Goal: Information Seeking & Learning: Learn about a topic

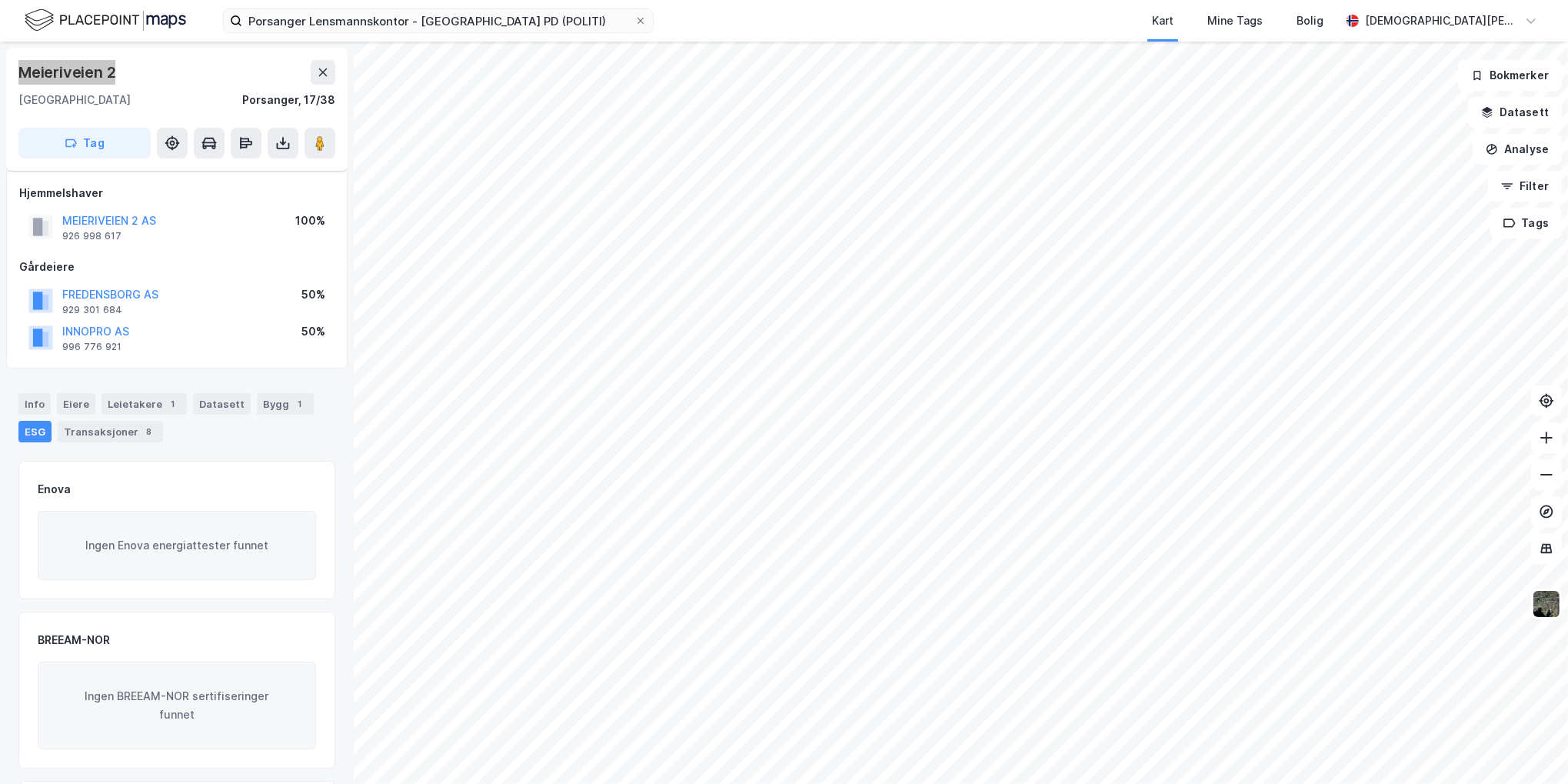
scroll to position [154, 0]
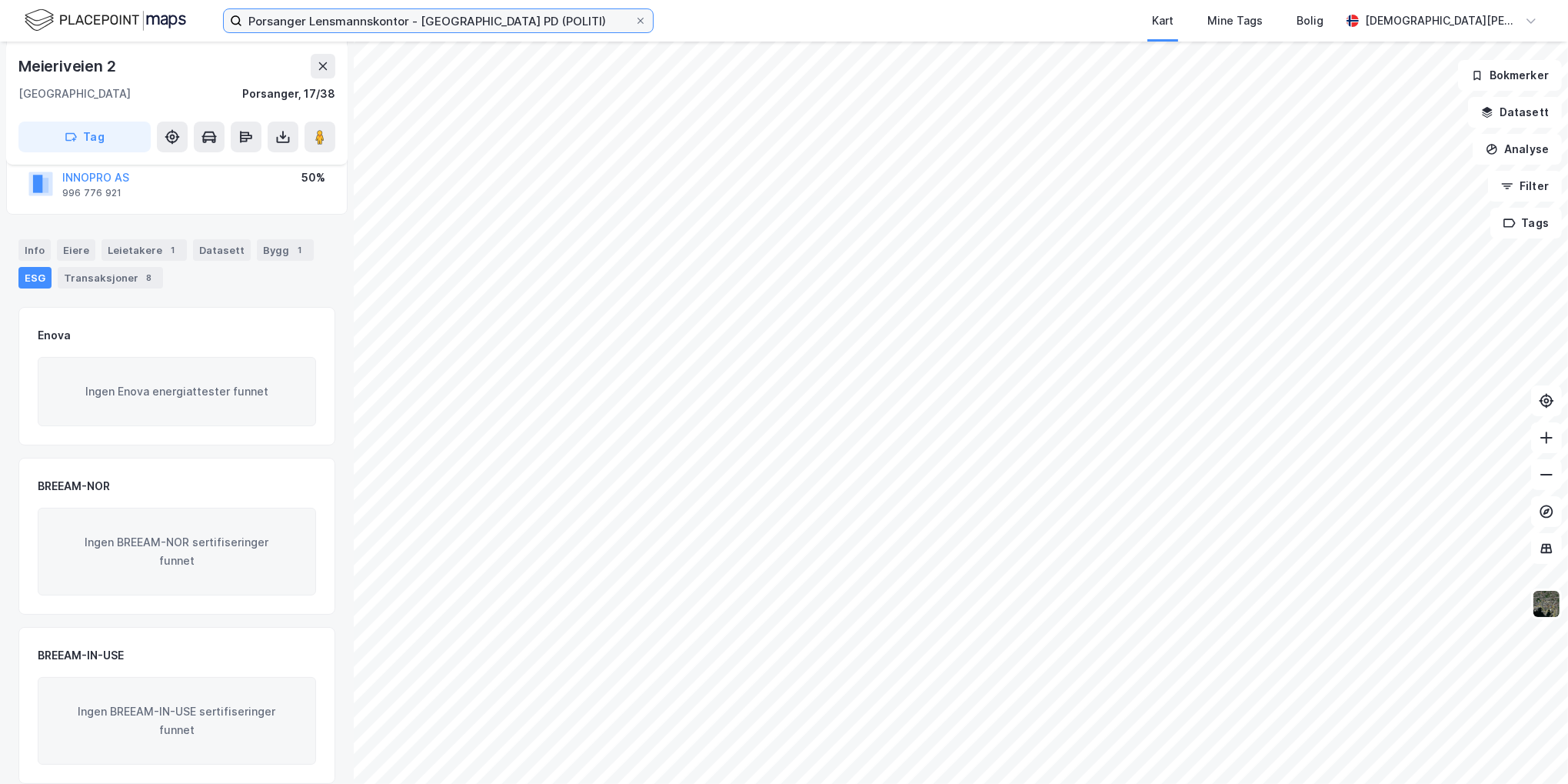
click at [304, 24] on input "Porsanger Lensmannskontor - [GEOGRAPHIC_DATA] PD (POLITI)" at bounding box center [438, 20] width 392 height 23
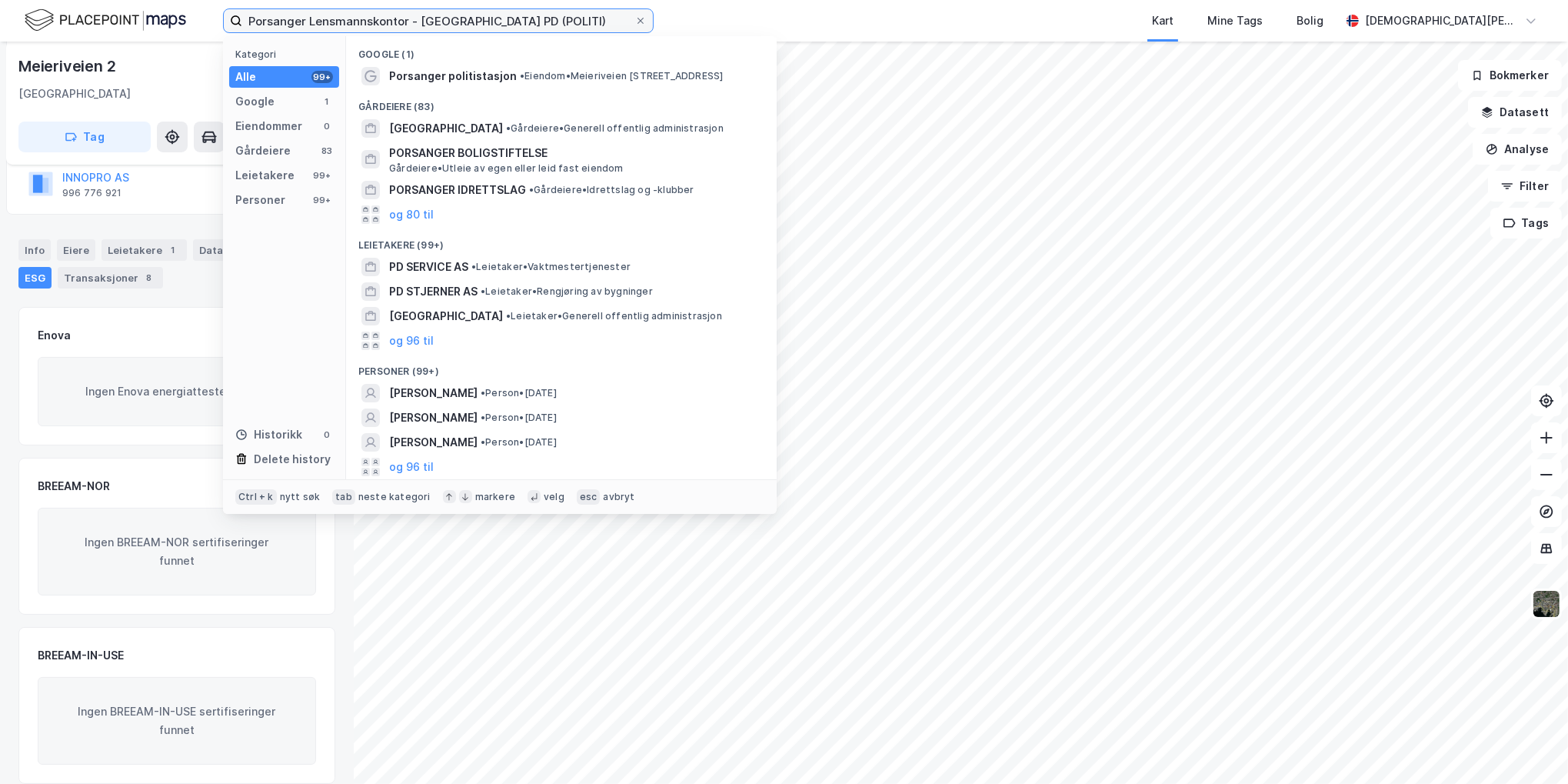
paste input "[STREET_ADDRESS]"
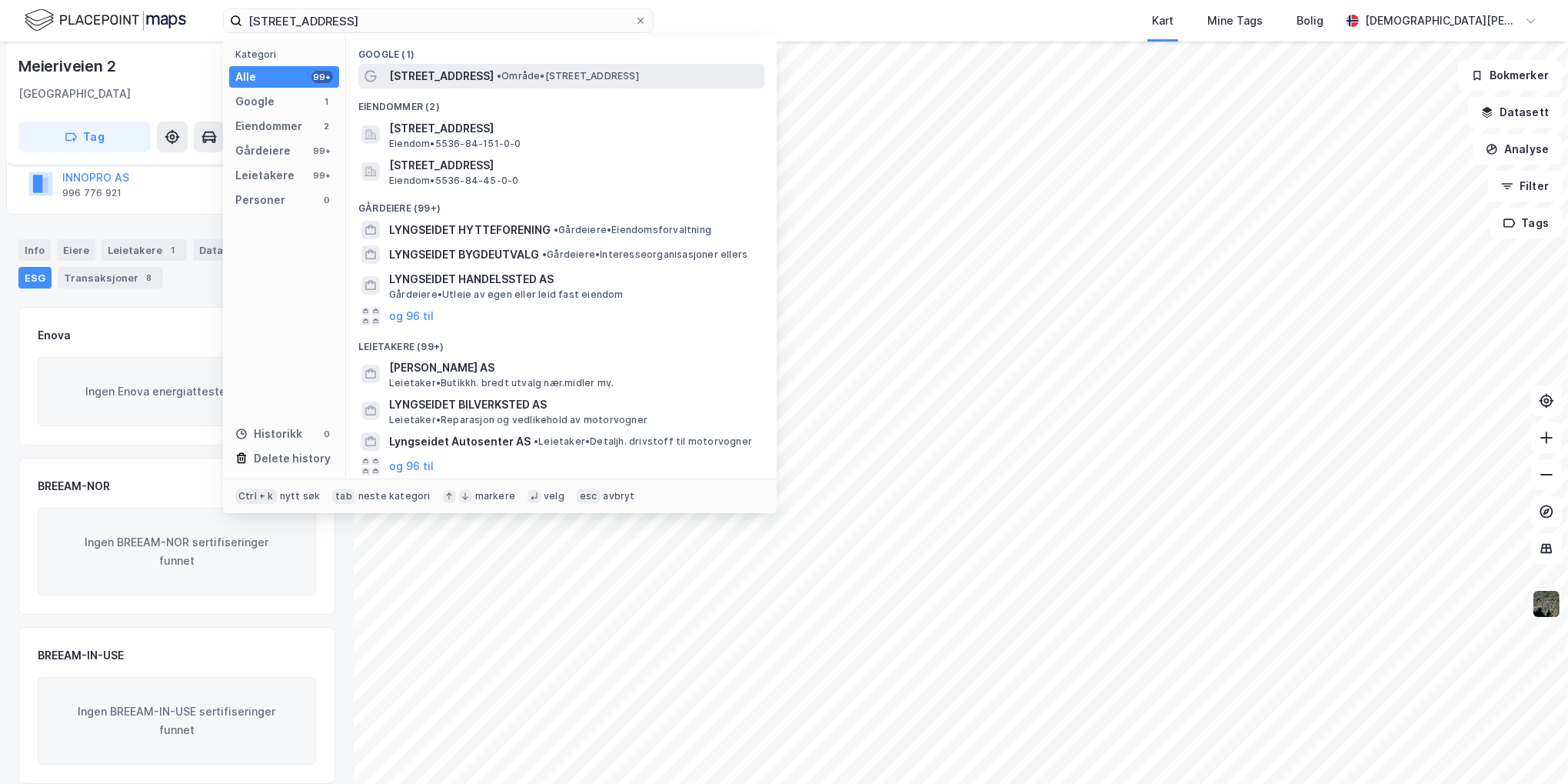
click at [510, 77] on span "• Område • [STREET_ADDRESS]" at bounding box center [568, 76] width 142 height 12
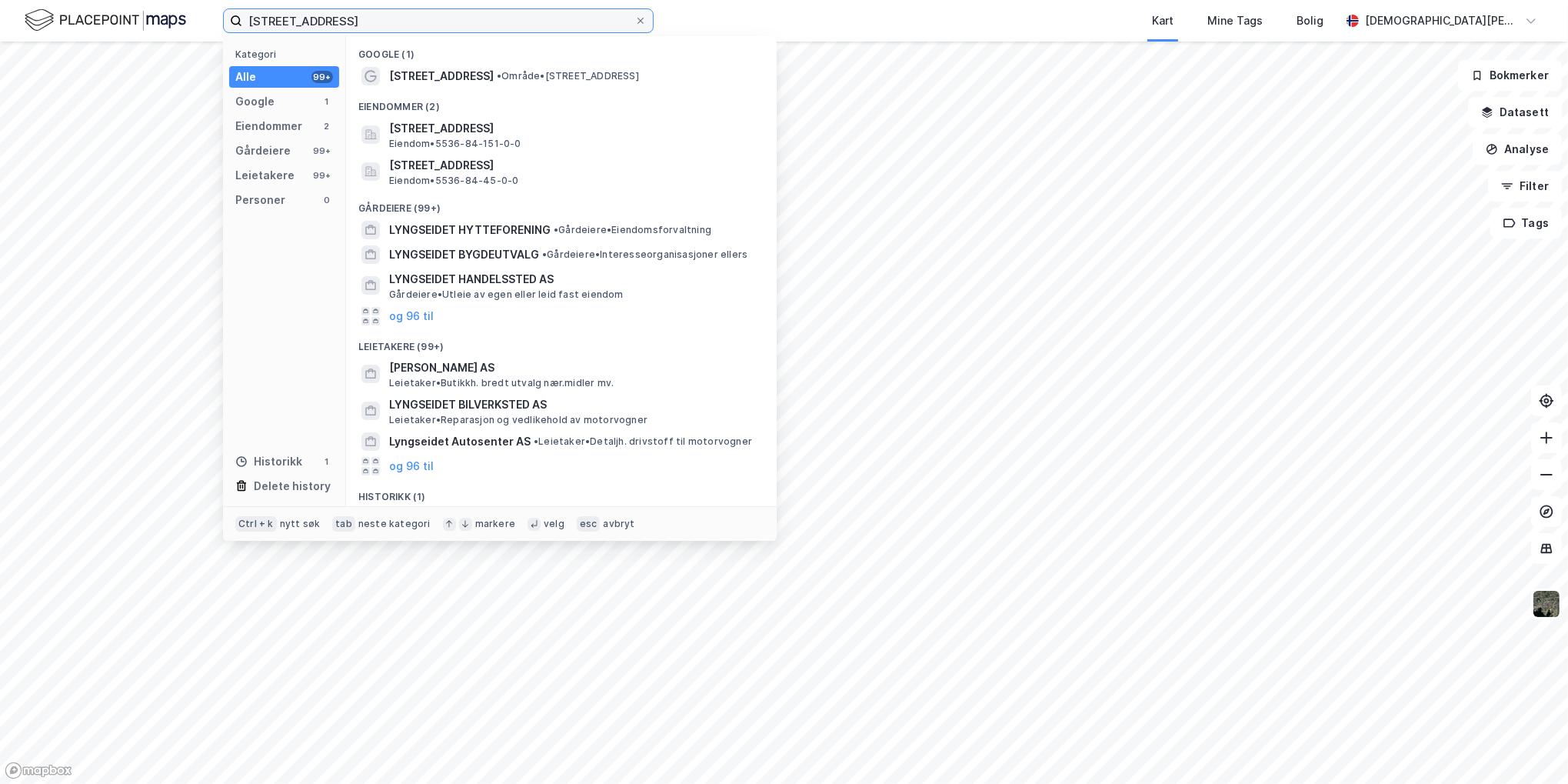
drag, startPoint x: 491, startPoint y: 18, endPoint x: 358, endPoint y: 16, distance: 133.0
click at [358, 16] on input "[STREET_ADDRESS]" at bounding box center [438, 20] width 392 height 23
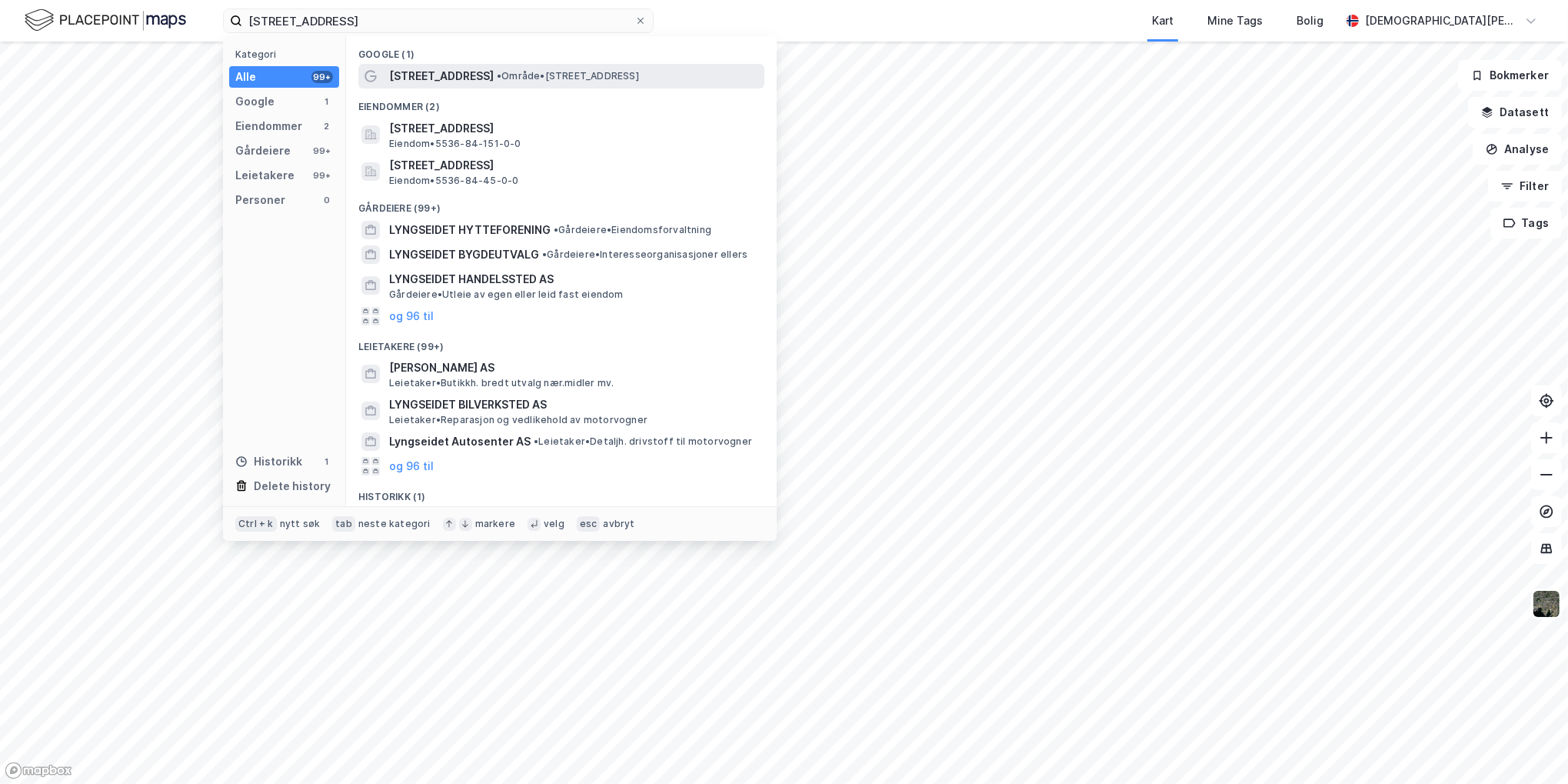
click at [458, 78] on span "[STREET_ADDRESS]" at bounding box center [441, 76] width 105 height 19
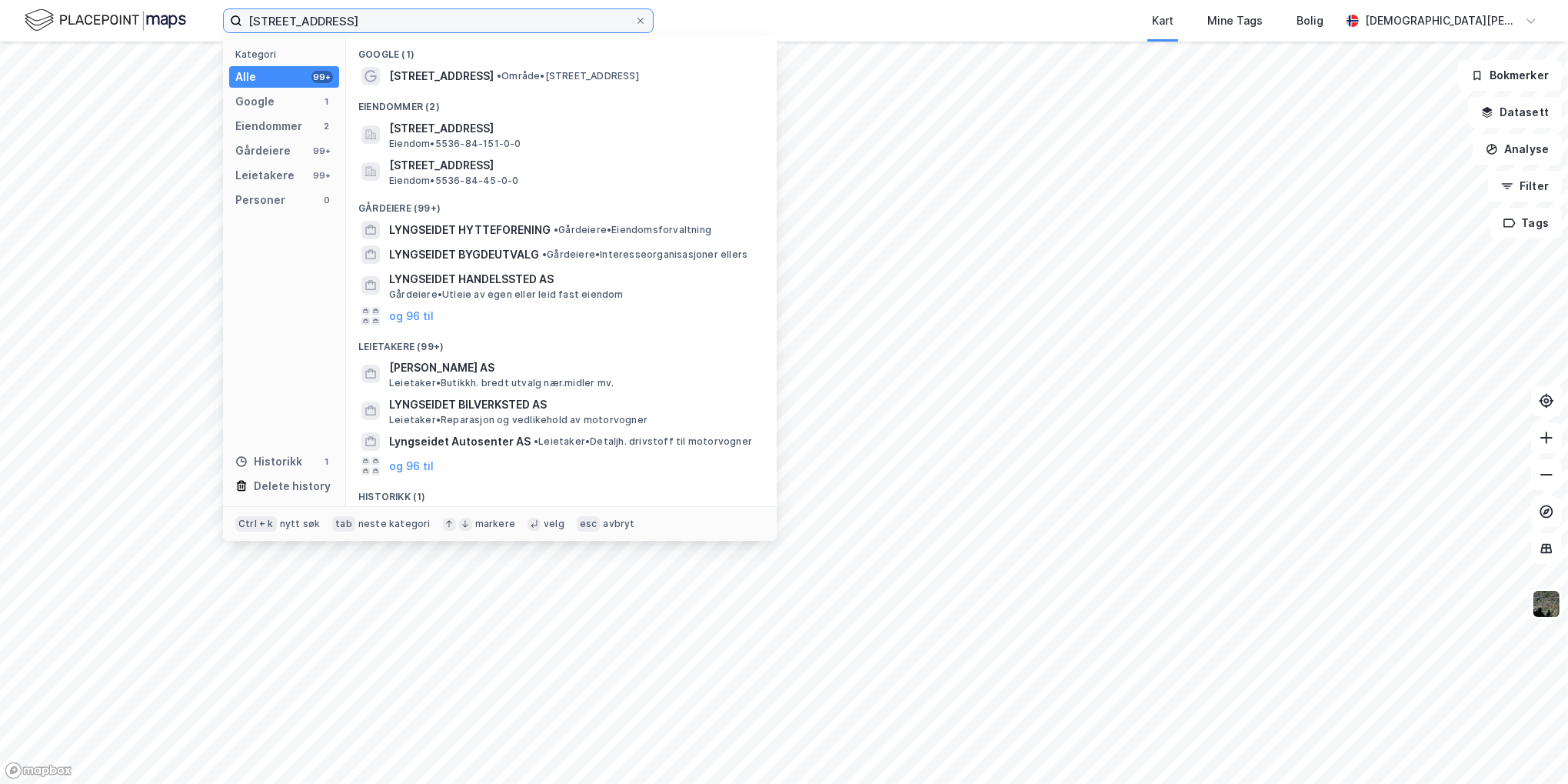
drag, startPoint x: 477, startPoint y: 23, endPoint x: 360, endPoint y: 32, distance: 117.3
click at [360, 32] on input "[STREET_ADDRESS]" at bounding box center [438, 20] width 392 height 23
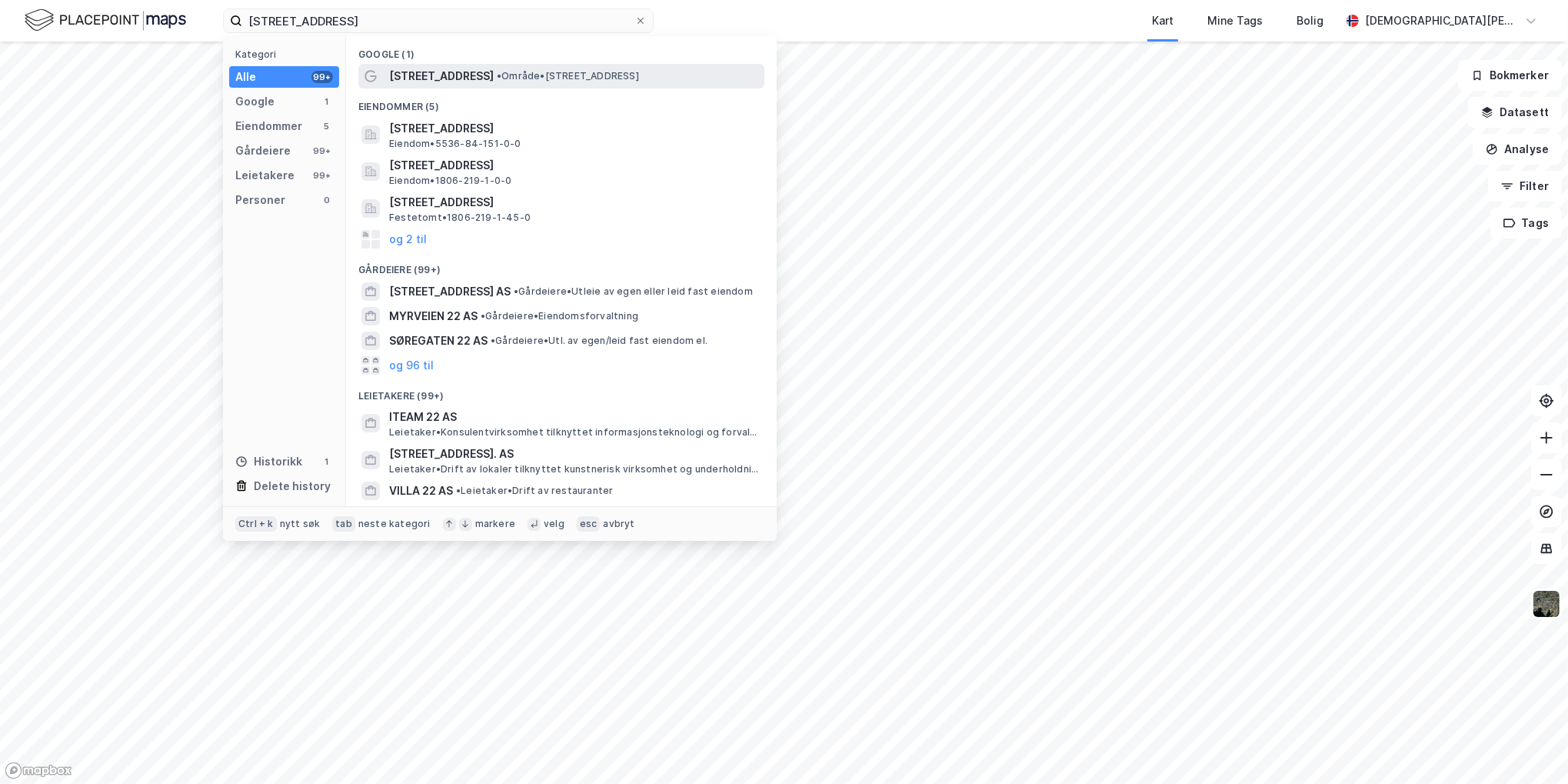
click at [523, 83] on div "[STREET_ADDRESS] • Område • [STREET_ADDRESS]" at bounding box center [574, 76] width 372 height 19
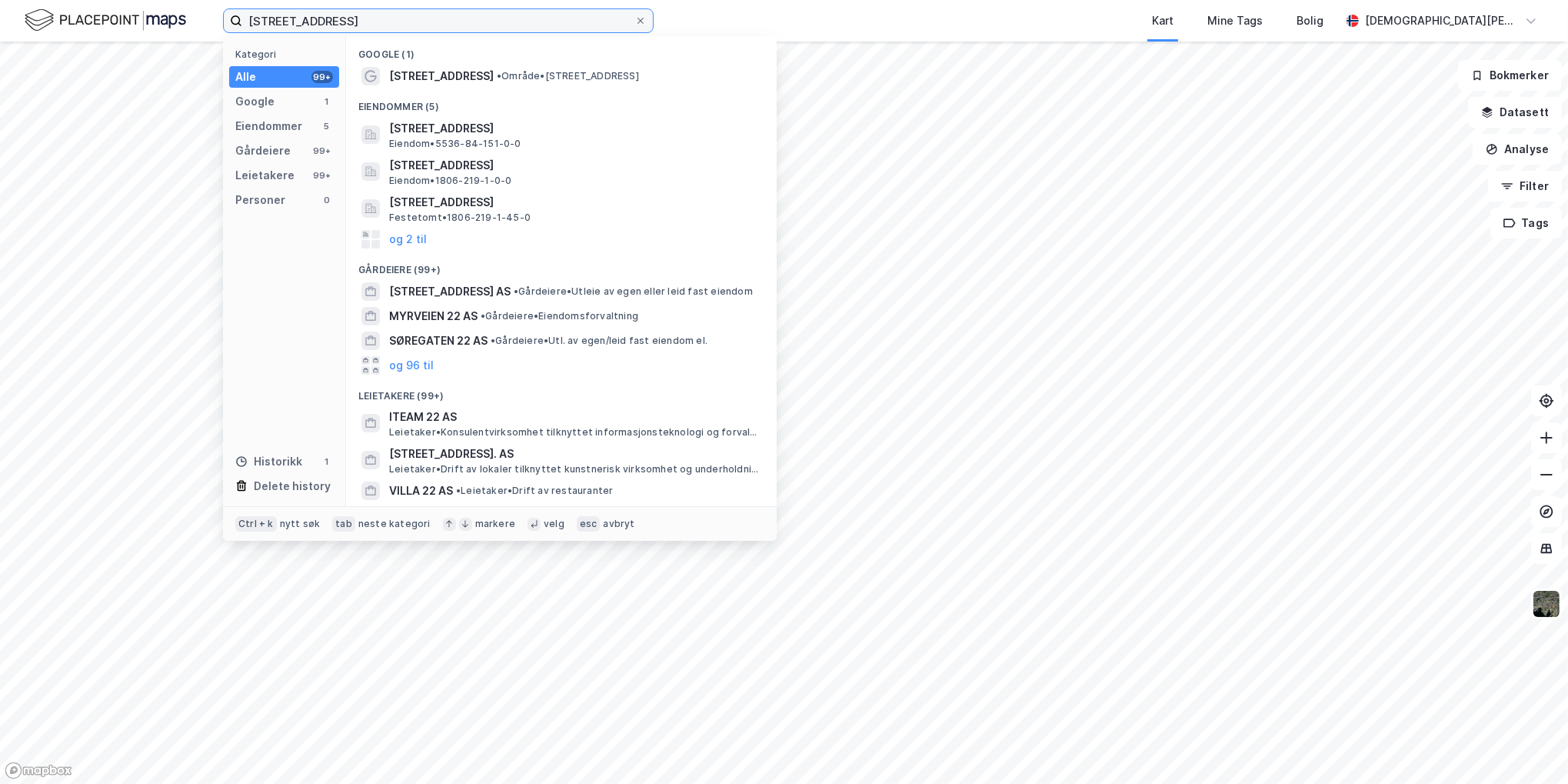
click at [468, 24] on input "[STREET_ADDRESS]" at bounding box center [438, 20] width 392 height 23
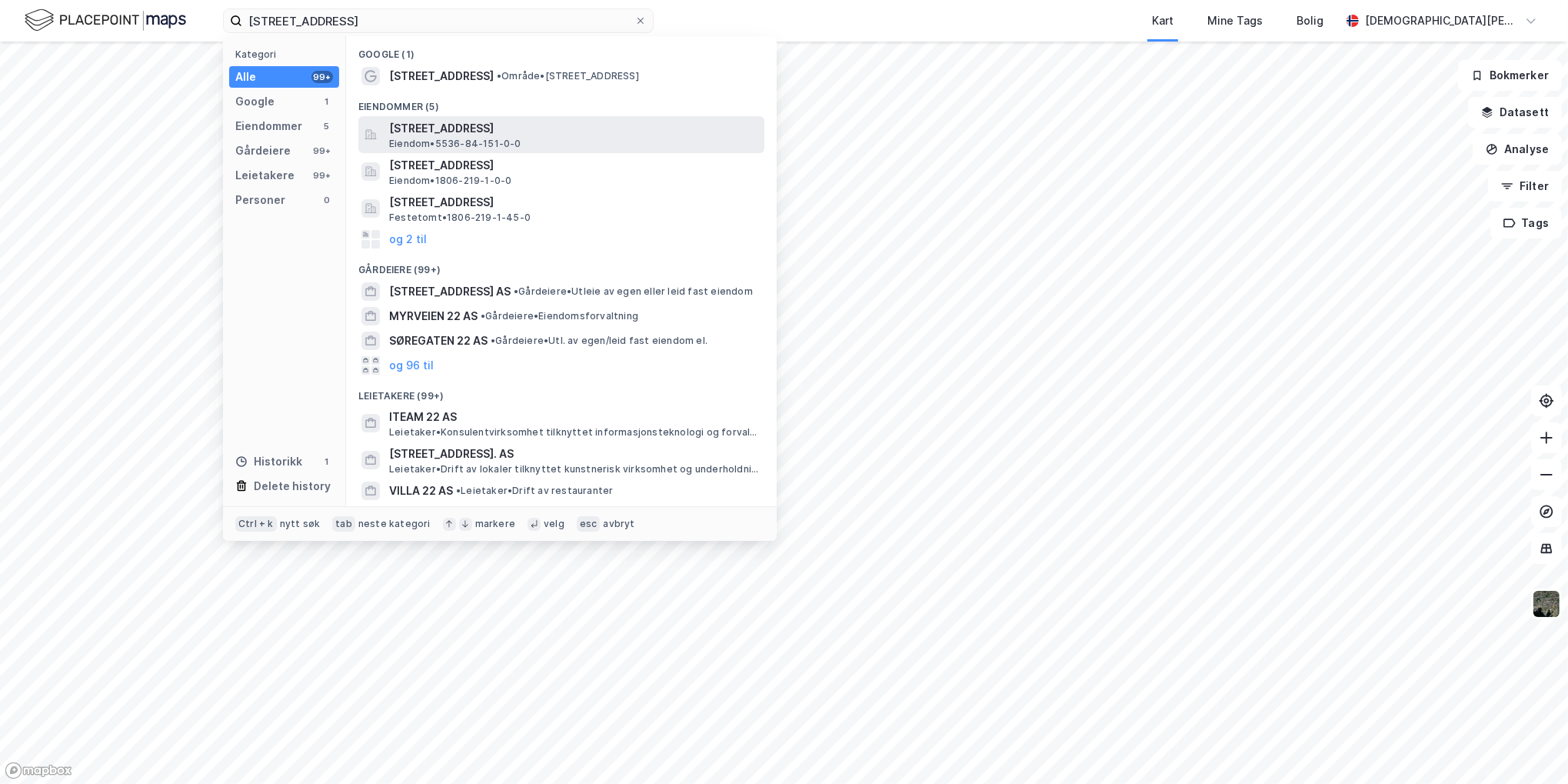
click at [478, 132] on span "[STREET_ADDRESS]" at bounding box center [573, 128] width 369 height 19
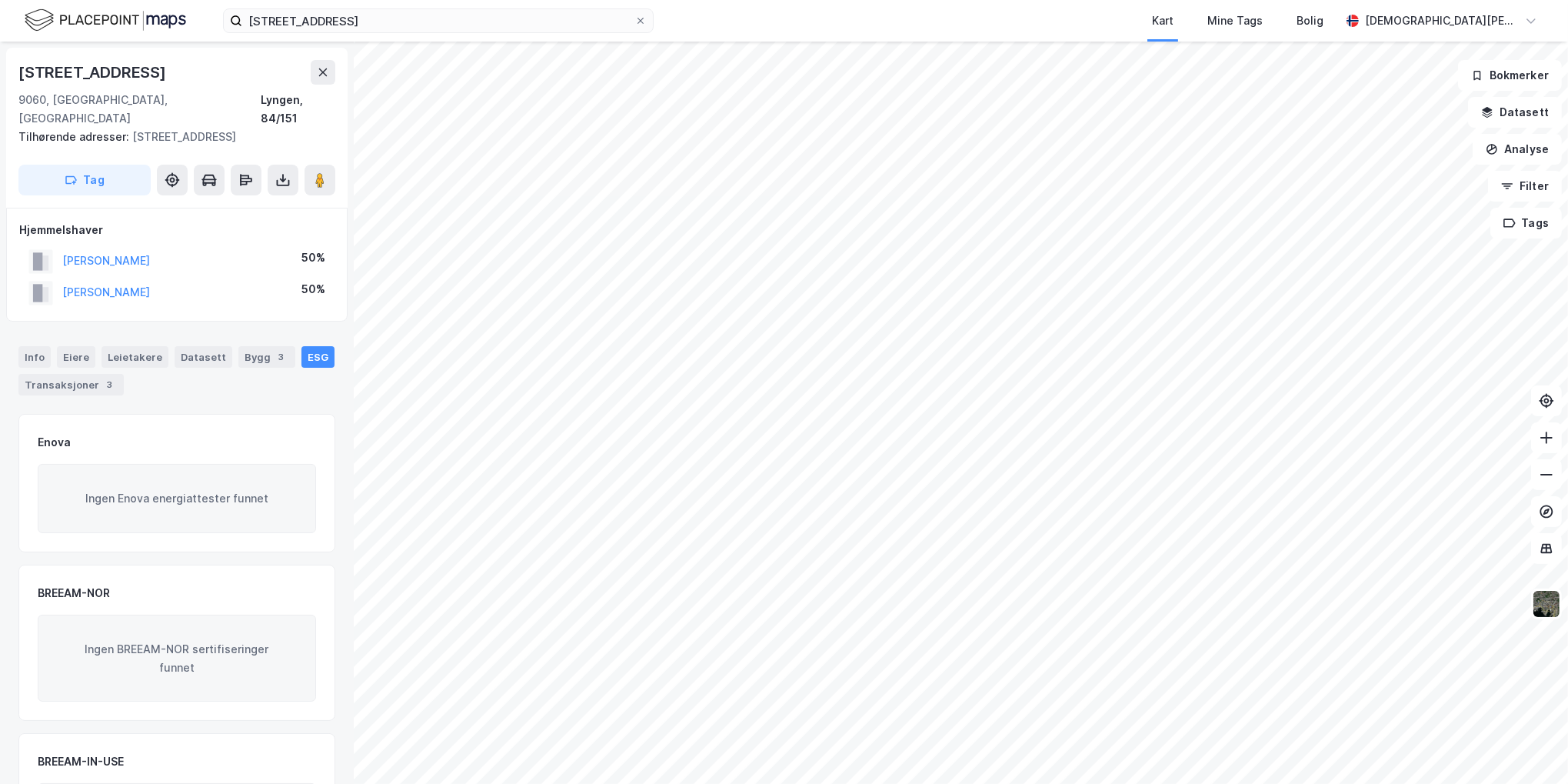
click at [388, 35] on div "[STREET_ADDRESS] Kart Mine Tags Bolig [DEMOGRAPHIC_DATA][PERSON_NAME]" at bounding box center [784, 20] width 1568 height 42
click at [387, 28] on input "[STREET_ADDRESS]" at bounding box center [438, 20] width 392 height 23
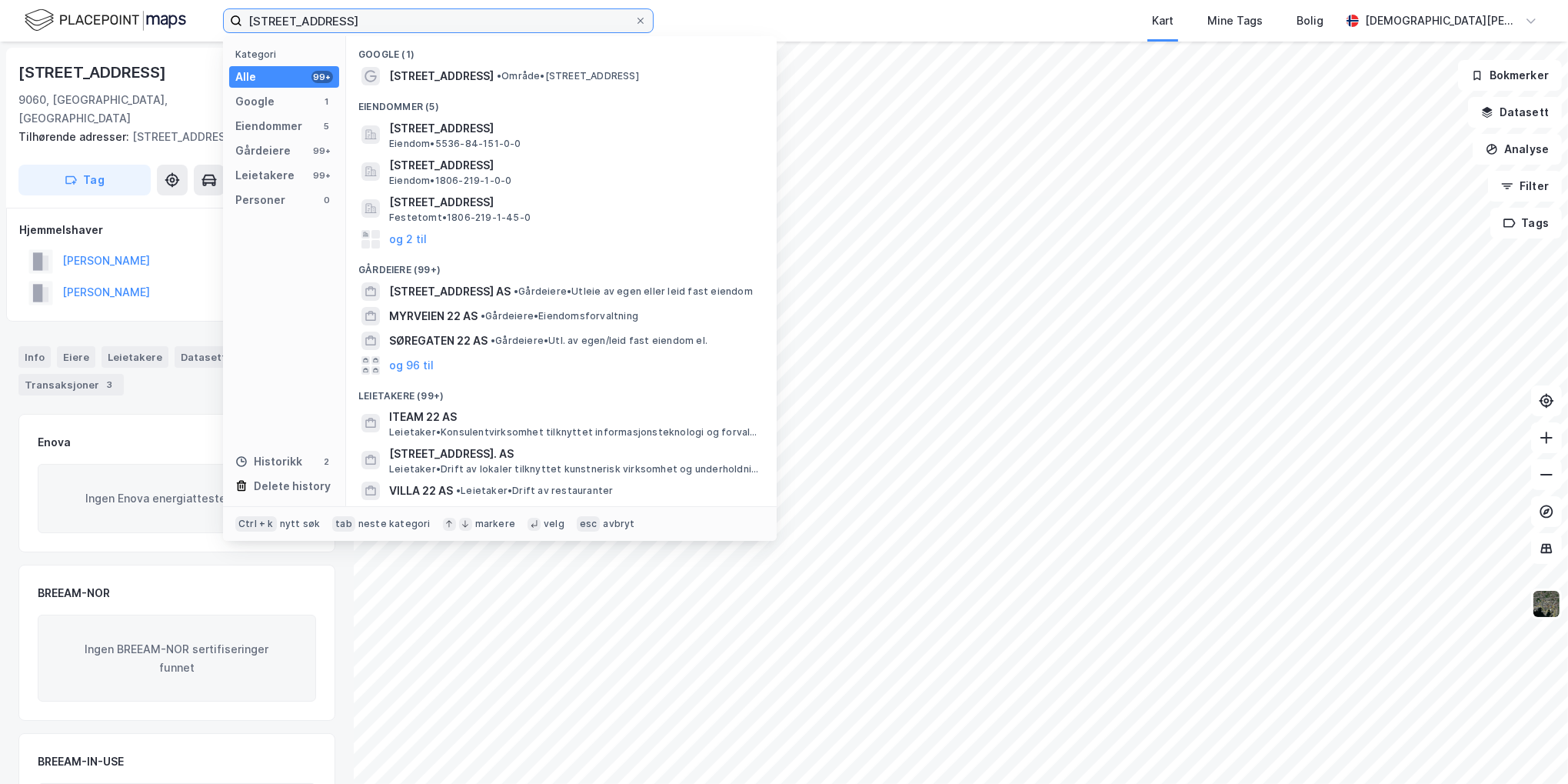
paste input "[STREET_ADDRESS]"
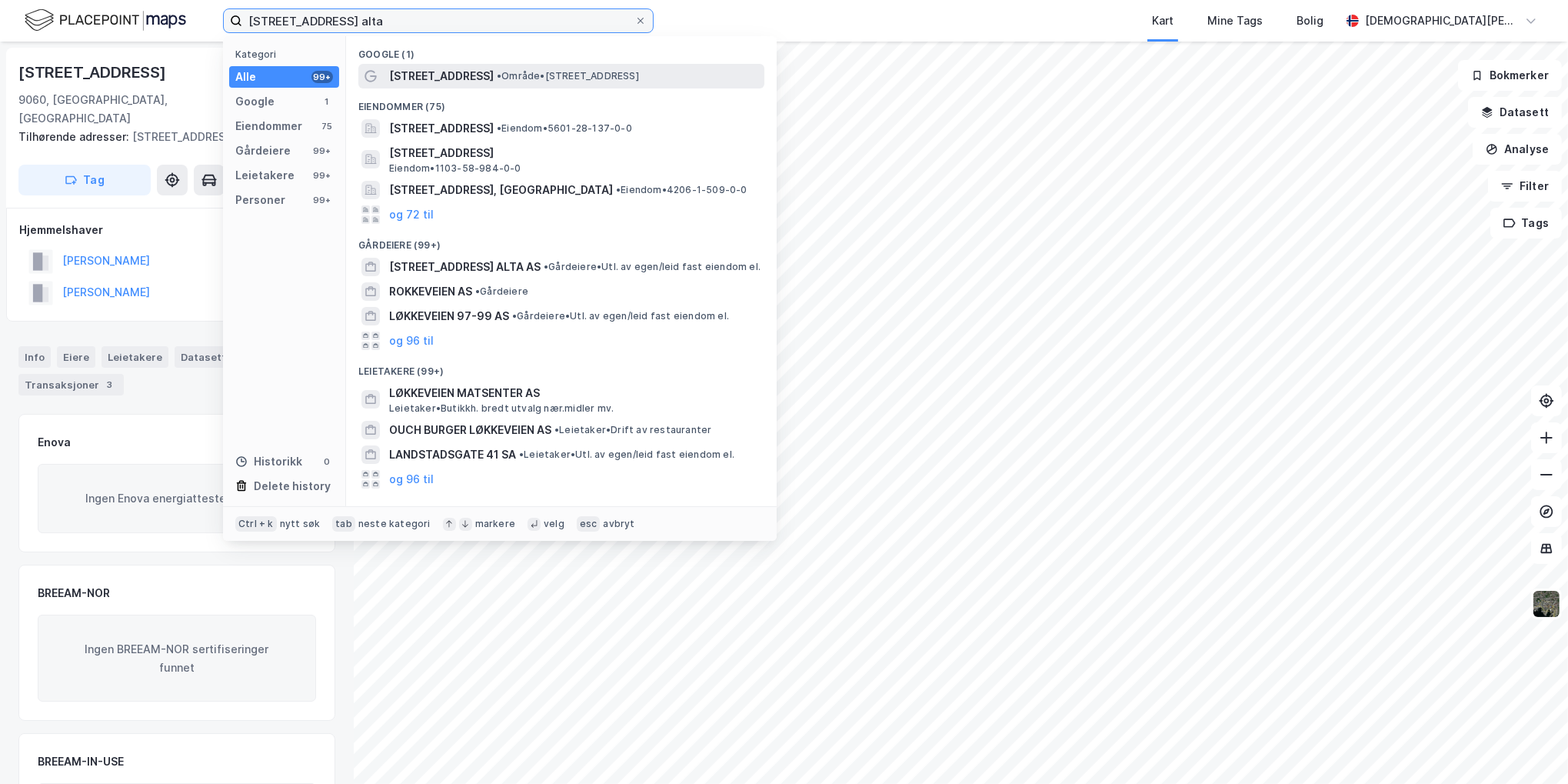
type input "[STREET_ADDRESS] alta"
click at [511, 76] on span "• Område • [STREET_ADDRESS]" at bounding box center [568, 76] width 142 height 12
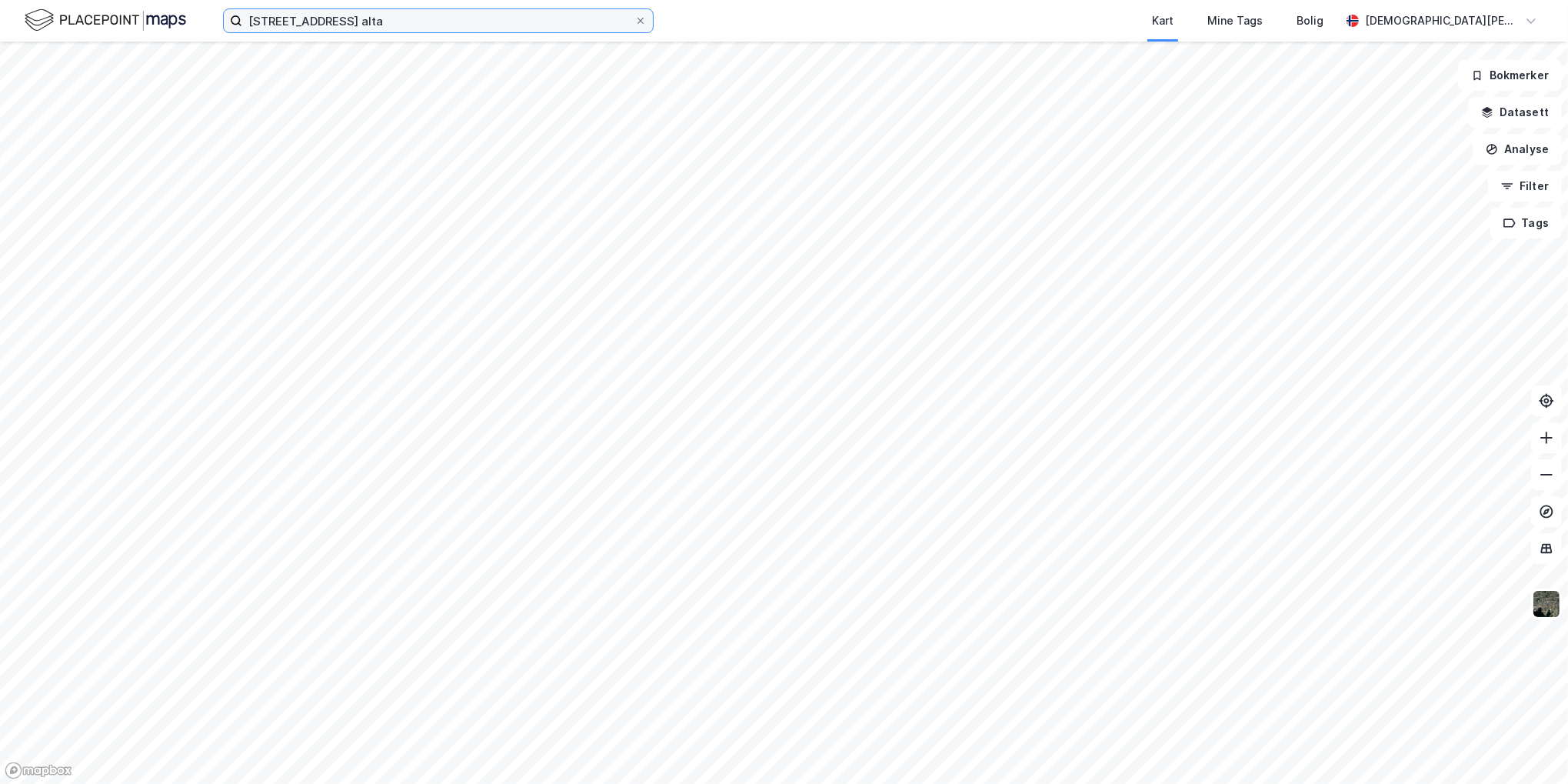
click at [401, 15] on input "[STREET_ADDRESS] alta" at bounding box center [438, 20] width 392 height 23
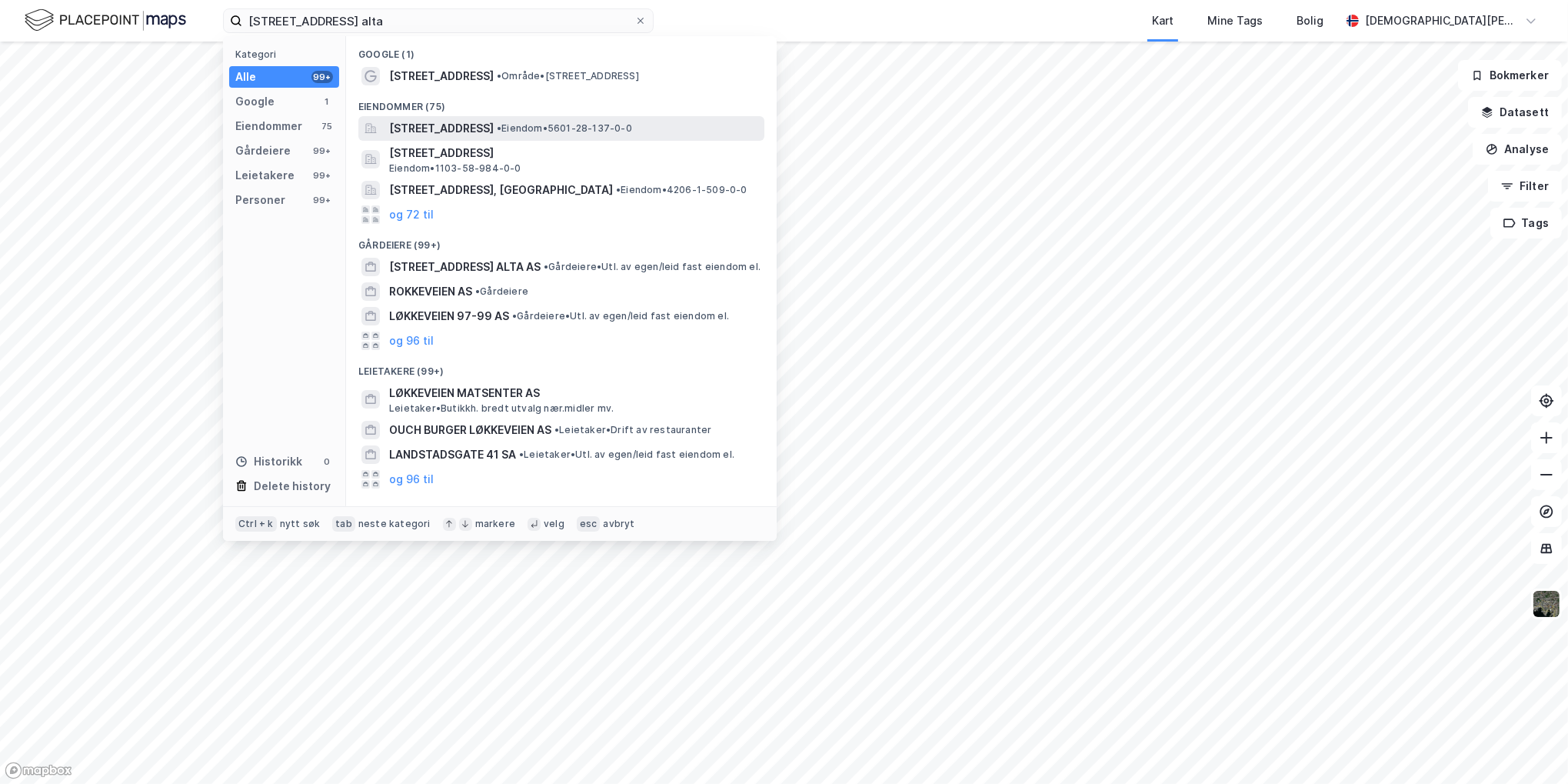
click at [475, 128] on span "[STREET_ADDRESS]" at bounding box center [441, 128] width 105 height 19
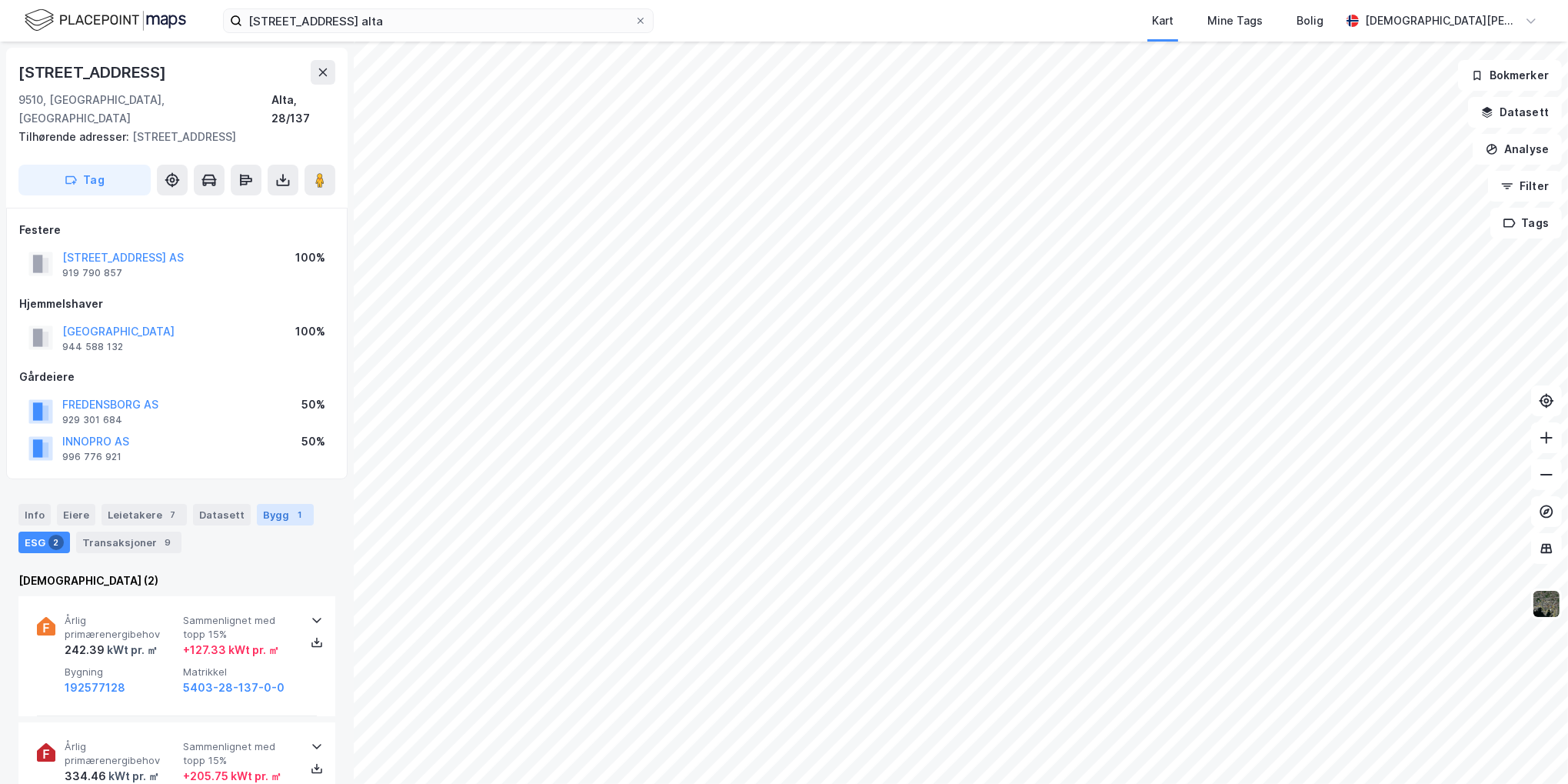
click at [264, 503] on div "Bygg 1" at bounding box center [286, 514] width 57 height 21
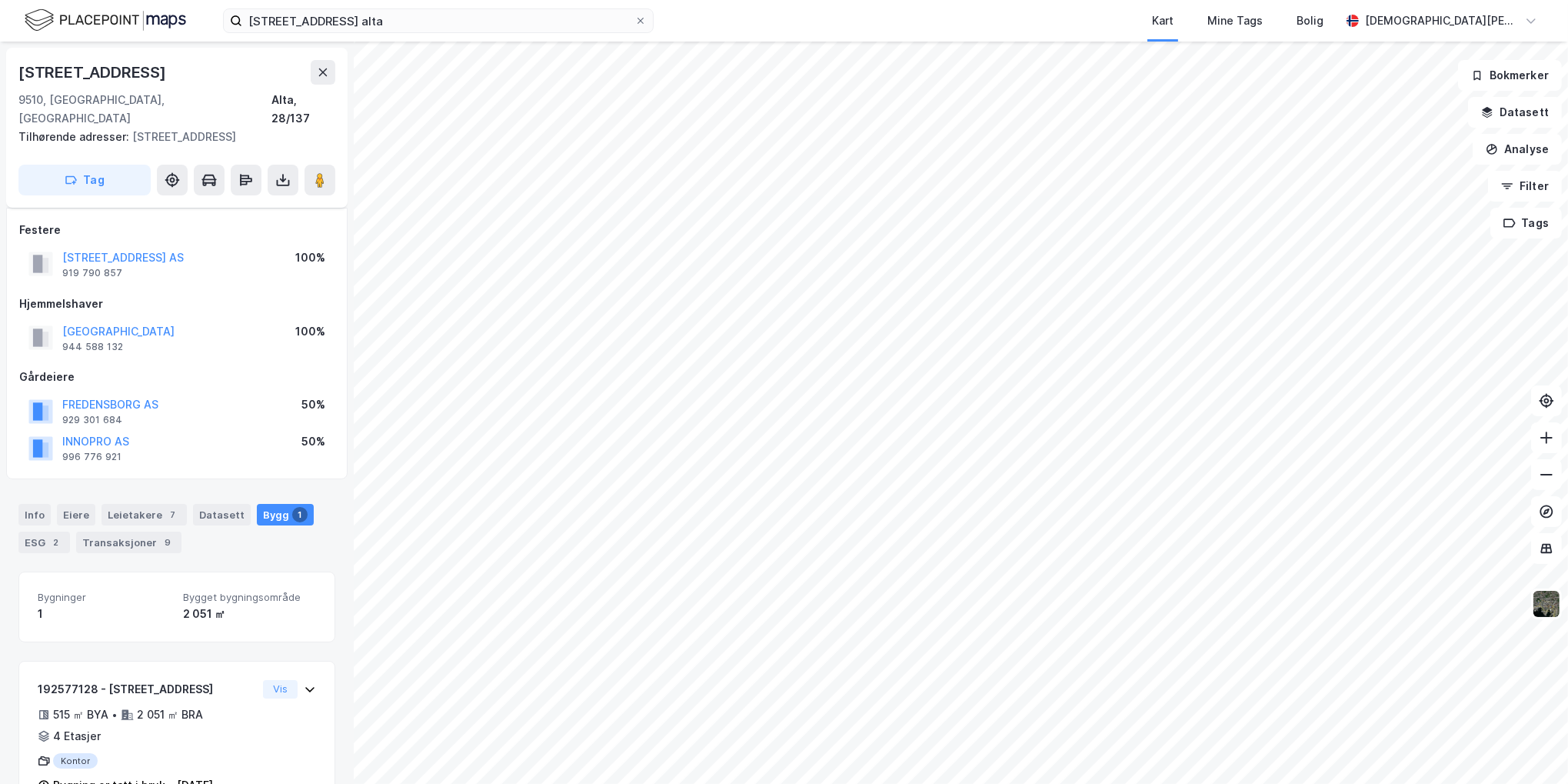
scroll to position [29, 0]
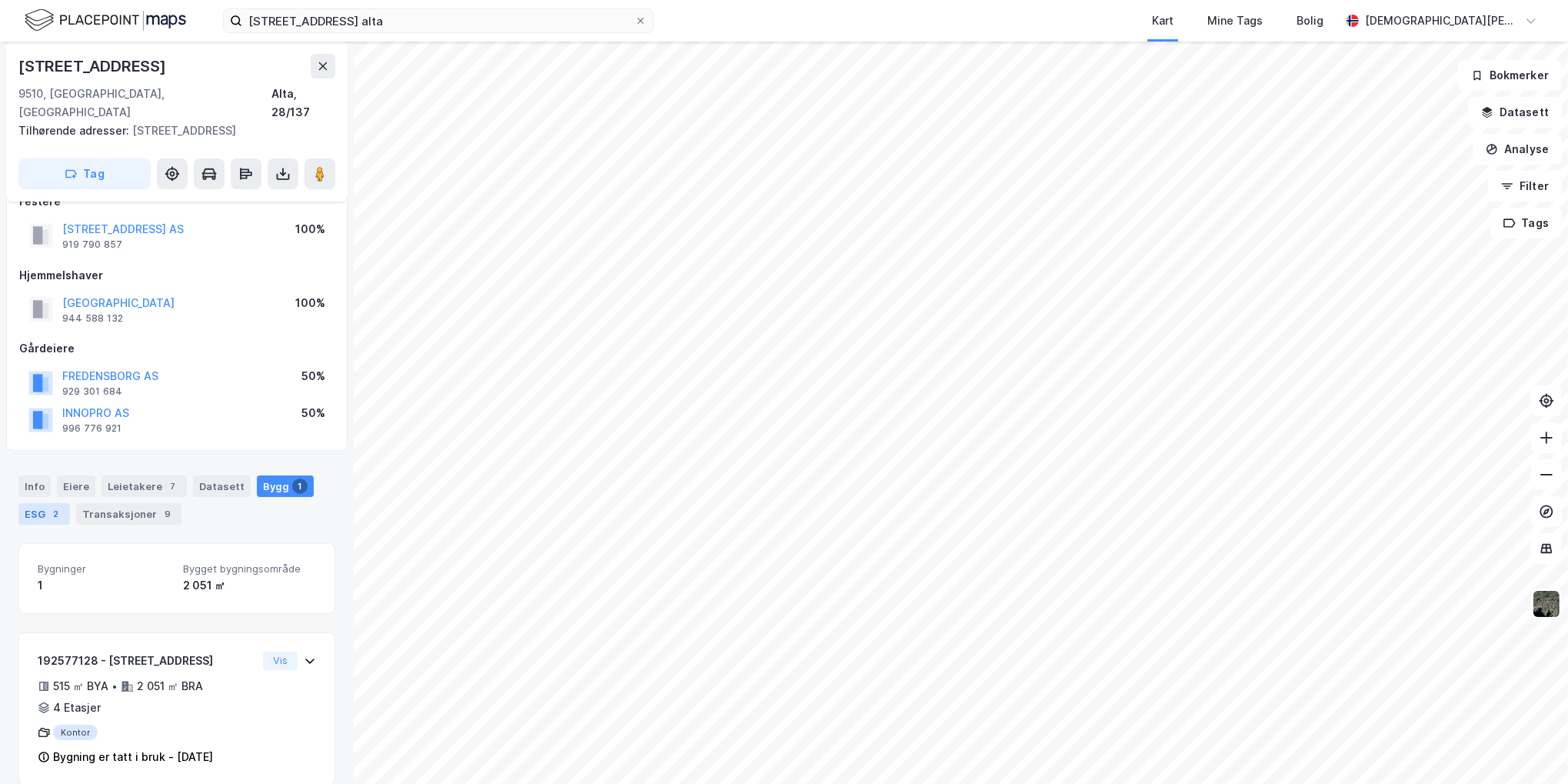
click at [54, 506] on div "2" at bounding box center [56, 513] width 16 height 16
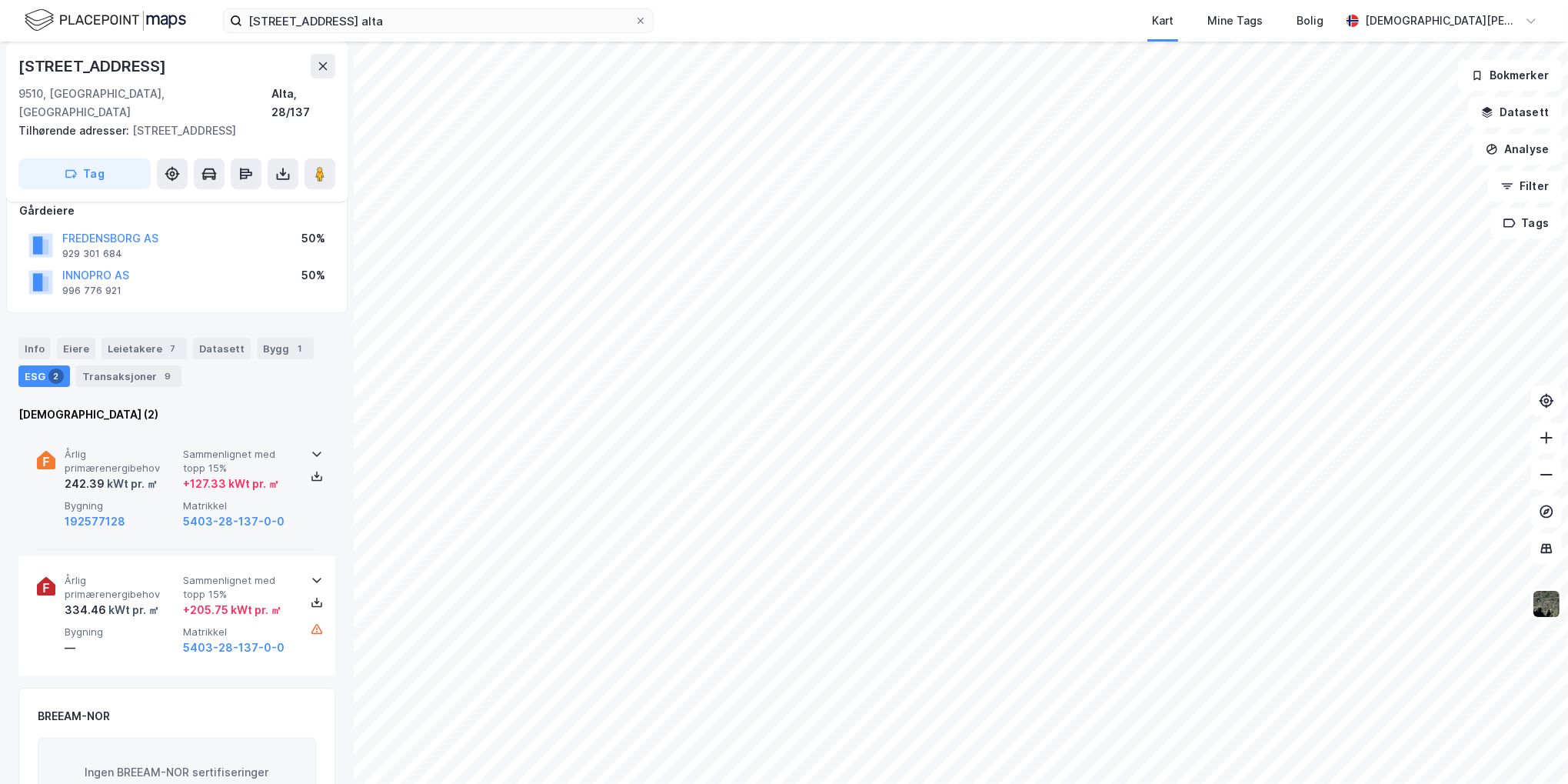
scroll to position [182, 0]
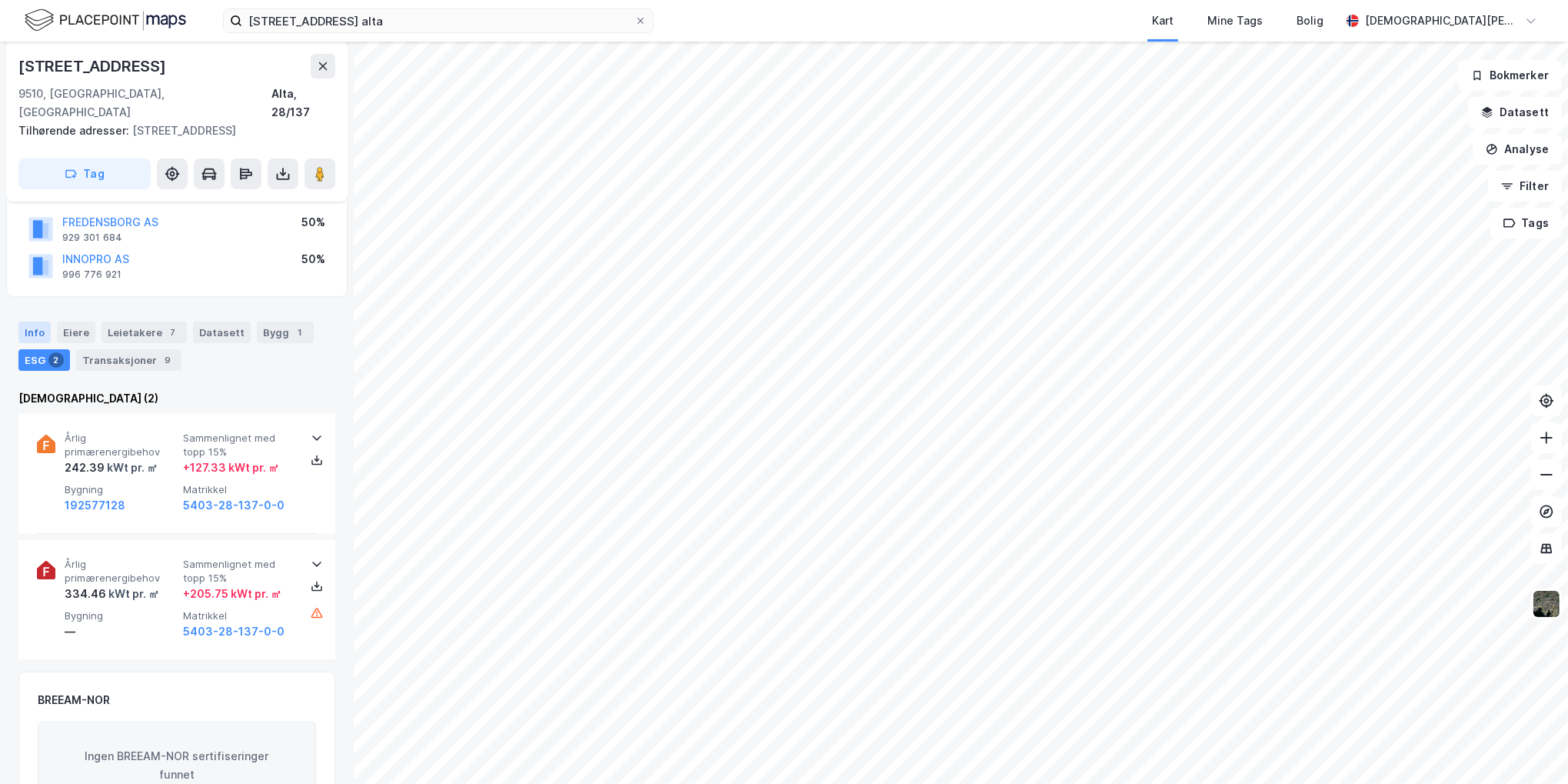
click at [43, 322] on div "Info" at bounding box center [34, 332] width 32 height 21
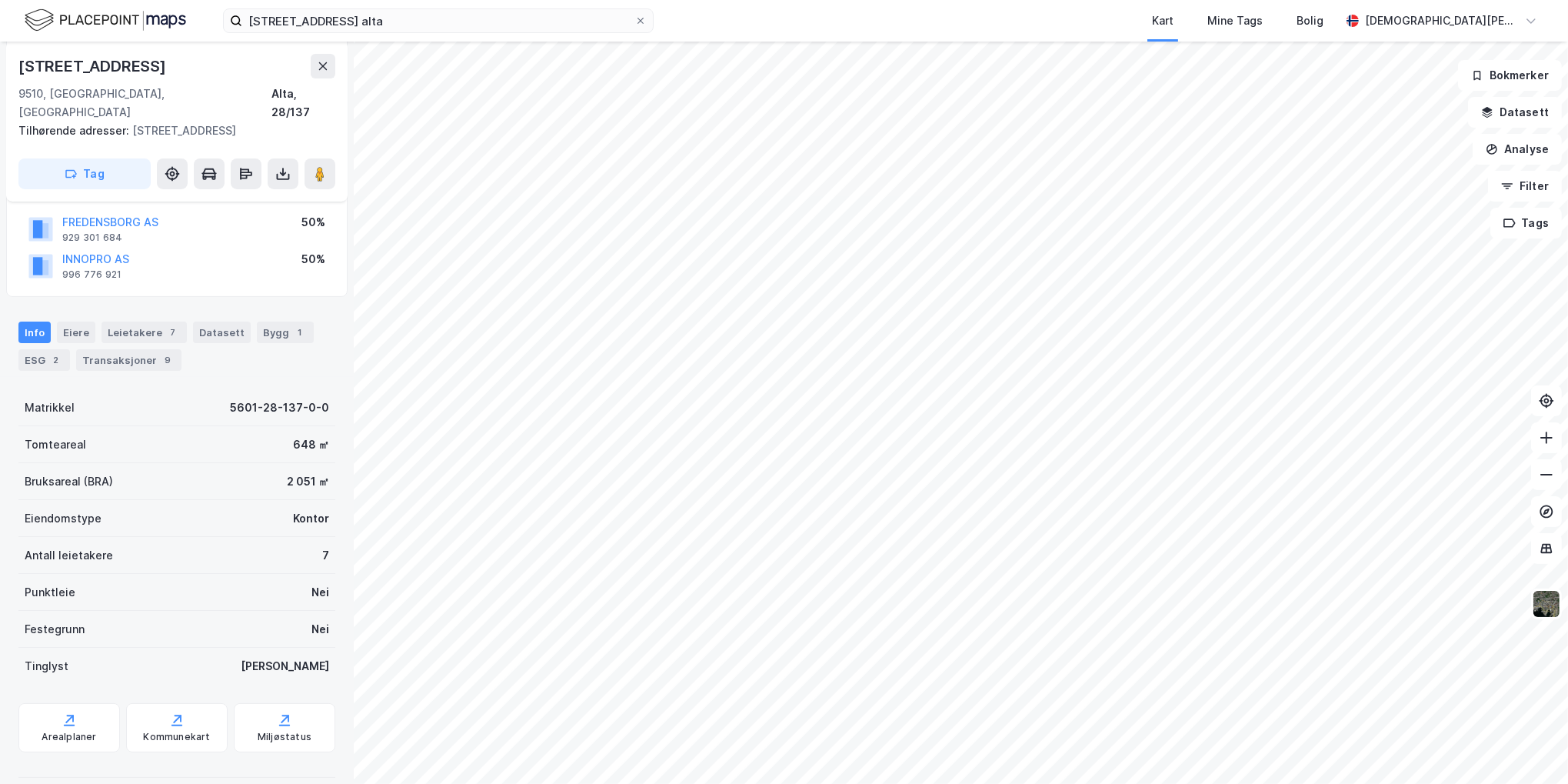
scroll to position [182, 0]
click at [165, 325] on div "7" at bounding box center [173, 332] width 16 height 16
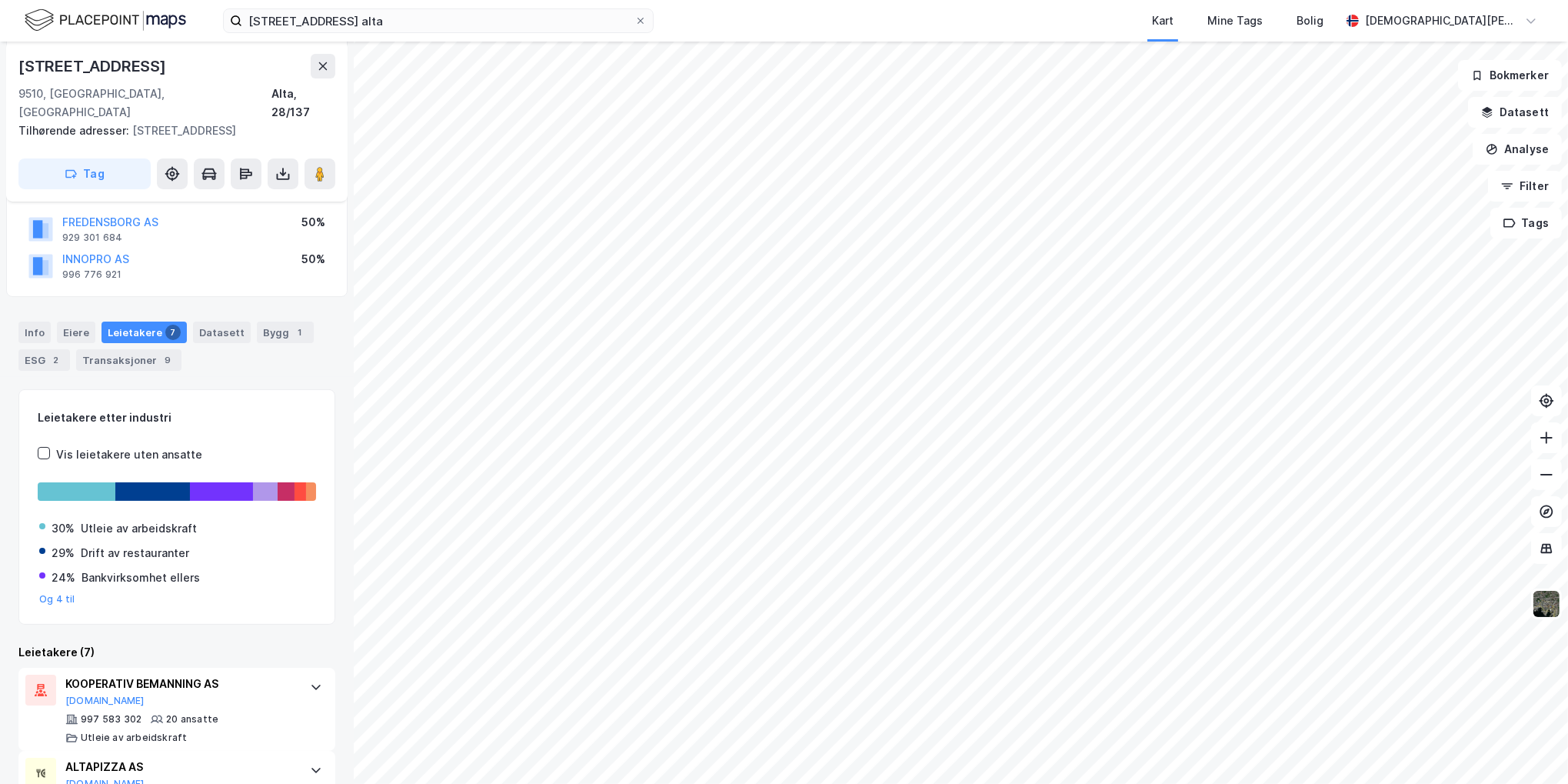
scroll to position [259, 0]
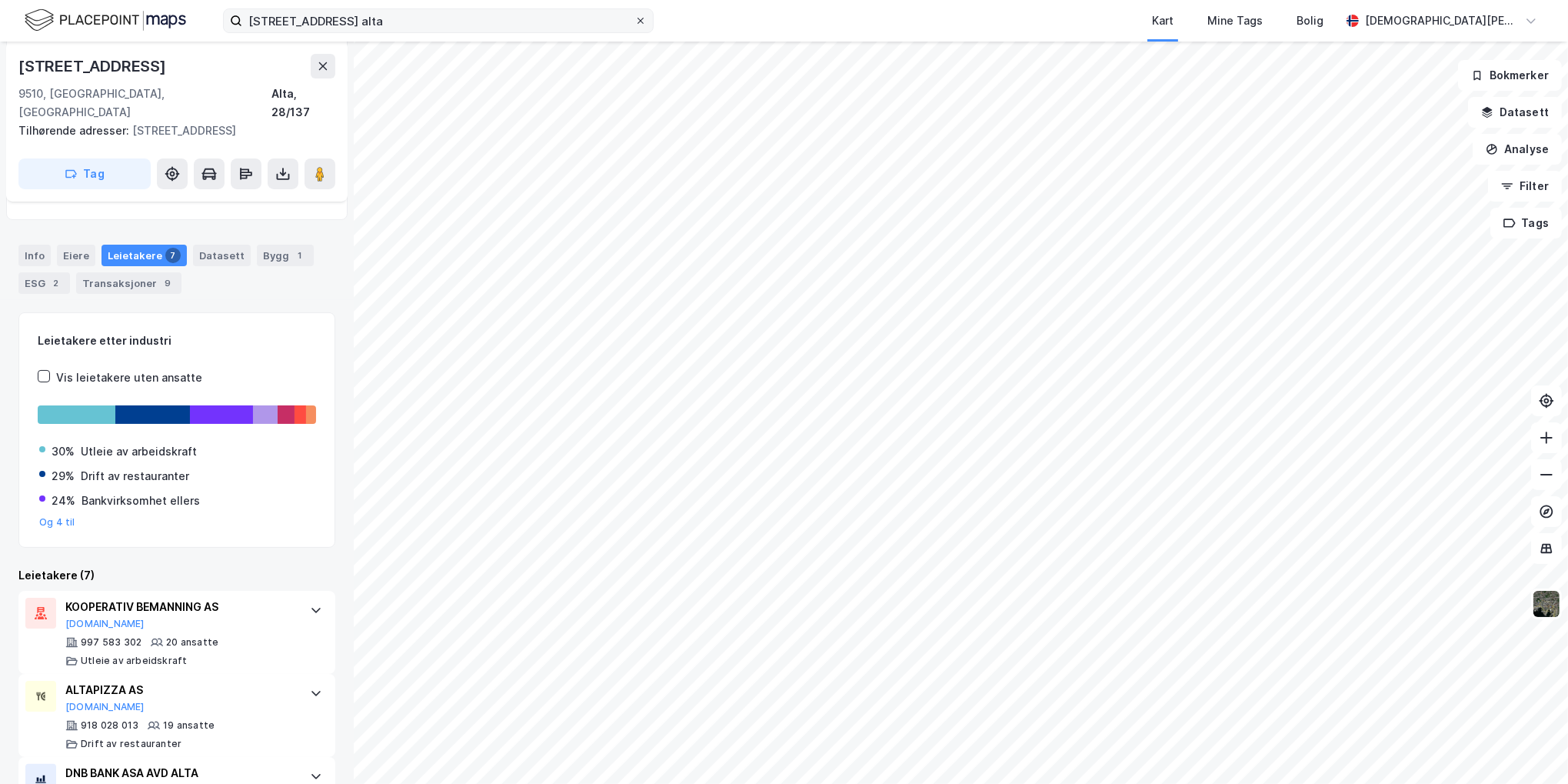
click at [644, 24] on icon at bounding box center [640, 20] width 9 height 9
click at [634, 24] on input "[STREET_ADDRESS] alta" at bounding box center [438, 20] width 392 height 23
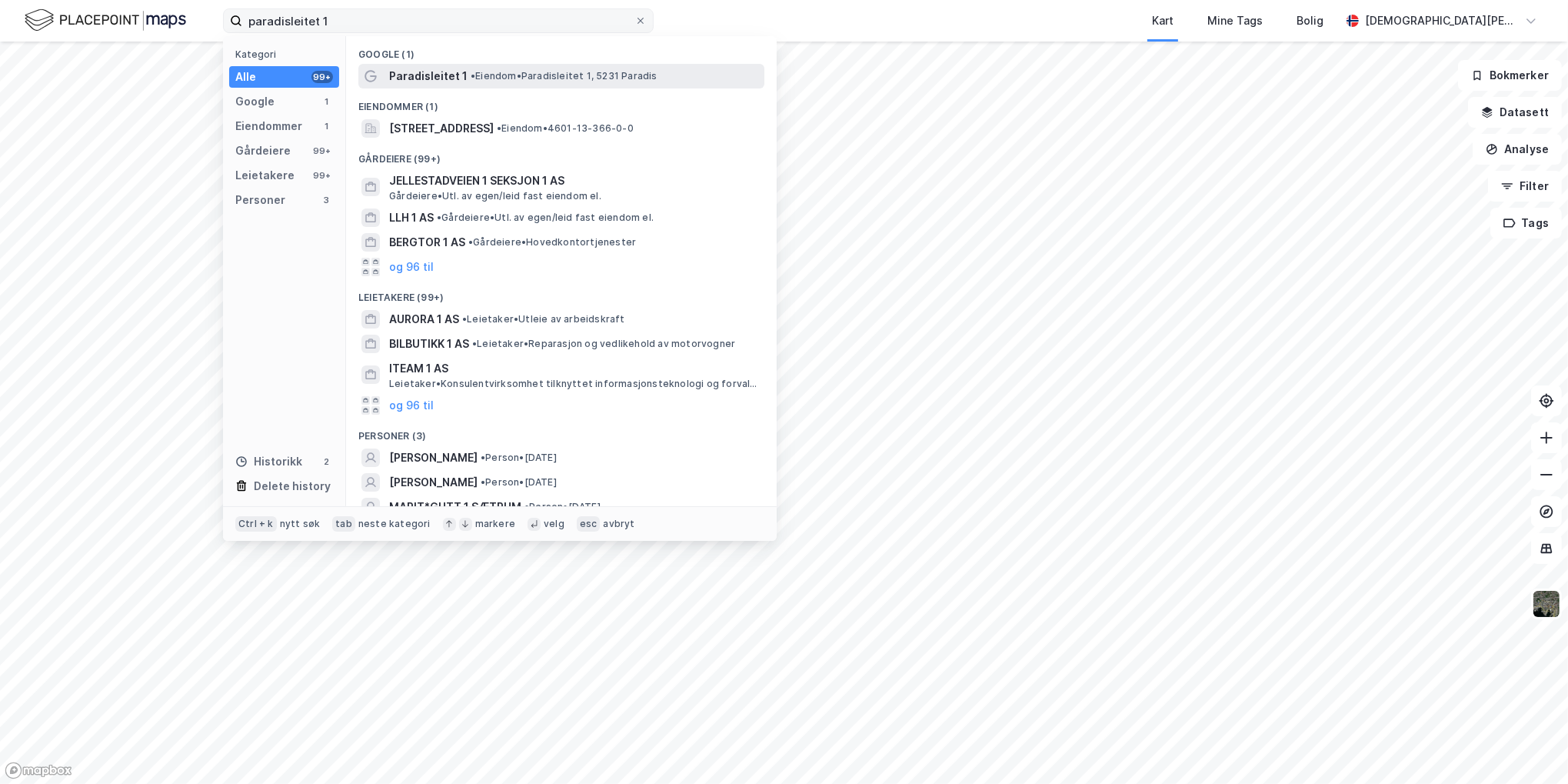
click at [447, 64] on div "Paradisleitet 1 • Eiendom • Paradisleitet 1, 5231 Paradis" at bounding box center [561, 76] width 406 height 25
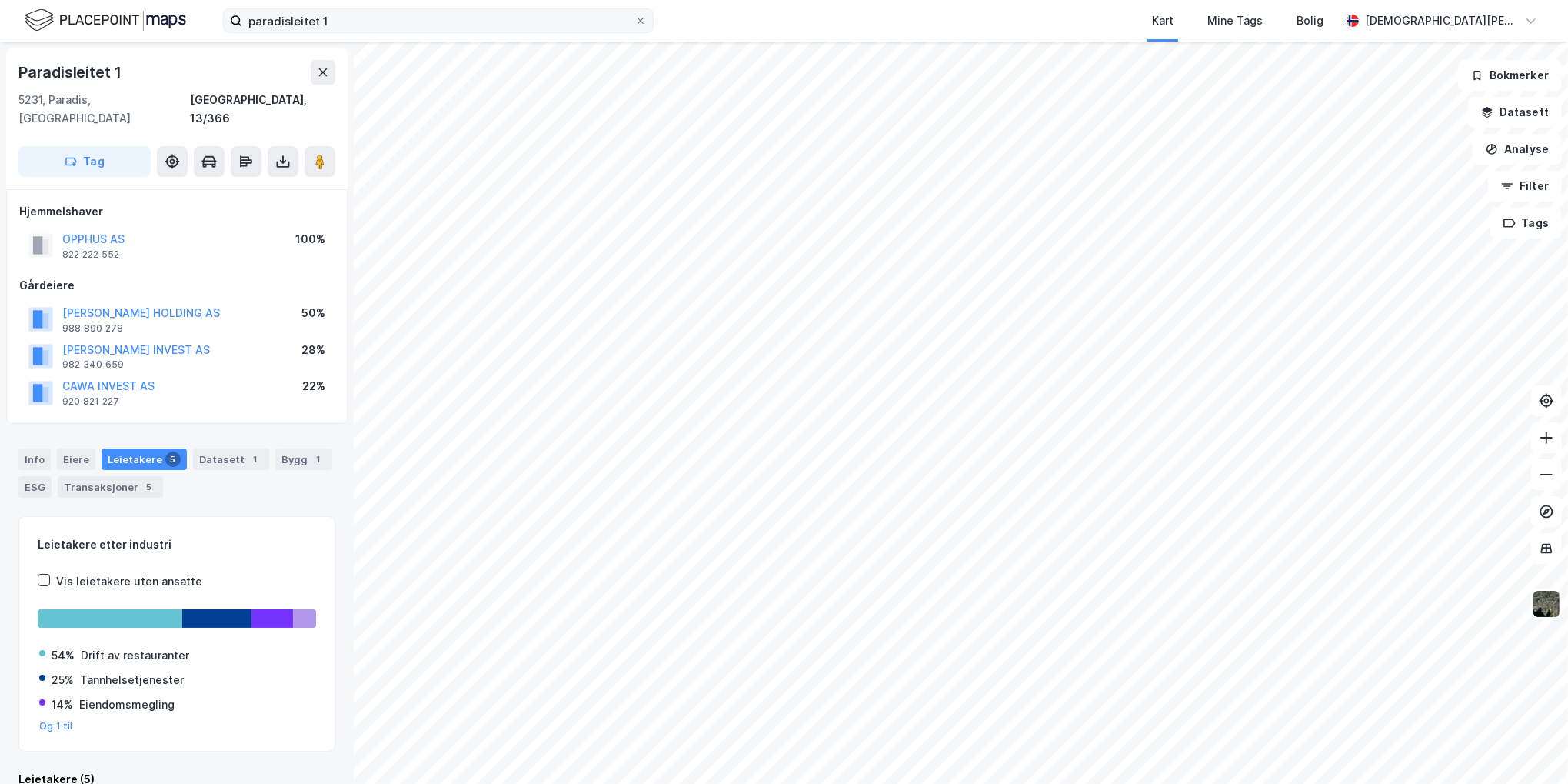
scroll to position [9, 0]
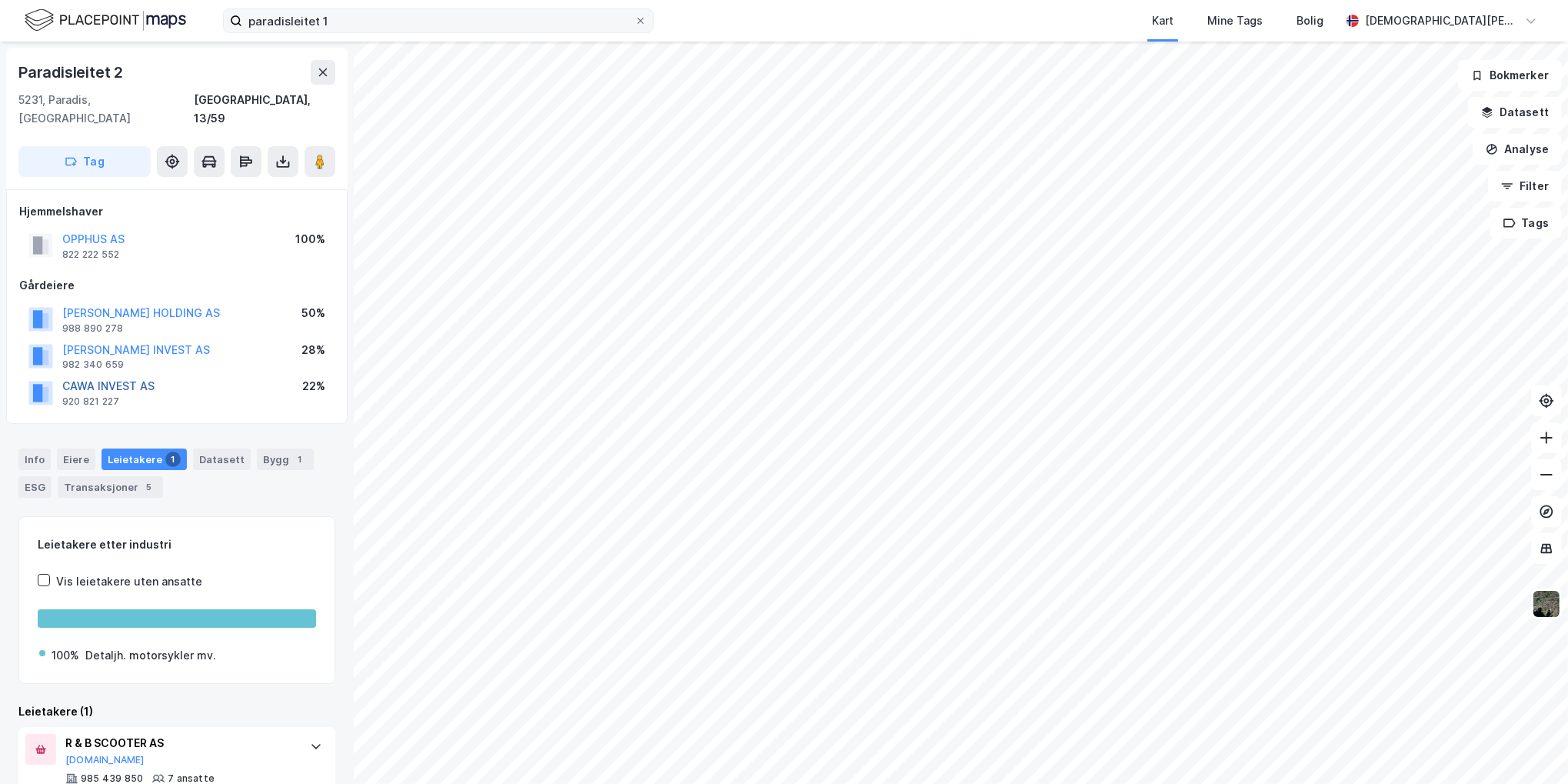
click at [0, 0] on button "CAWA INVEST AS" at bounding box center [0, 0] width 0 height 0
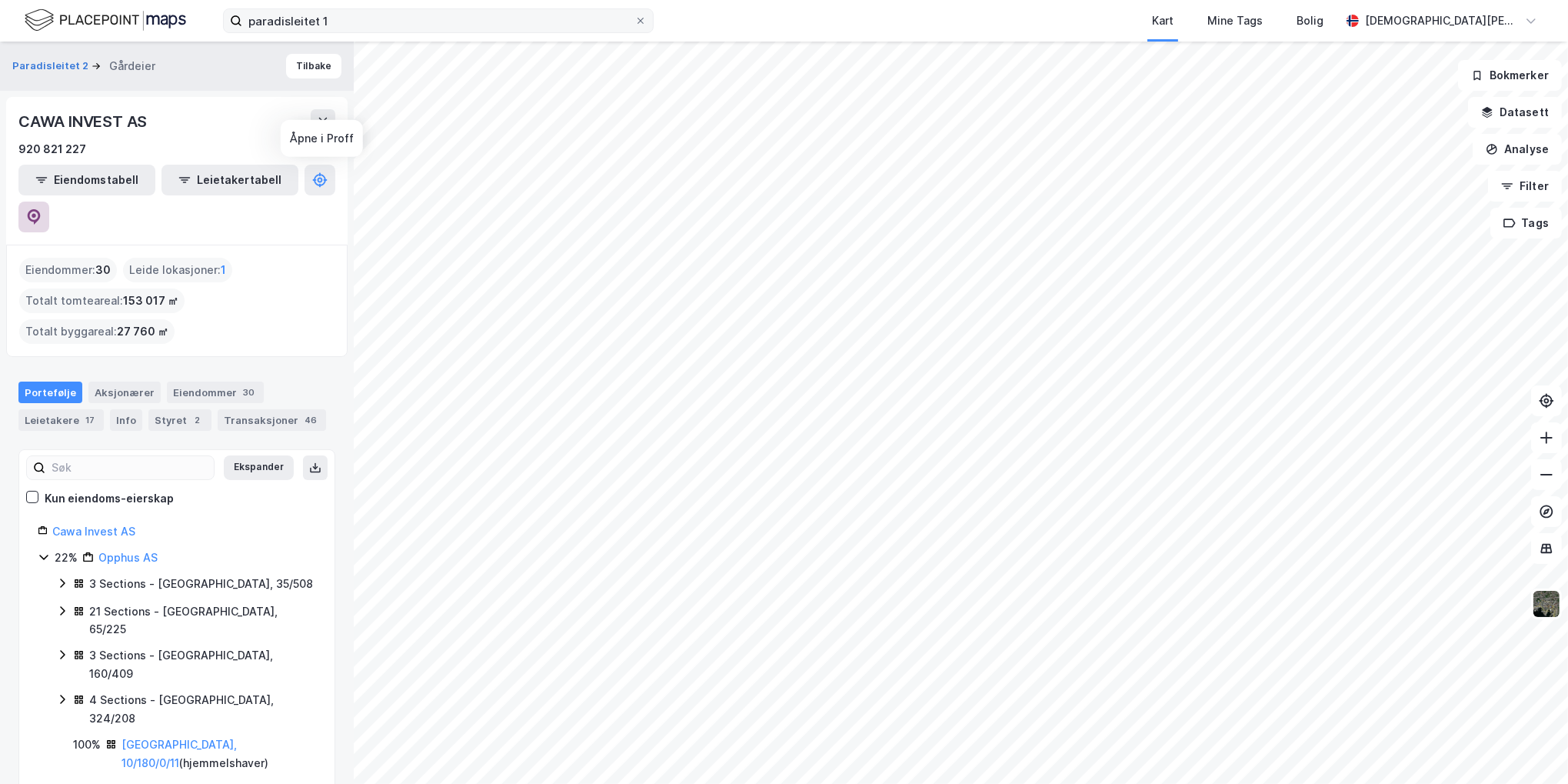
click at [42, 210] on icon at bounding box center [34, 217] width 16 height 16
click at [374, 31] on input "paradisleitet 1" at bounding box center [438, 20] width 392 height 23
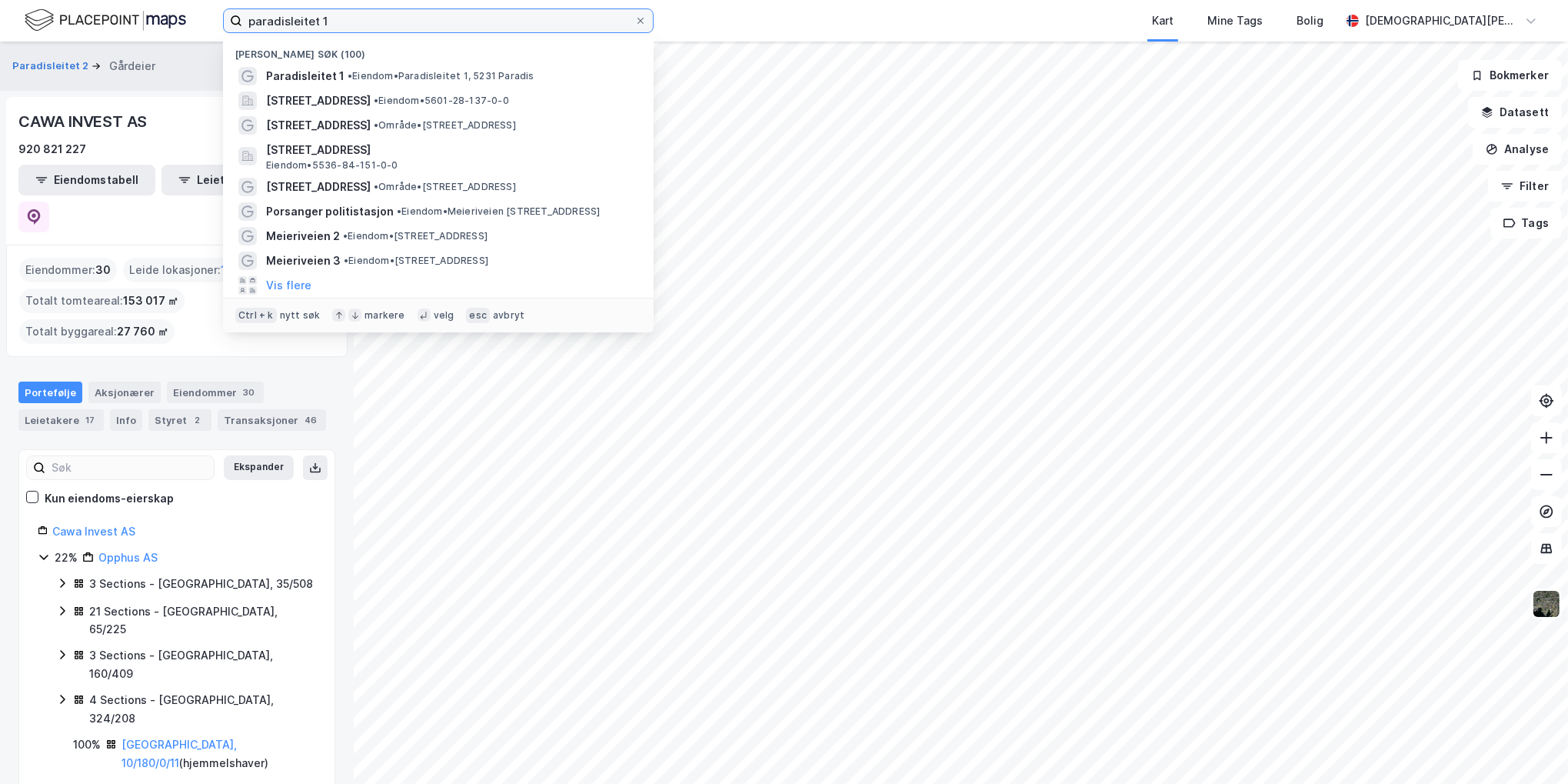
click at [374, 31] on input "paradisleitet 1" at bounding box center [438, 20] width 392 height 23
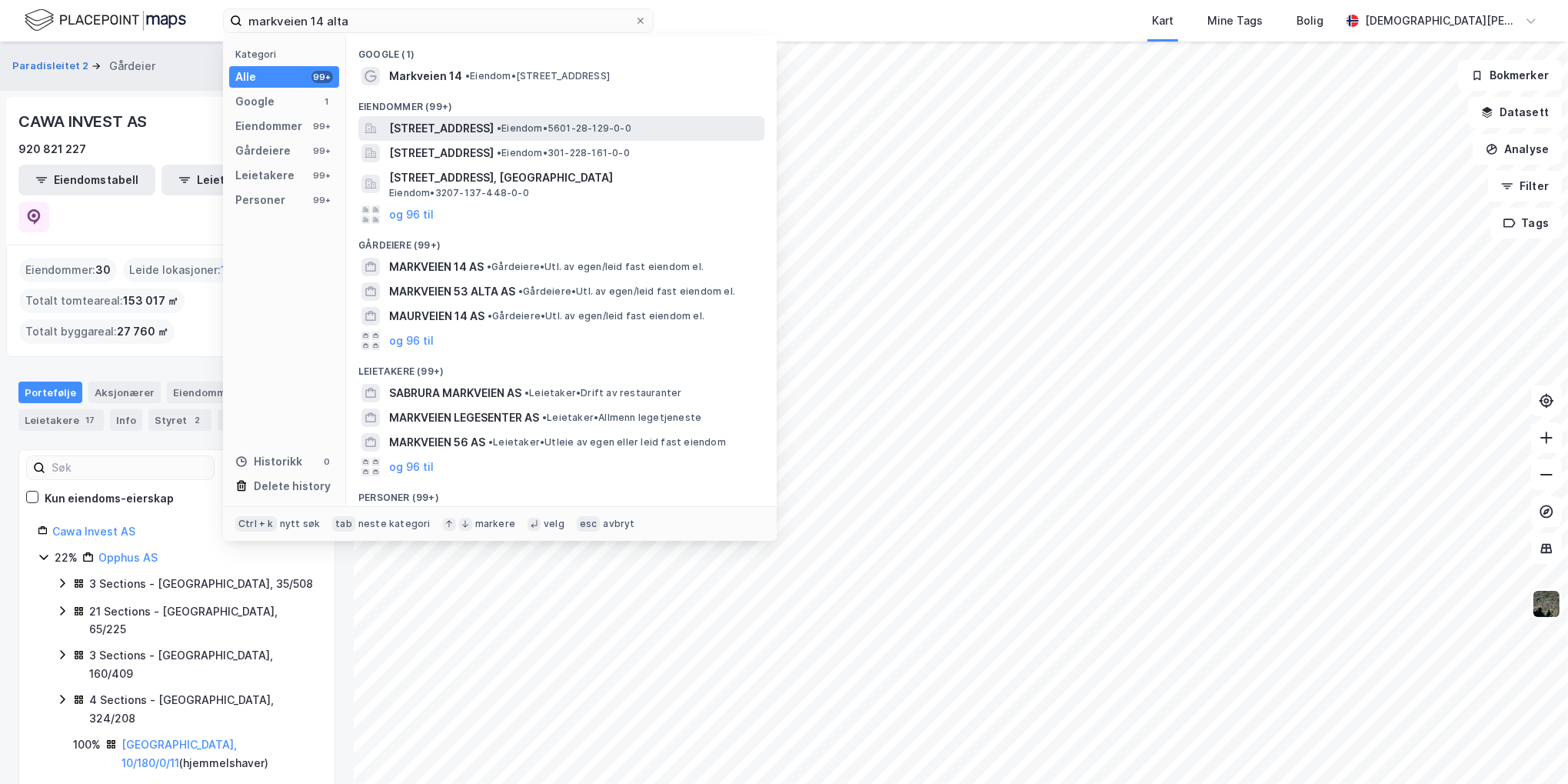
click at [490, 134] on span "[STREET_ADDRESS]" at bounding box center [441, 128] width 105 height 19
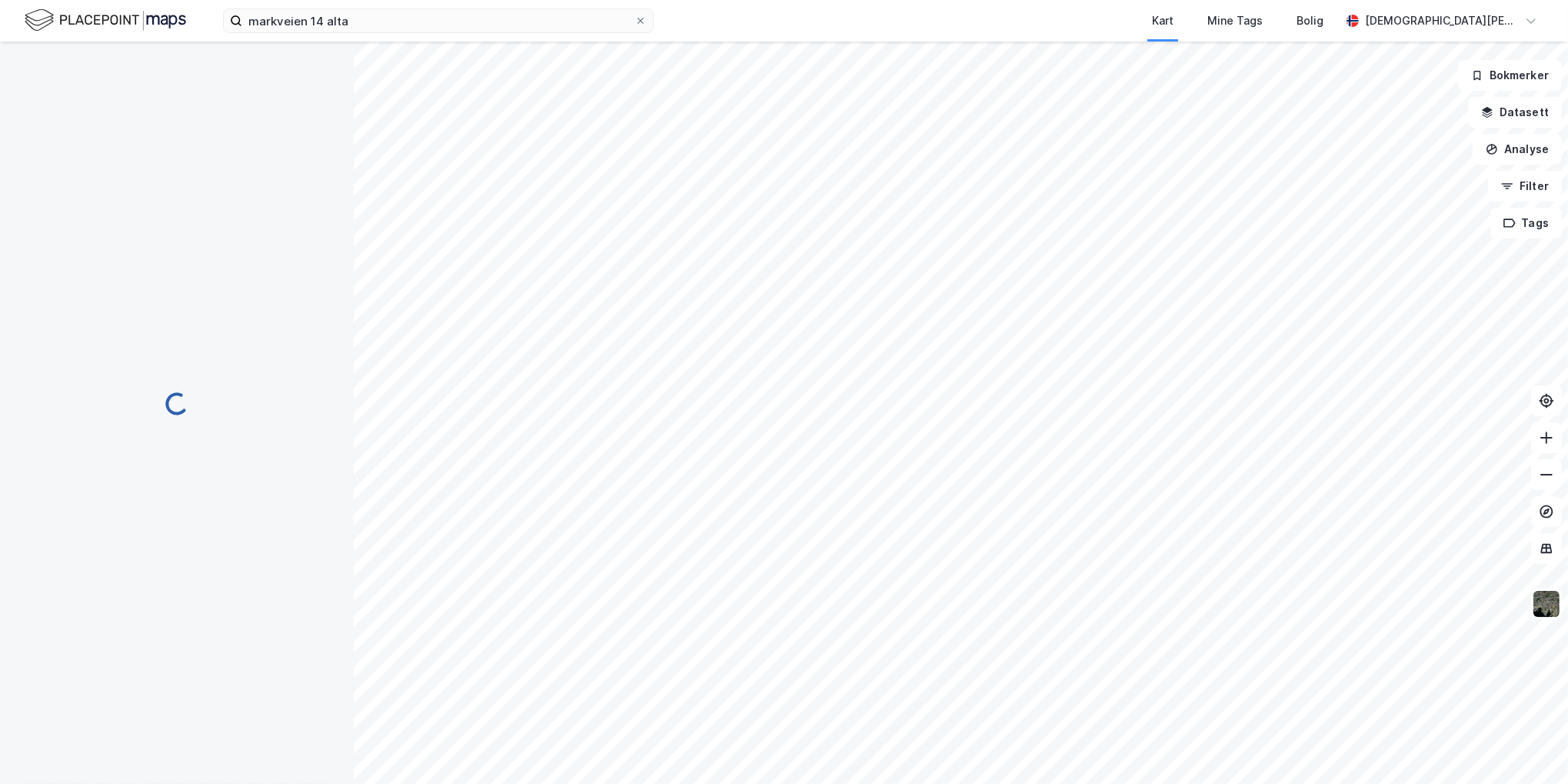
scroll to position [9, 0]
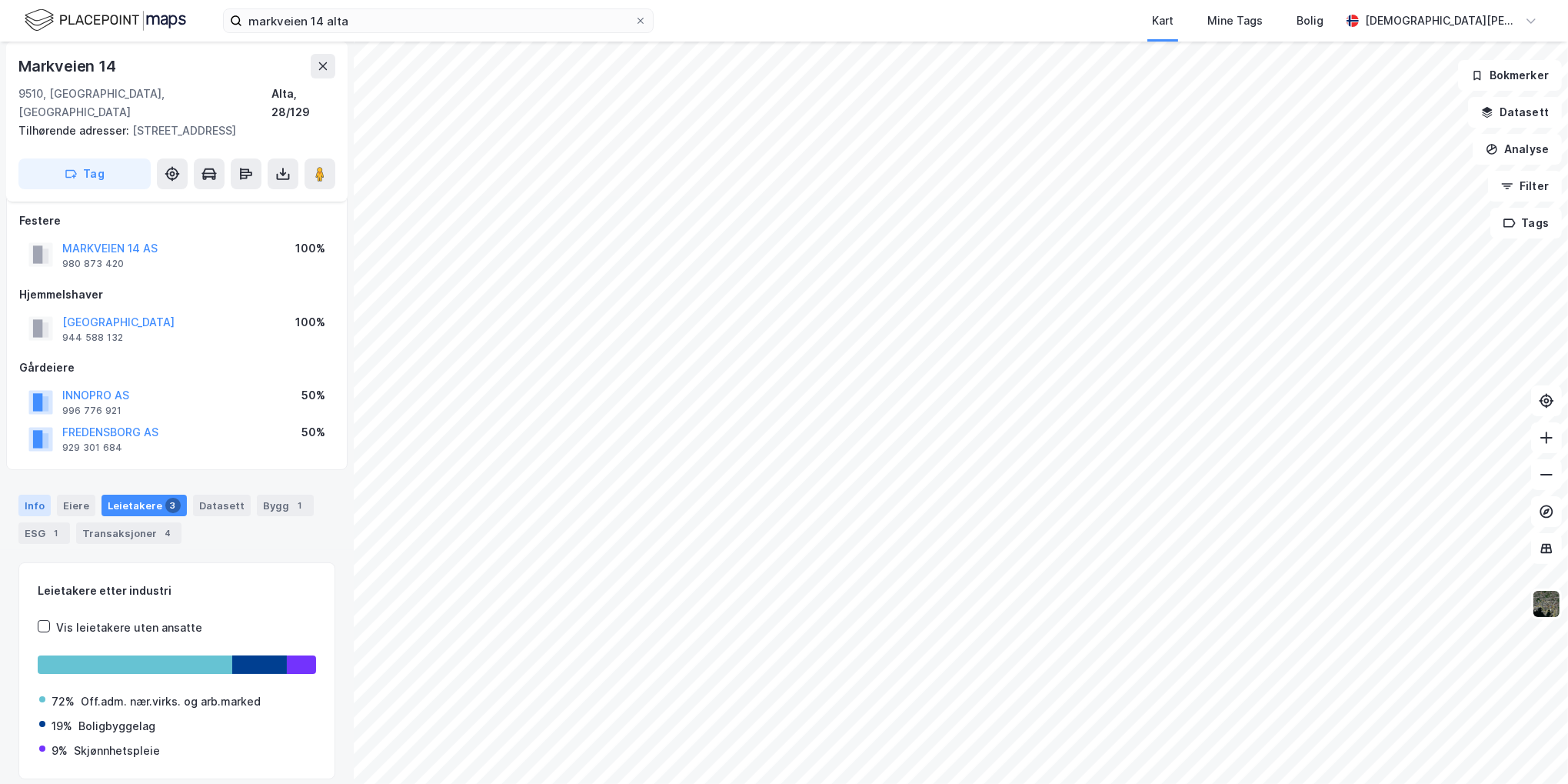
click at [25, 494] on div "Info" at bounding box center [34, 505] width 32 height 21
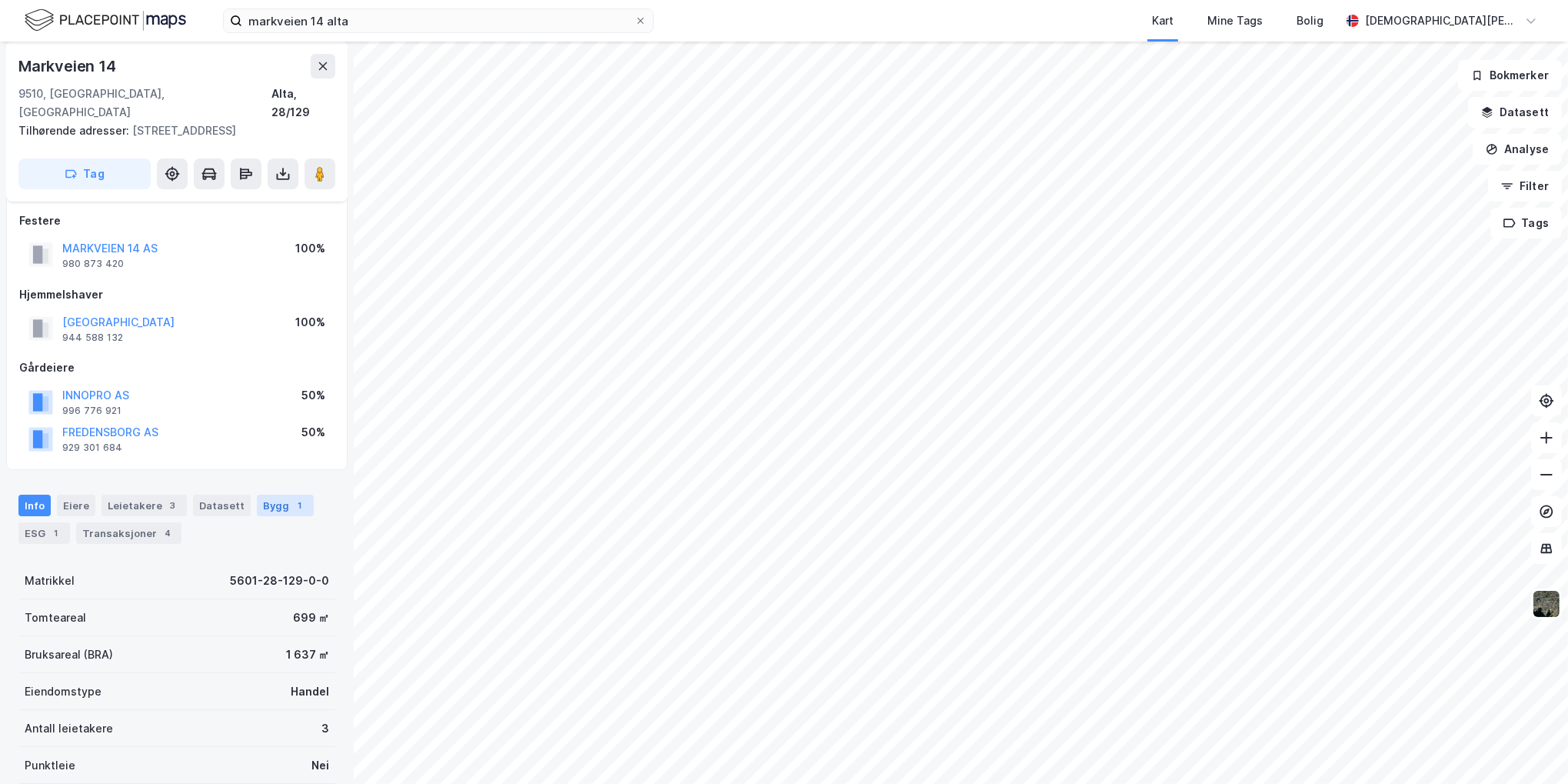
click at [292, 498] on div "1" at bounding box center [300, 505] width 16 height 16
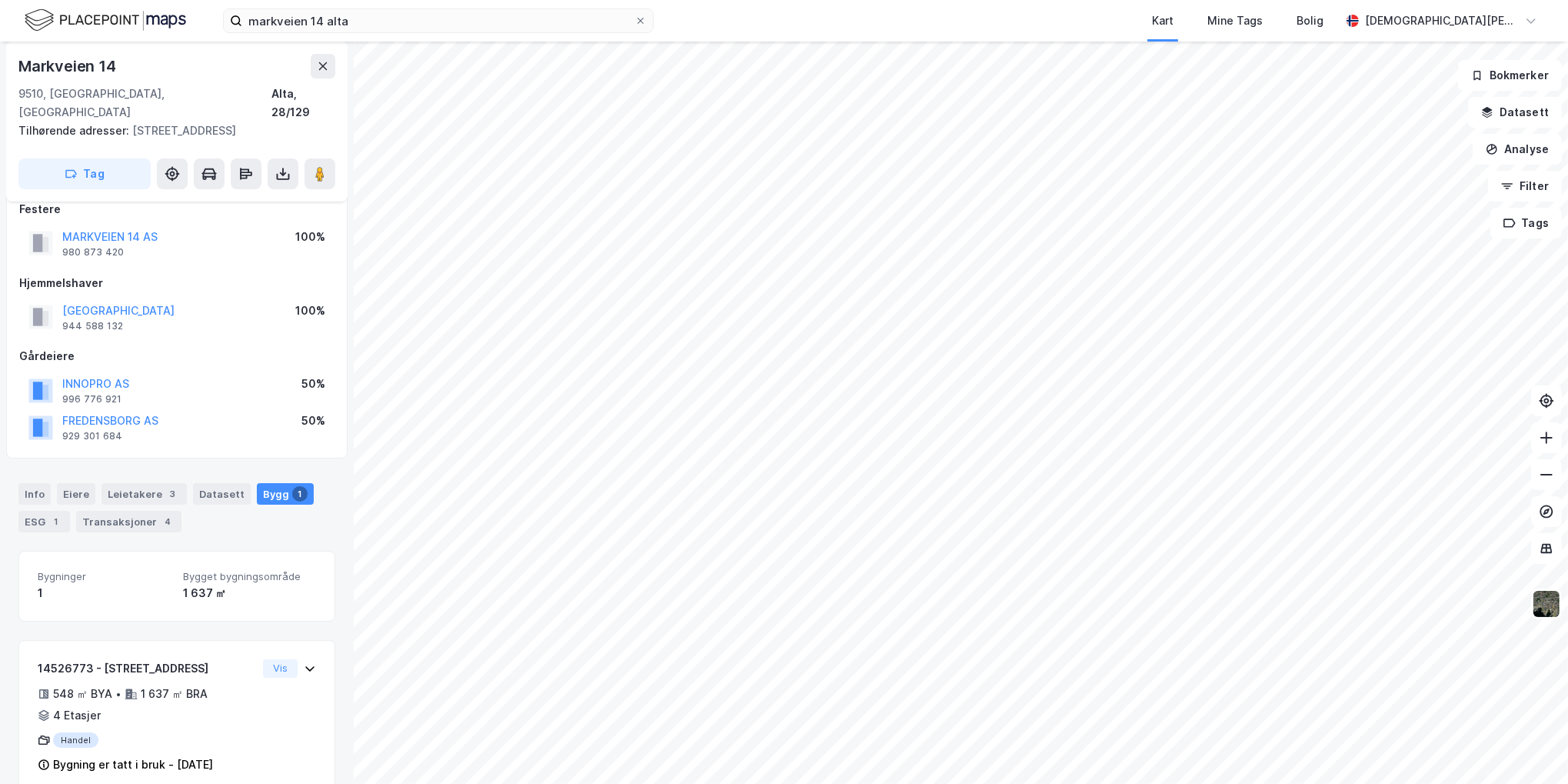
scroll to position [29, 0]
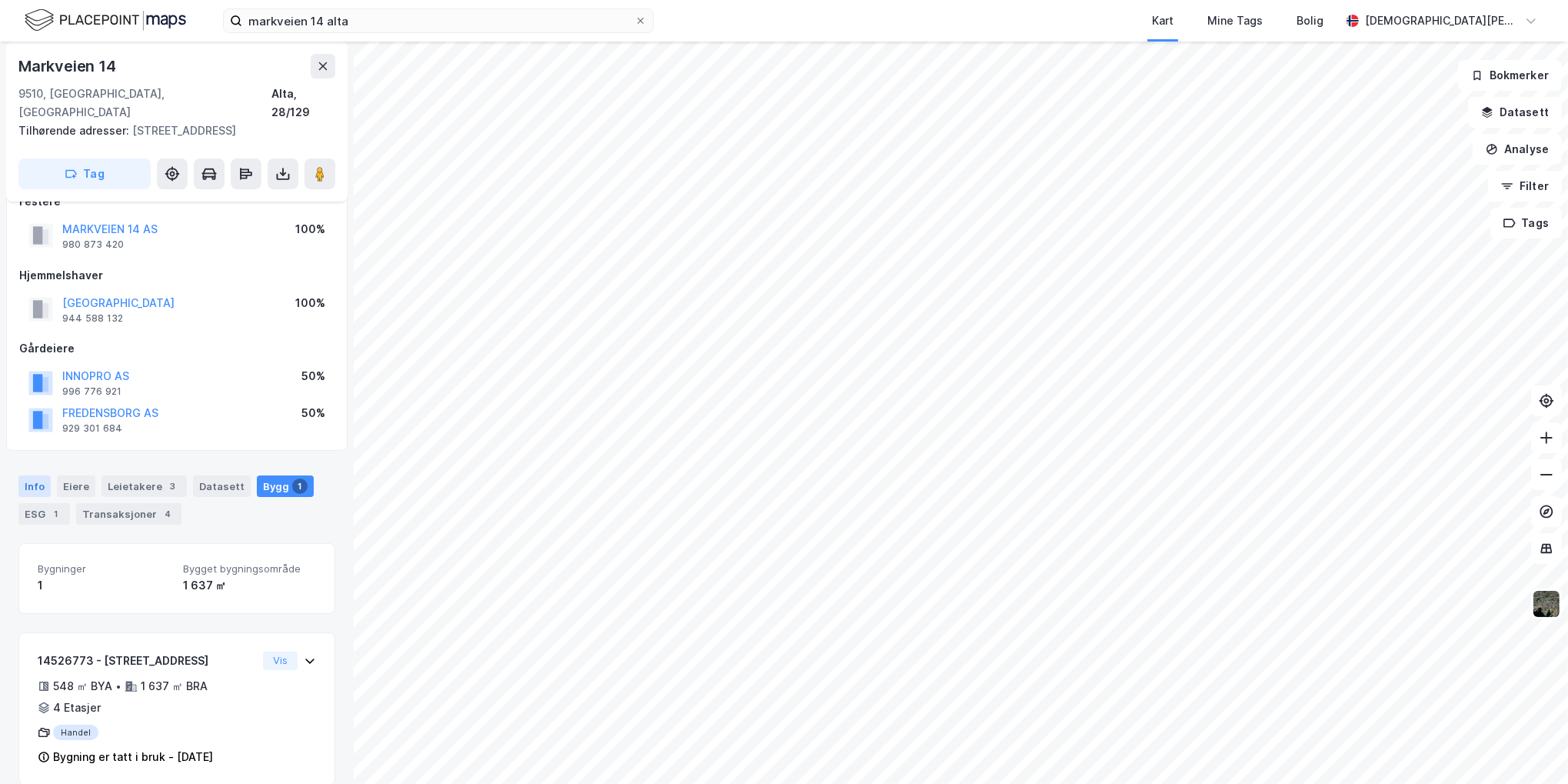
click at [45, 503] on div "ESG 1" at bounding box center [44, 514] width 52 height 21
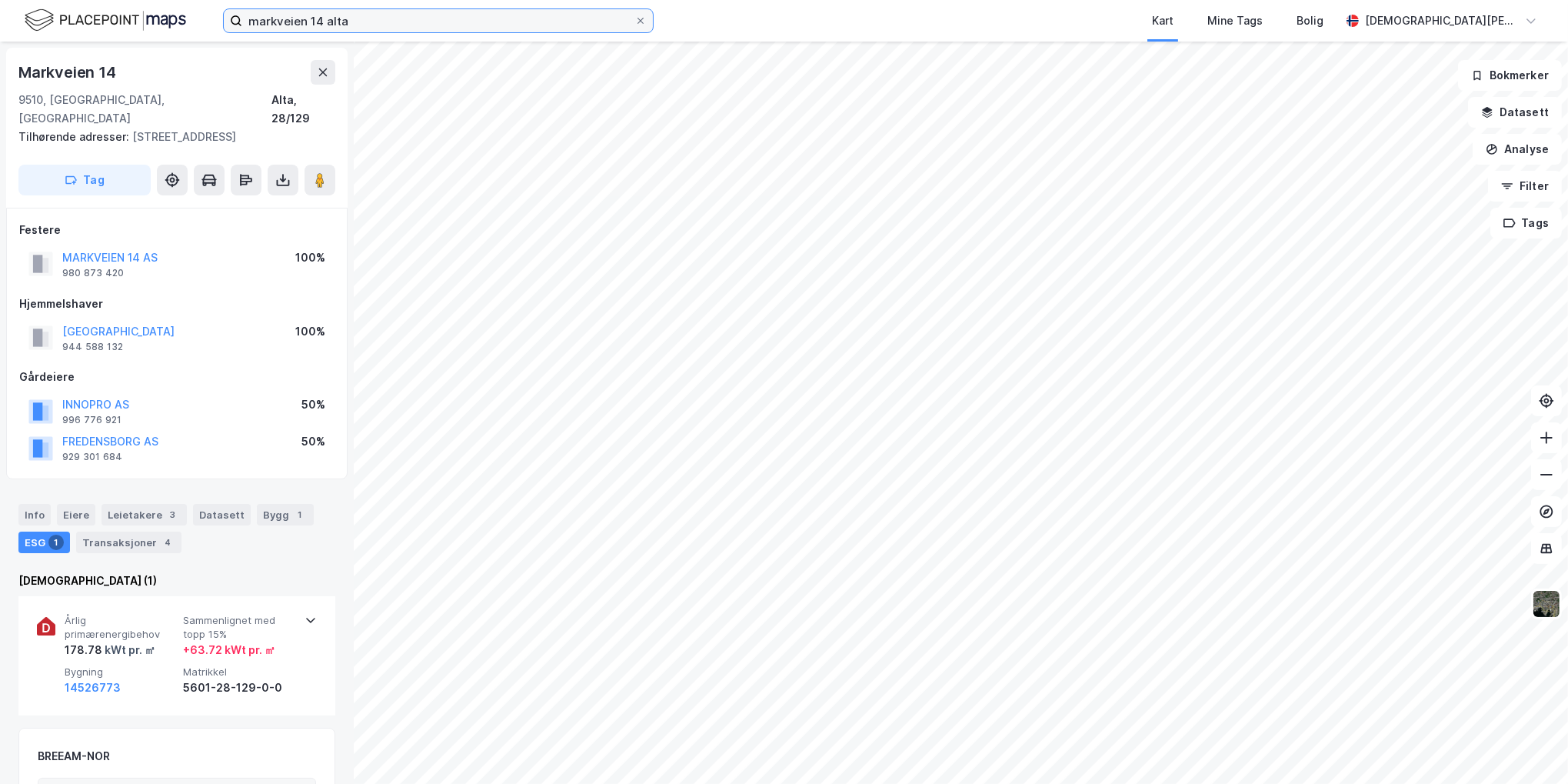
click at [311, 19] on input "markveien 14 alta" at bounding box center [438, 20] width 392 height 23
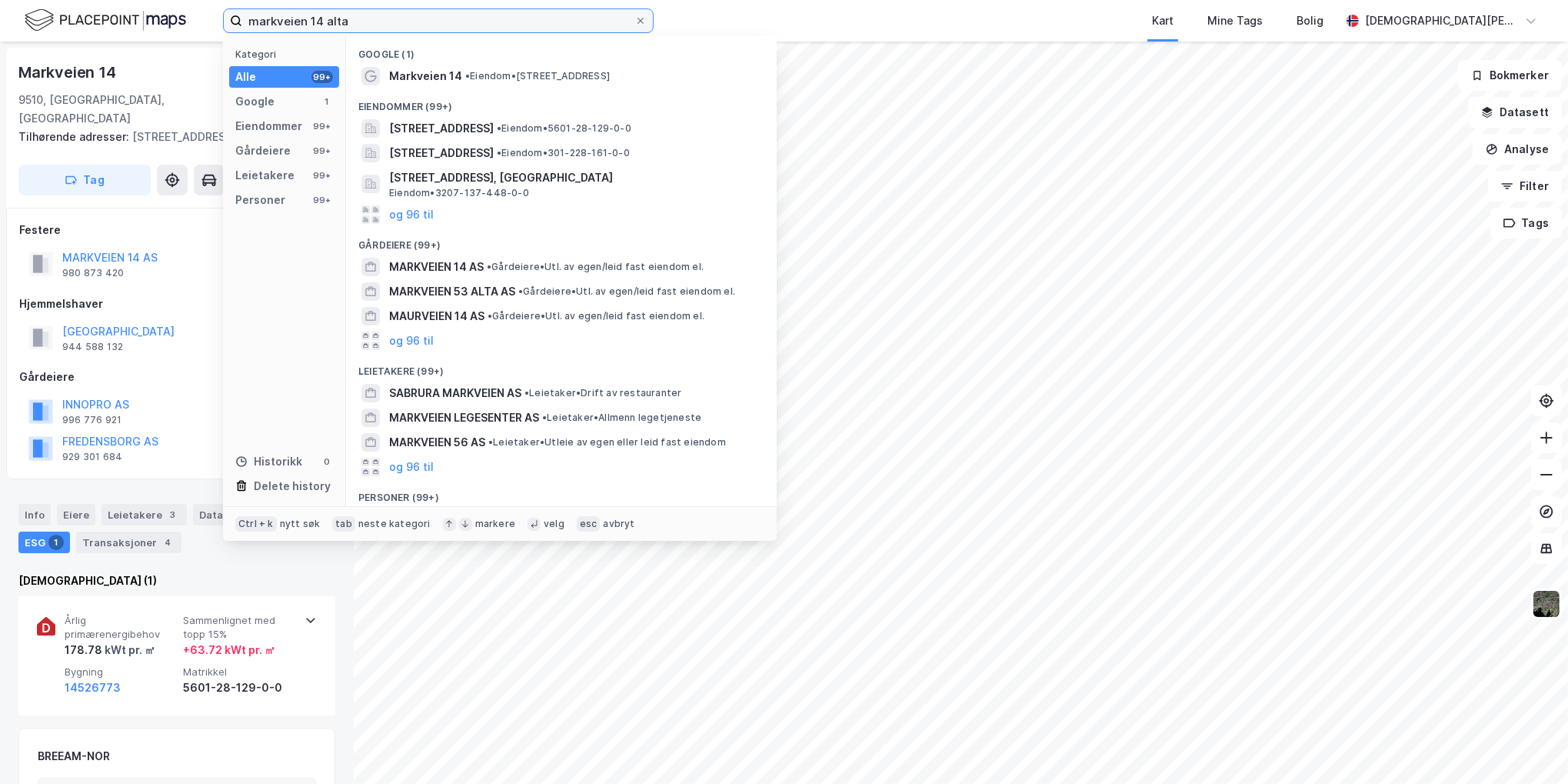
paste input "[STREET_ADDRESS]"
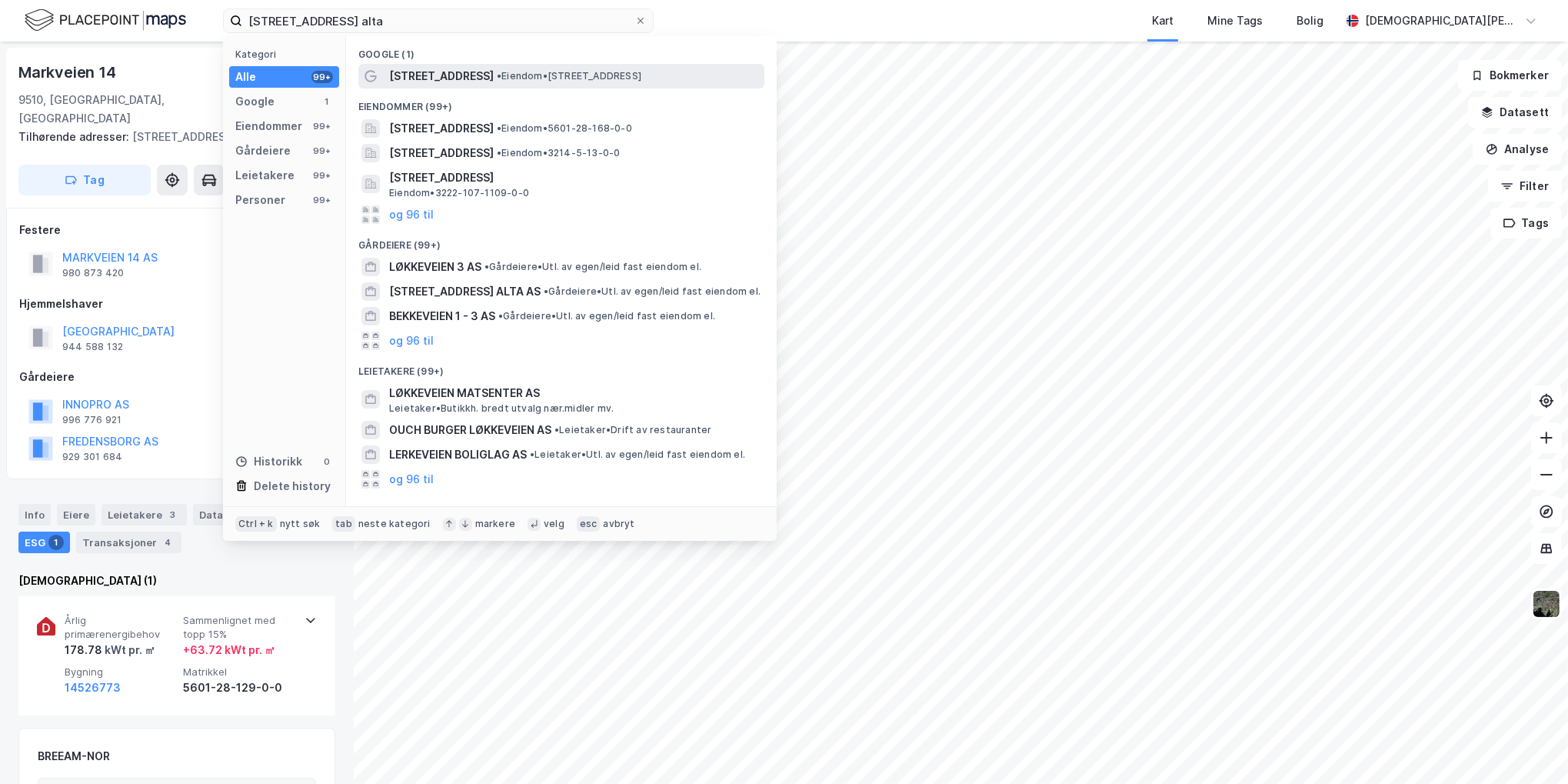
click at [502, 68] on div "[STREET_ADDRESS] • Eiendom • [STREET_ADDRESS]" at bounding box center [574, 76] width 372 height 19
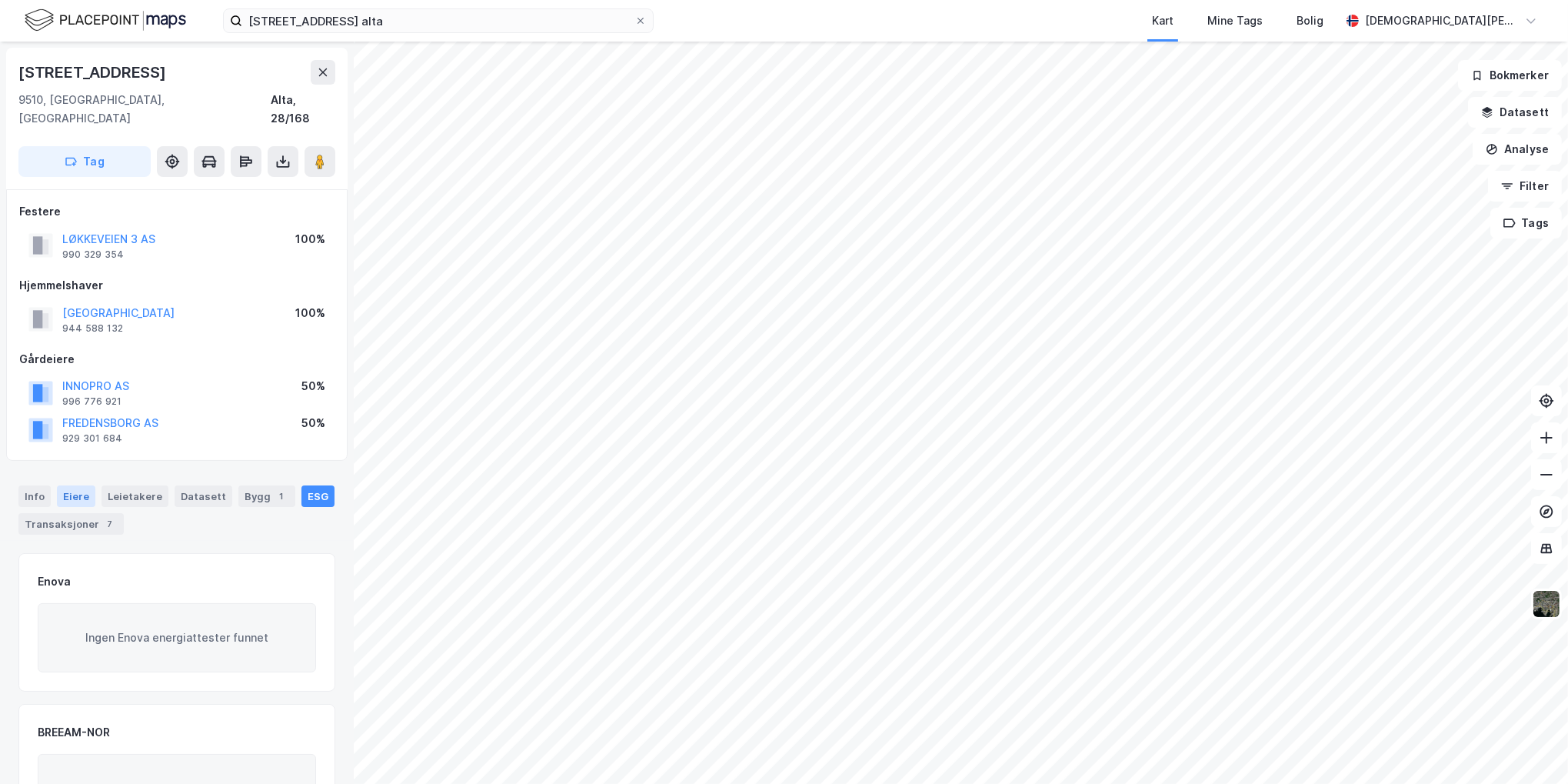
click at [81, 485] on div "Eiere" at bounding box center [76, 496] width 38 height 21
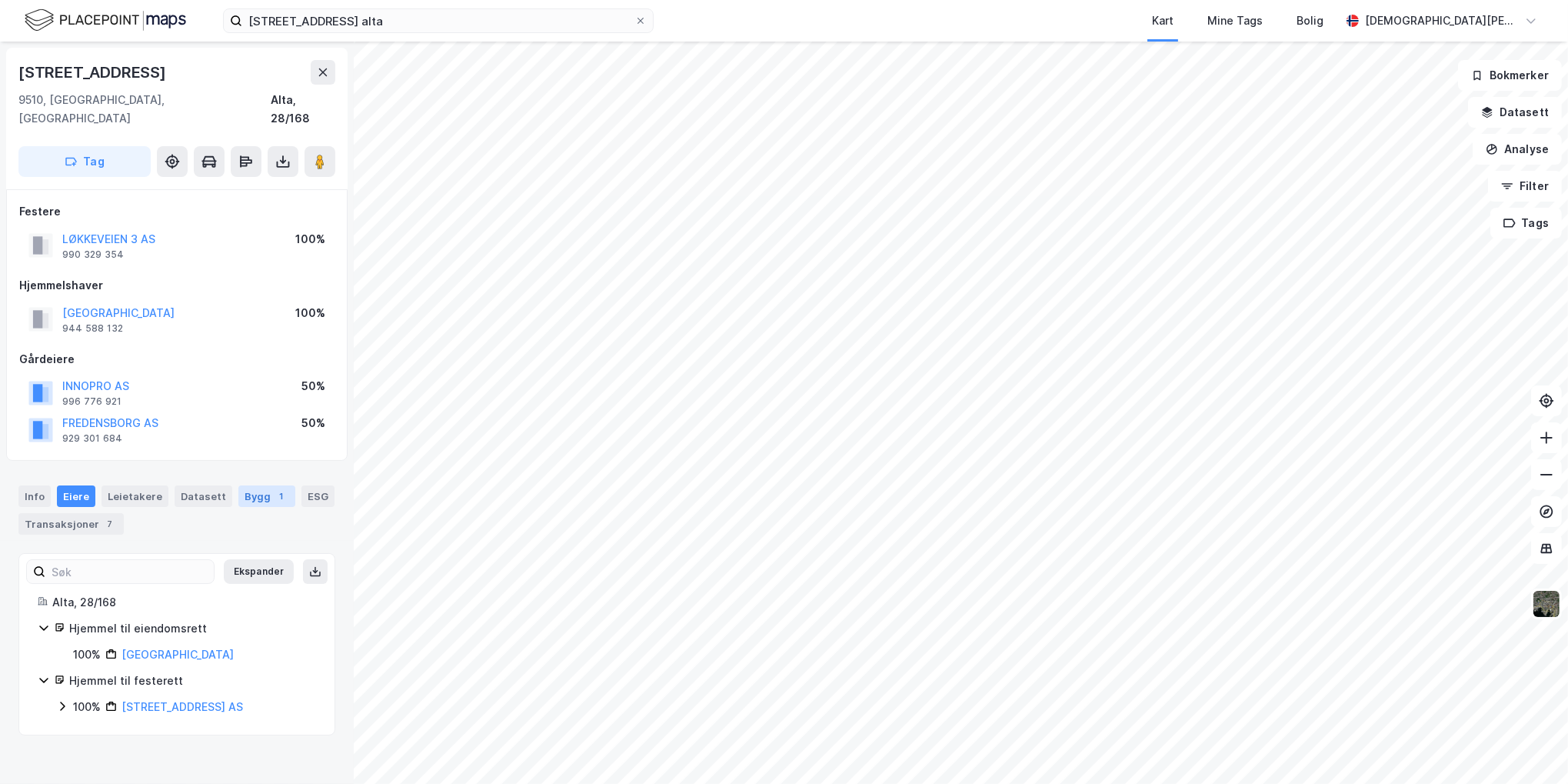
click at [238, 485] on div "Bygg 1" at bounding box center [267, 496] width 57 height 21
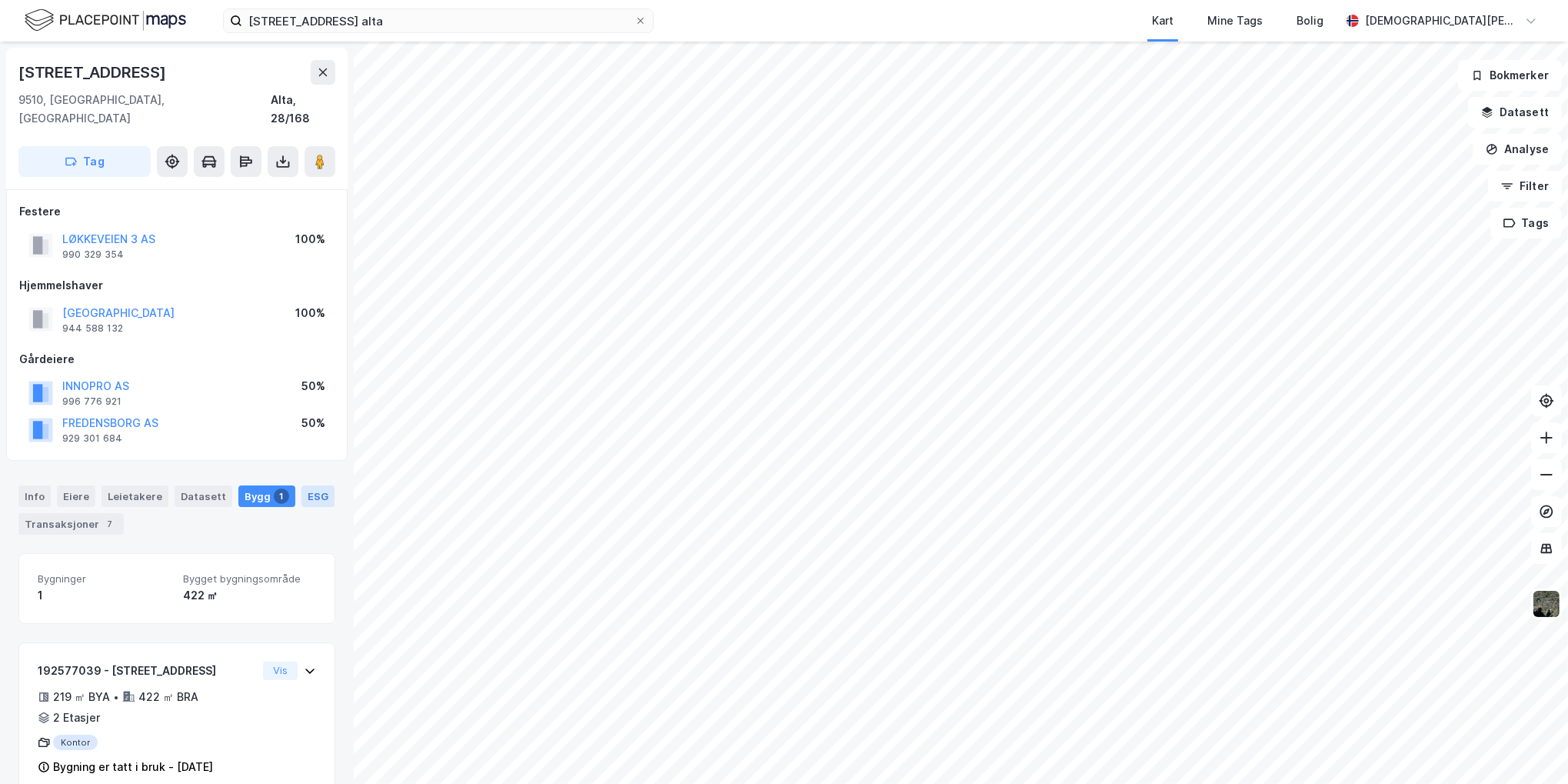
click at [304, 485] on div "ESG" at bounding box center [318, 496] width 33 height 21
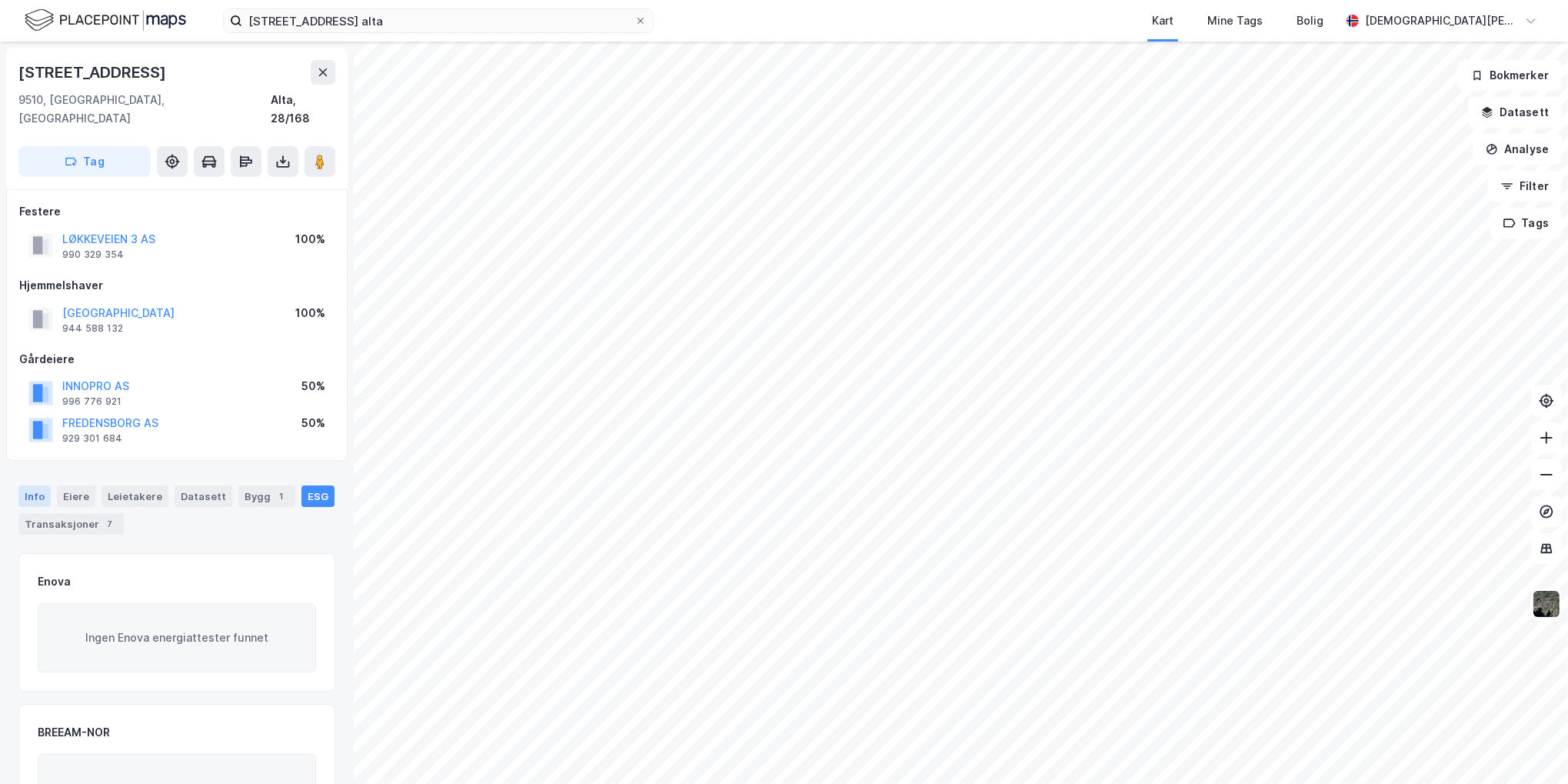
click at [36, 485] on div "Info" at bounding box center [34, 496] width 32 height 21
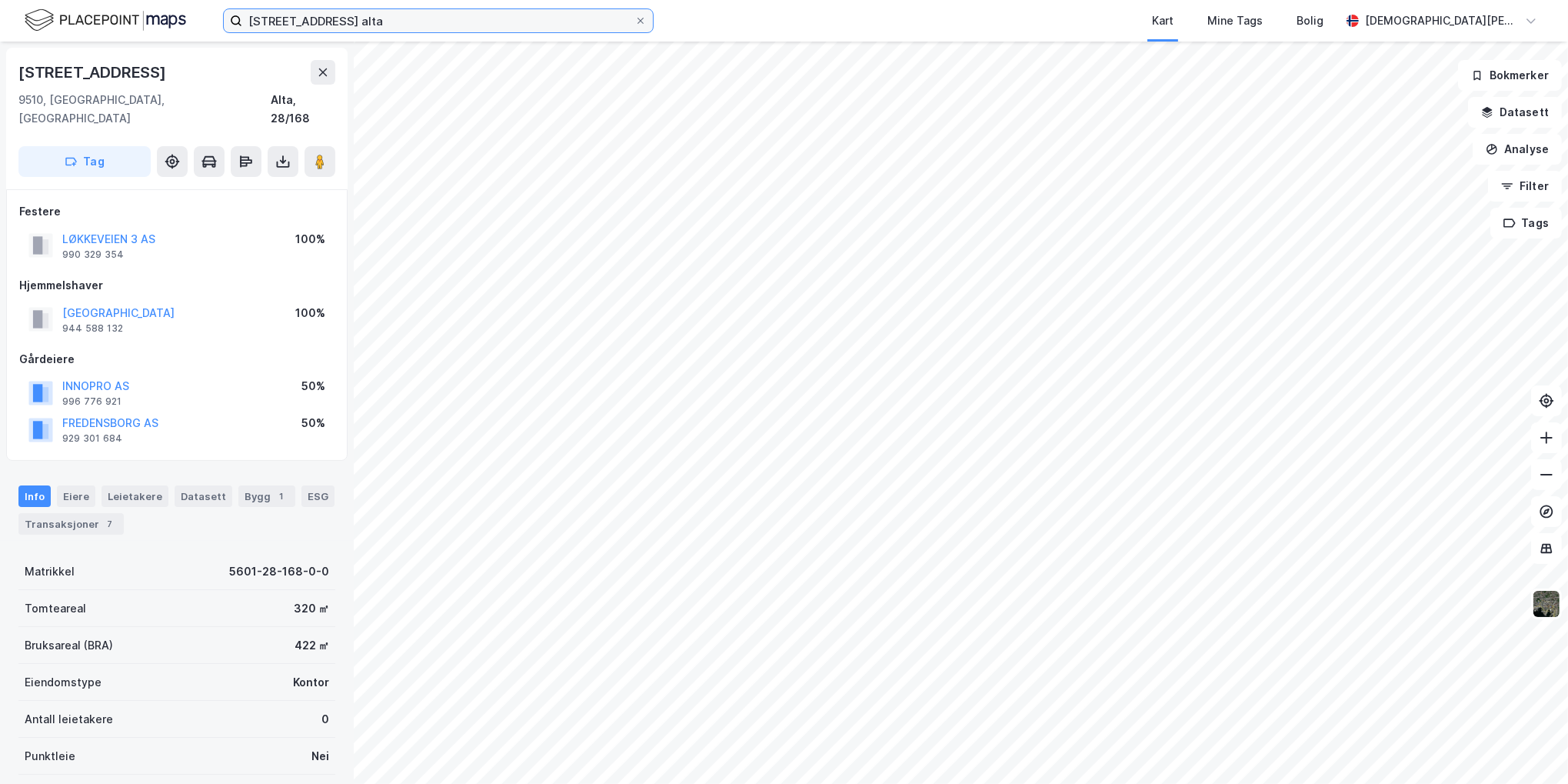
click at [295, 21] on input "[STREET_ADDRESS] alta" at bounding box center [438, 20] width 392 height 23
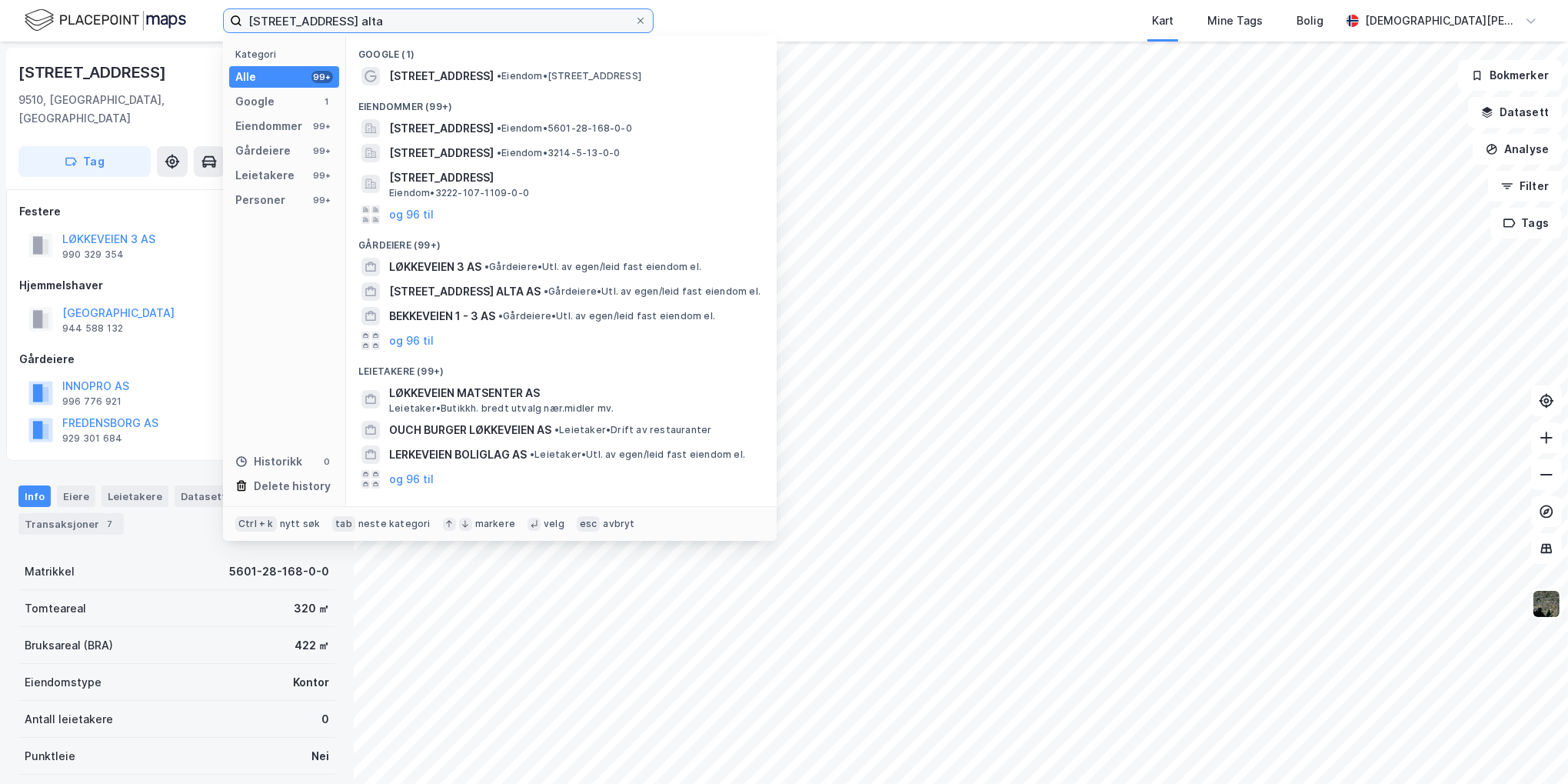
click at [362, 16] on input "[STREET_ADDRESS] alta" at bounding box center [438, 20] width 392 height 23
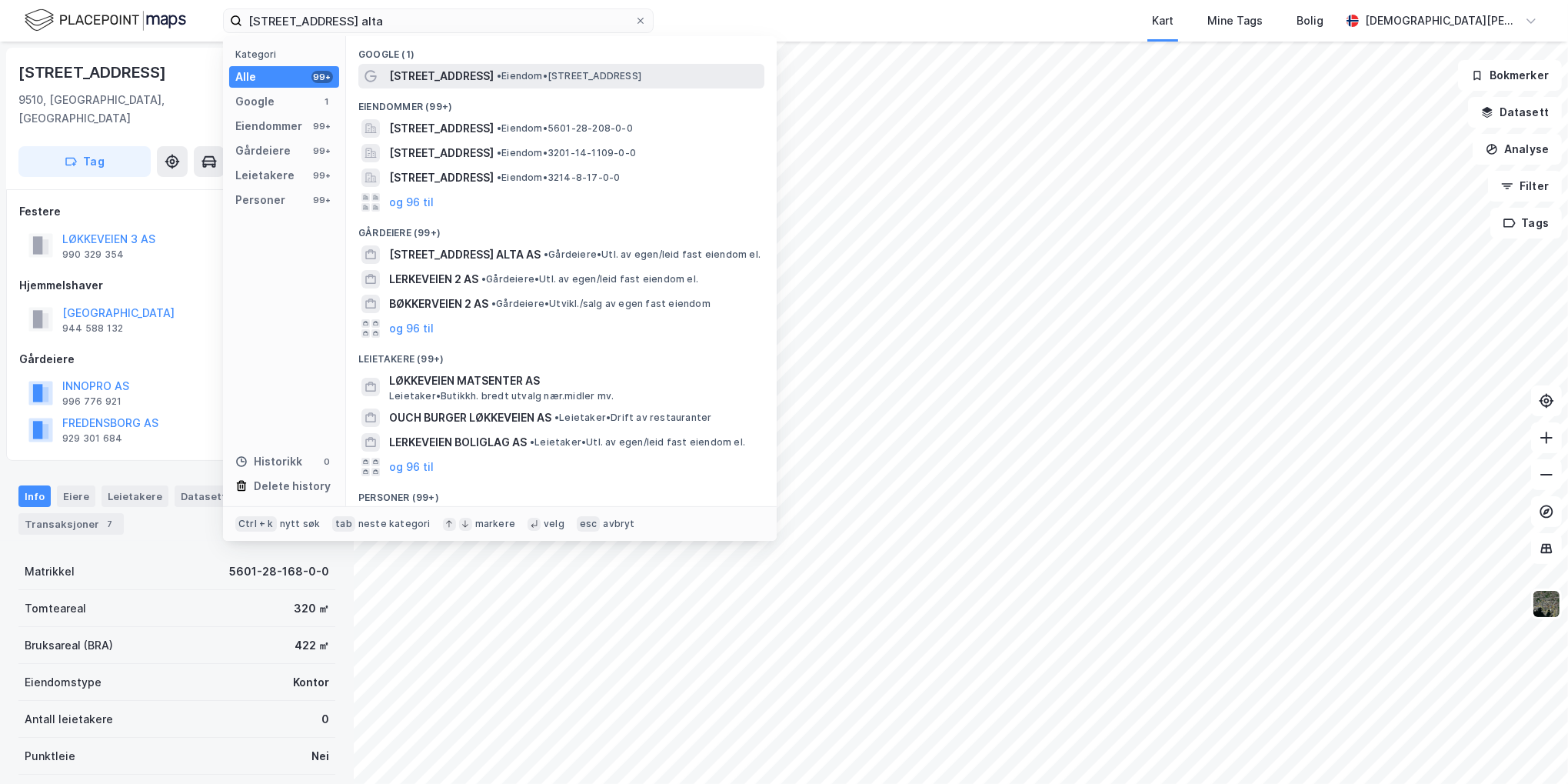
click at [577, 79] on span "• Eiendom • [STREET_ADDRESS]" at bounding box center [569, 76] width 145 height 12
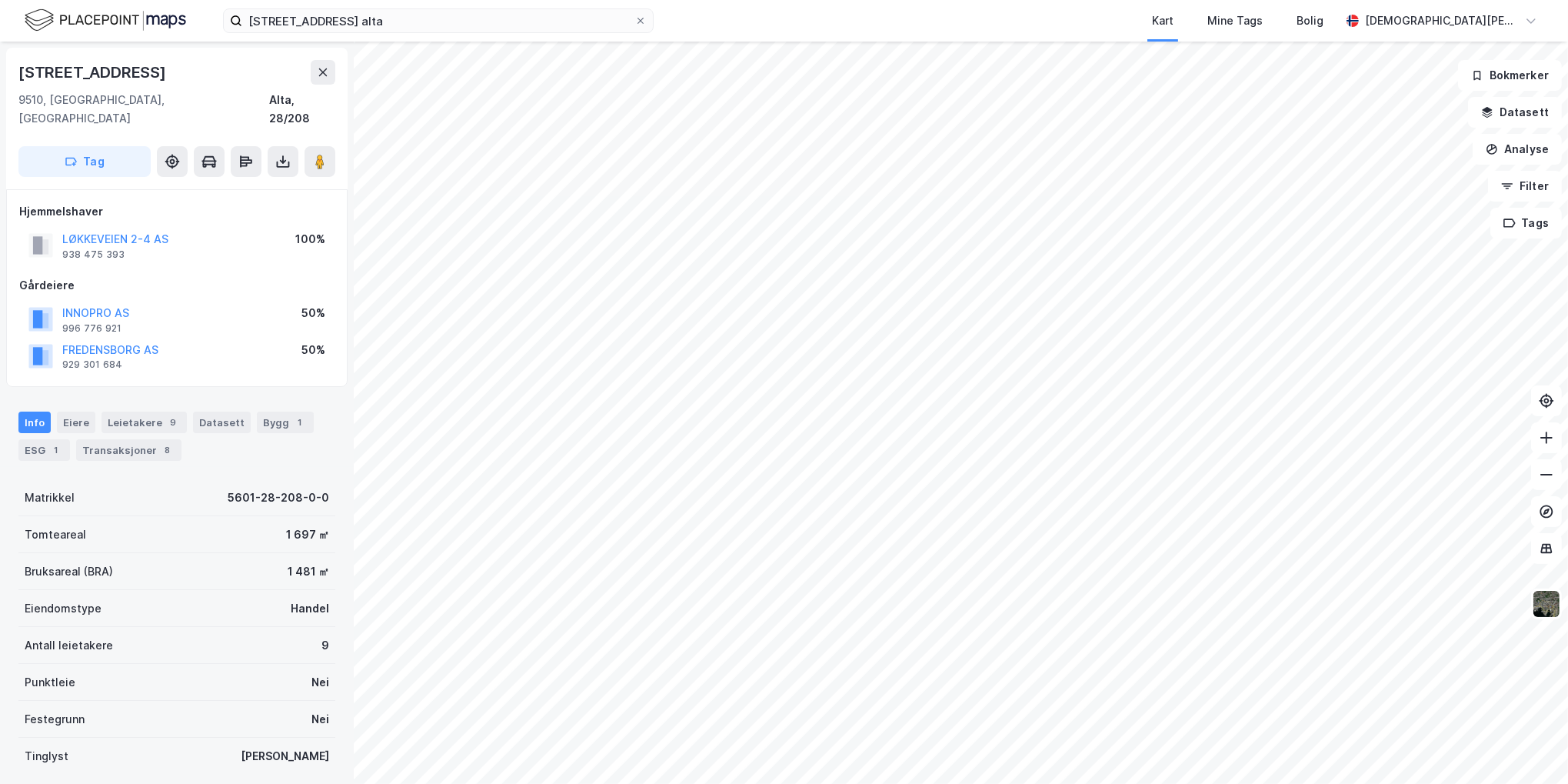
scroll to position [2, 0]
click at [319, 19] on input "[STREET_ADDRESS] alta" at bounding box center [438, 20] width 392 height 23
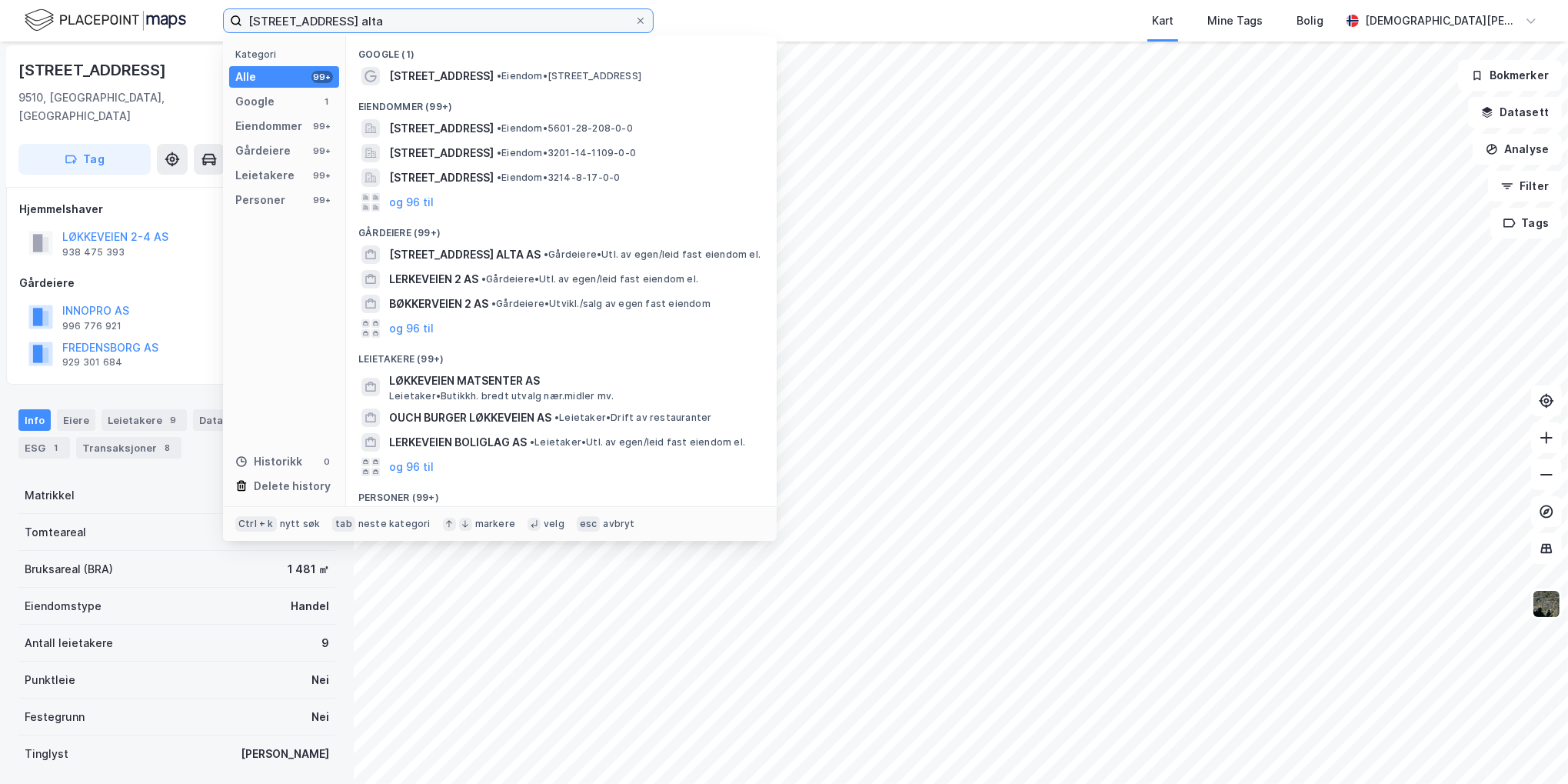
click at [322, 25] on input "[STREET_ADDRESS] alta" at bounding box center [438, 20] width 392 height 23
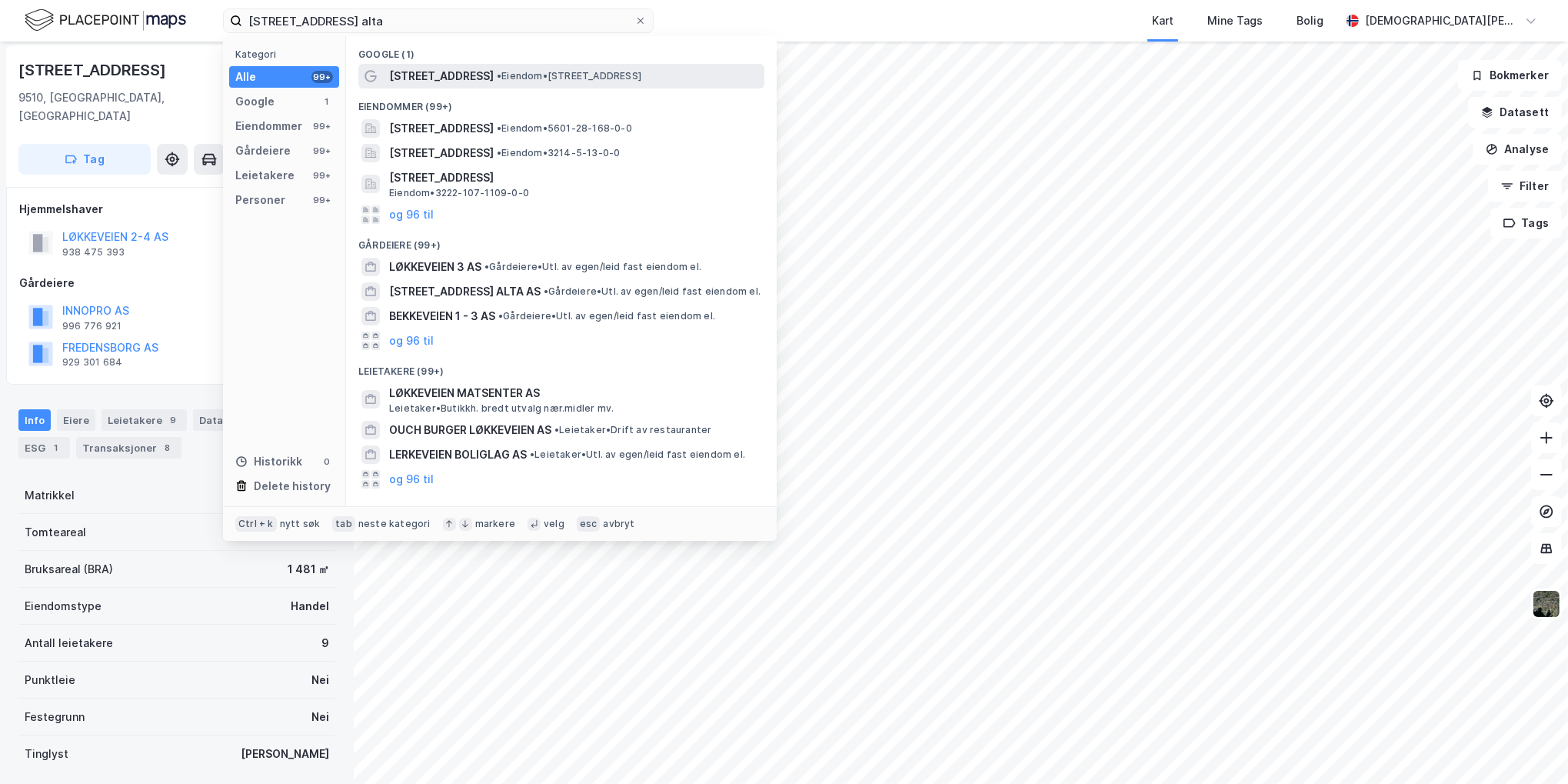
click at [497, 76] on span "•" at bounding box center [499, 76] width 5 height 11
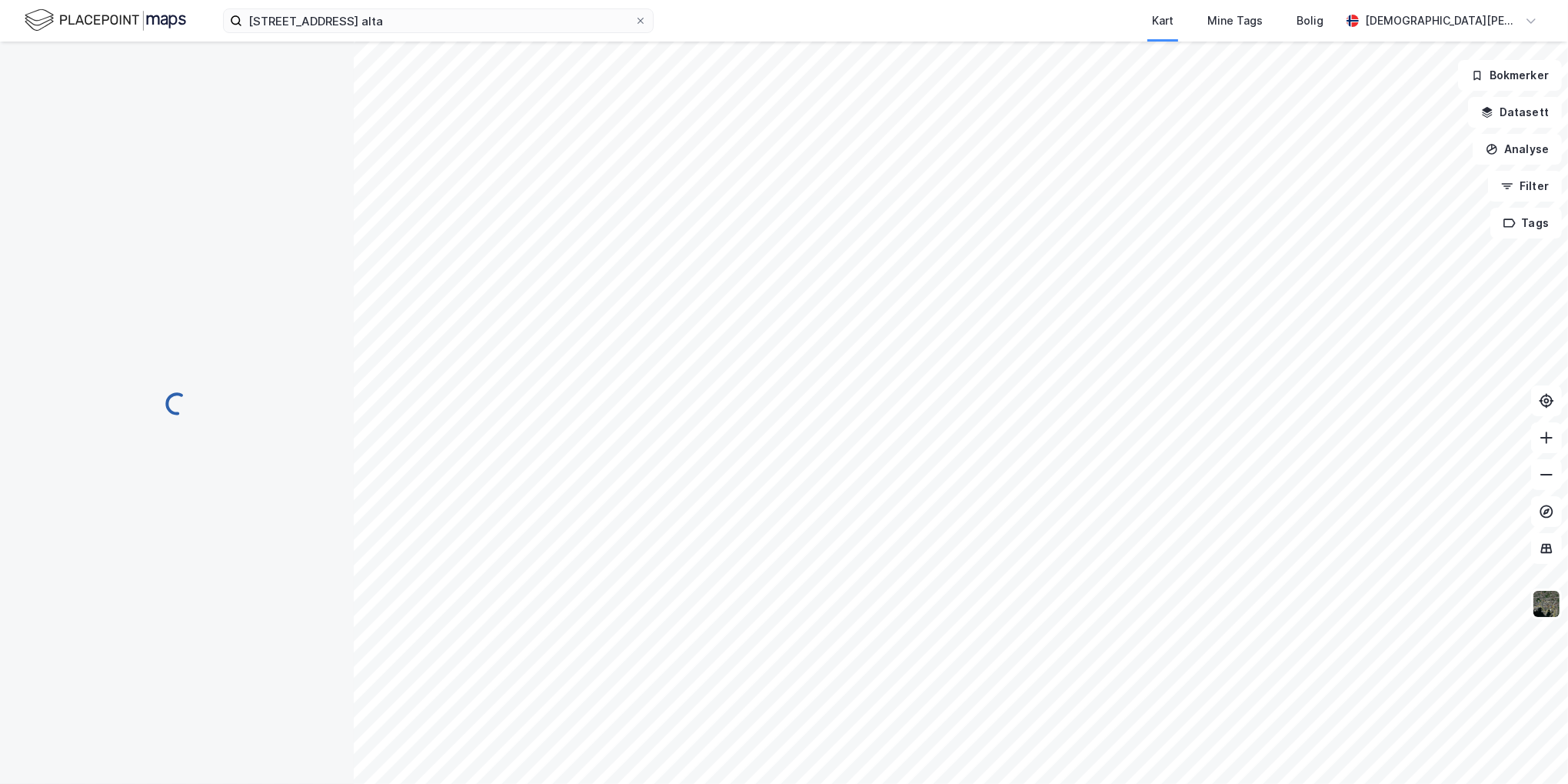
scroll to position [2, 0]
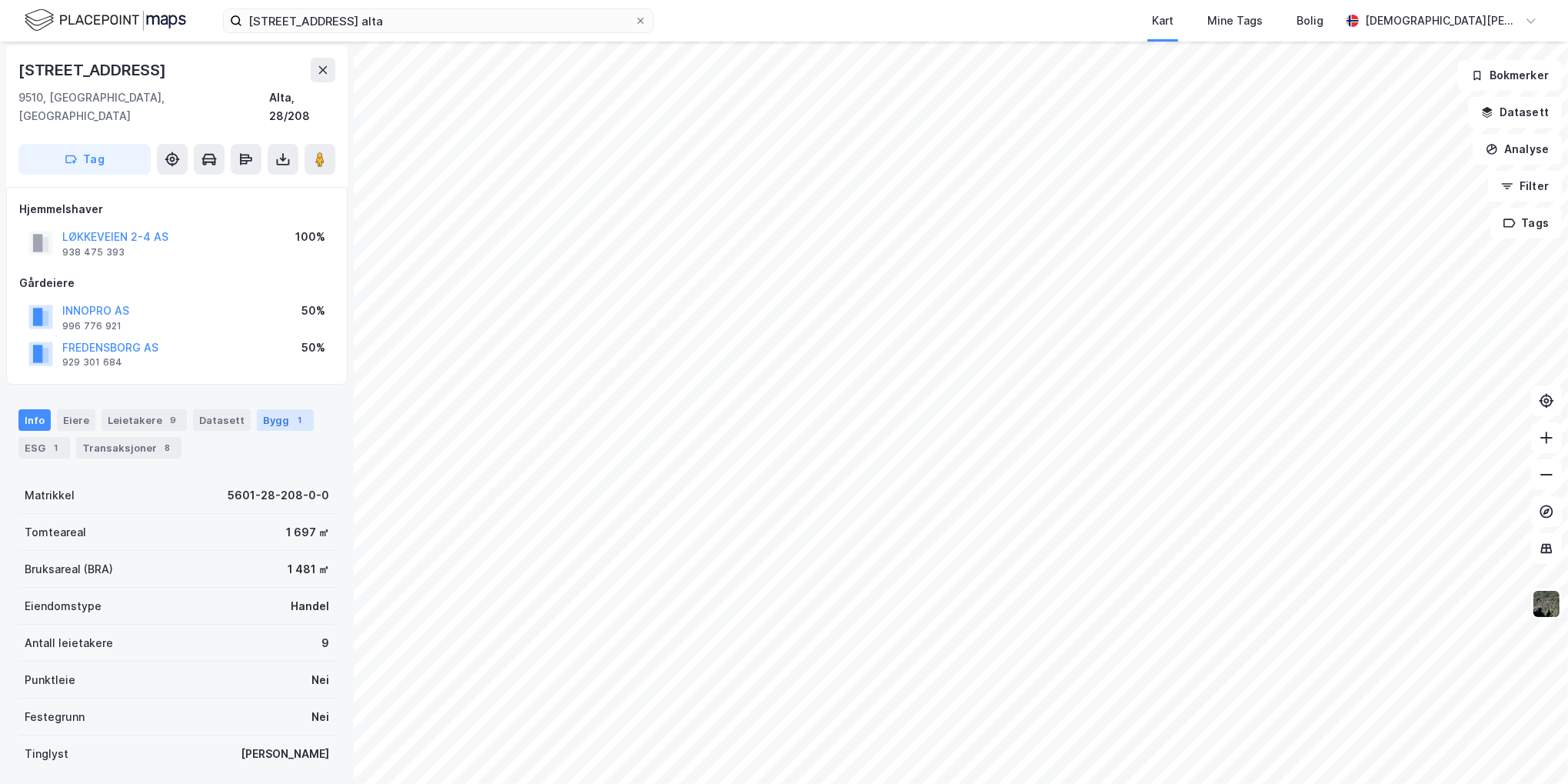
click at [292, 412] on div "1" at bounding box center [300, 420] width 16 height 16
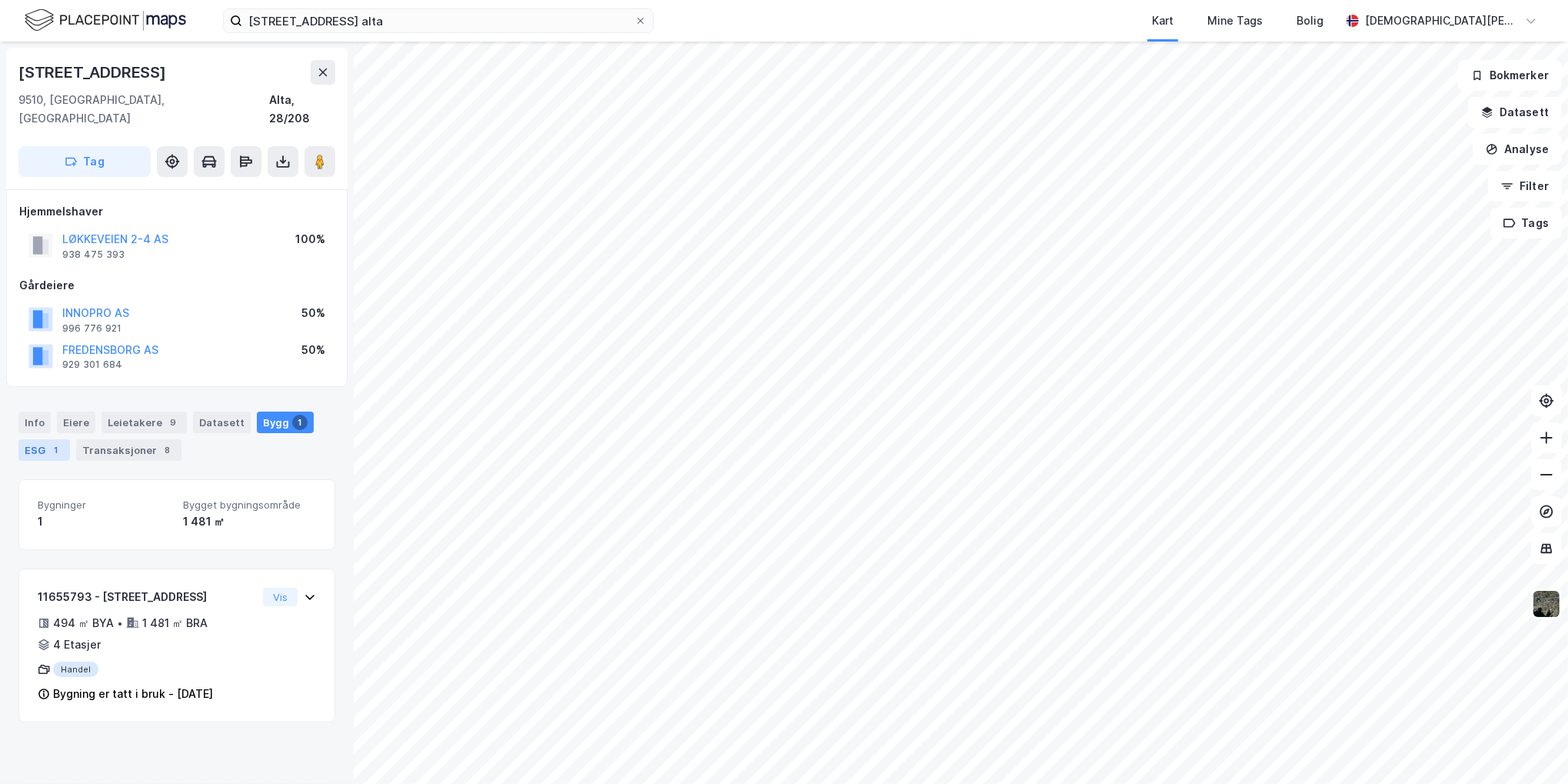
click at [49, 439] on div "ESG 1" at bounding box center [44, 450] width 52 height 21
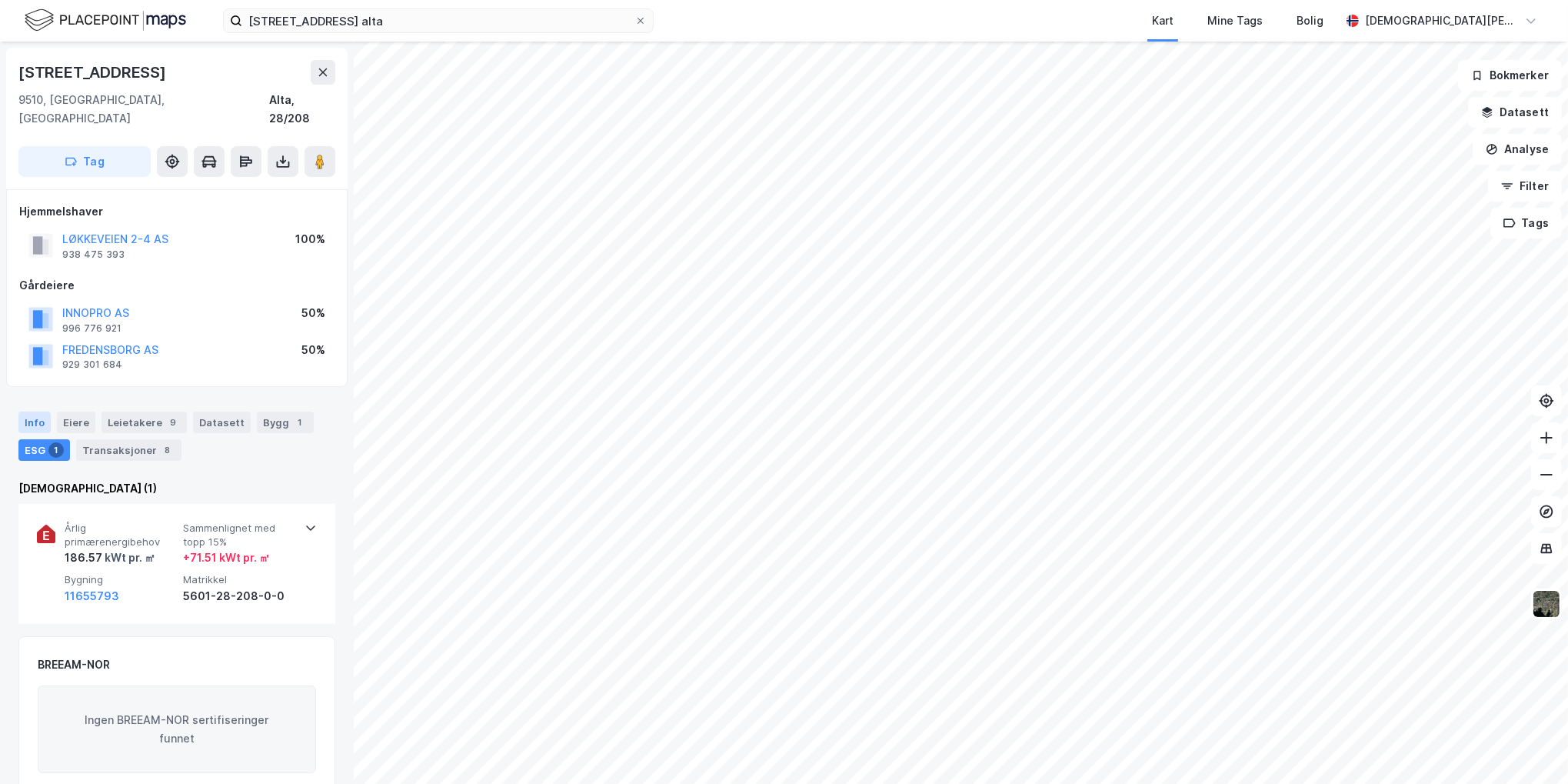
drag, startPoint x: 38, startPoint y: 410, endPoint x: 49, endPoint y: 412, distance: 11.2
click at [38, 412] on div "Info" at bounding box center [34, 422] width 32 height 21
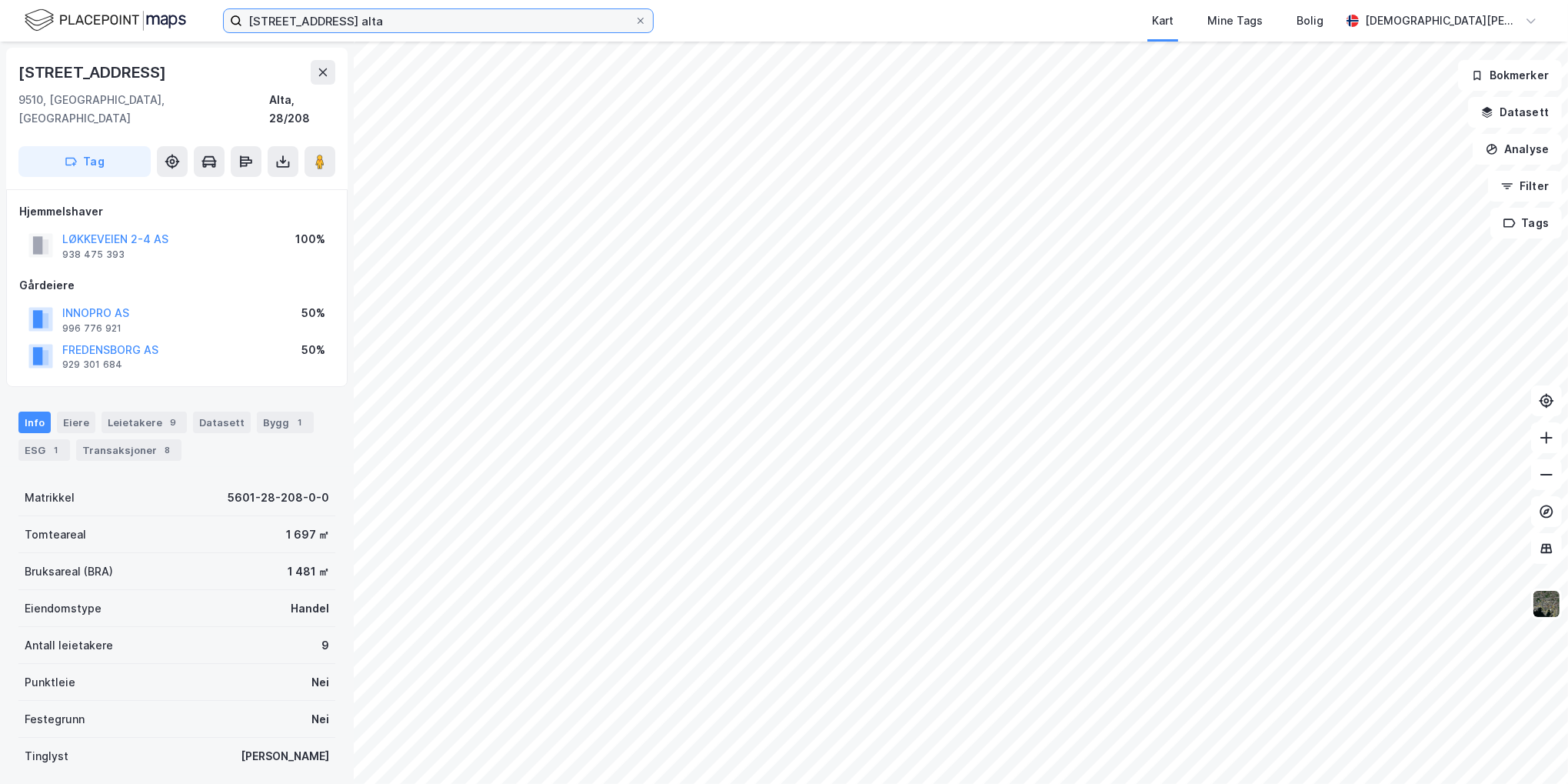
click at [317, 11] on input "[STREET_ADDRESS] alta" at bounding box center [438, 20] width 392 height 23
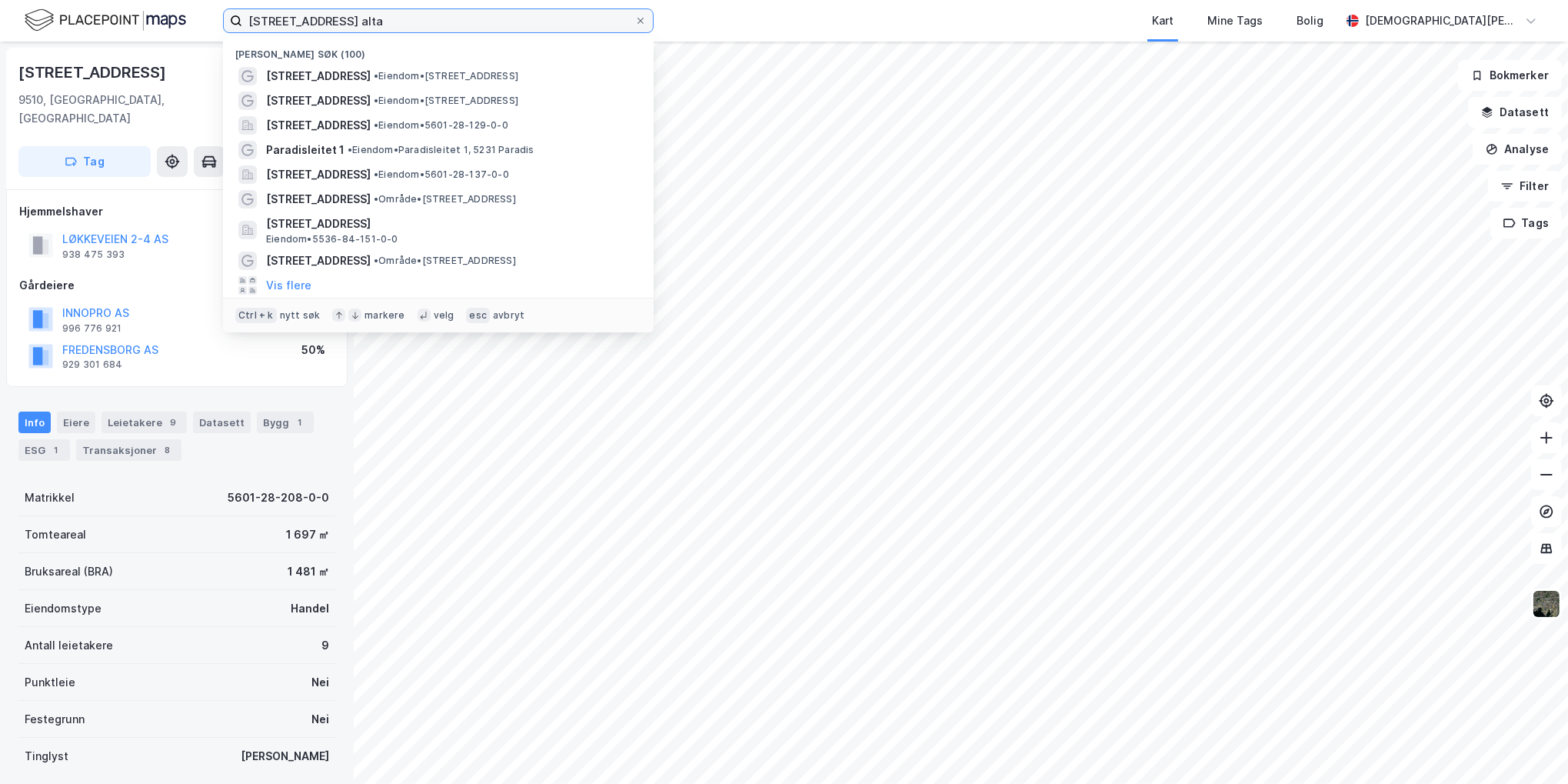
click at [317, 11] on input "[STREET_ADDRESS] alta" at bounding box center [438, 20] width 392 height 23
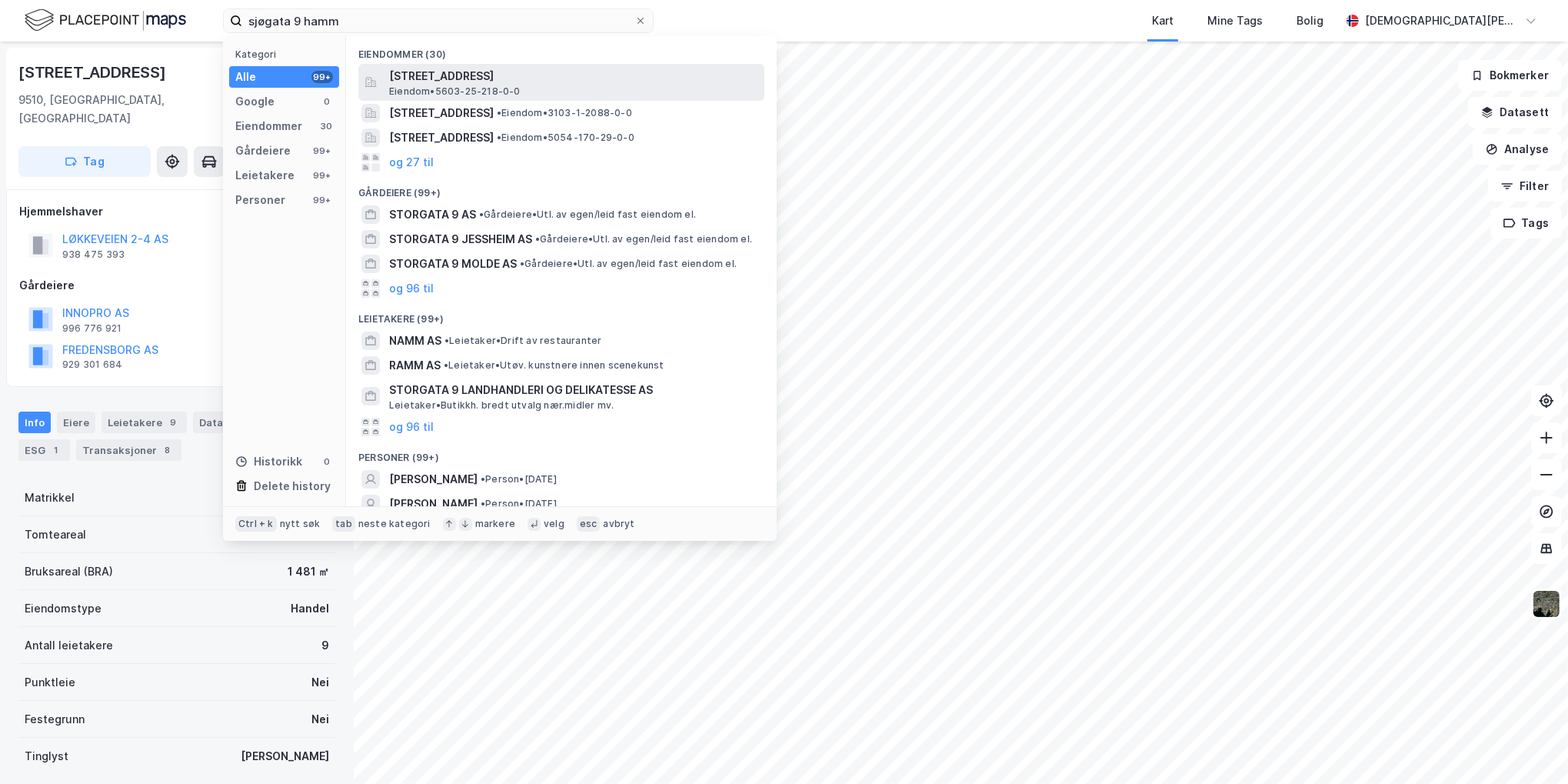
click at [507, 83] on span "[STREET_ADDRESS]" at bounding box center [573, 76] width 369 height 19
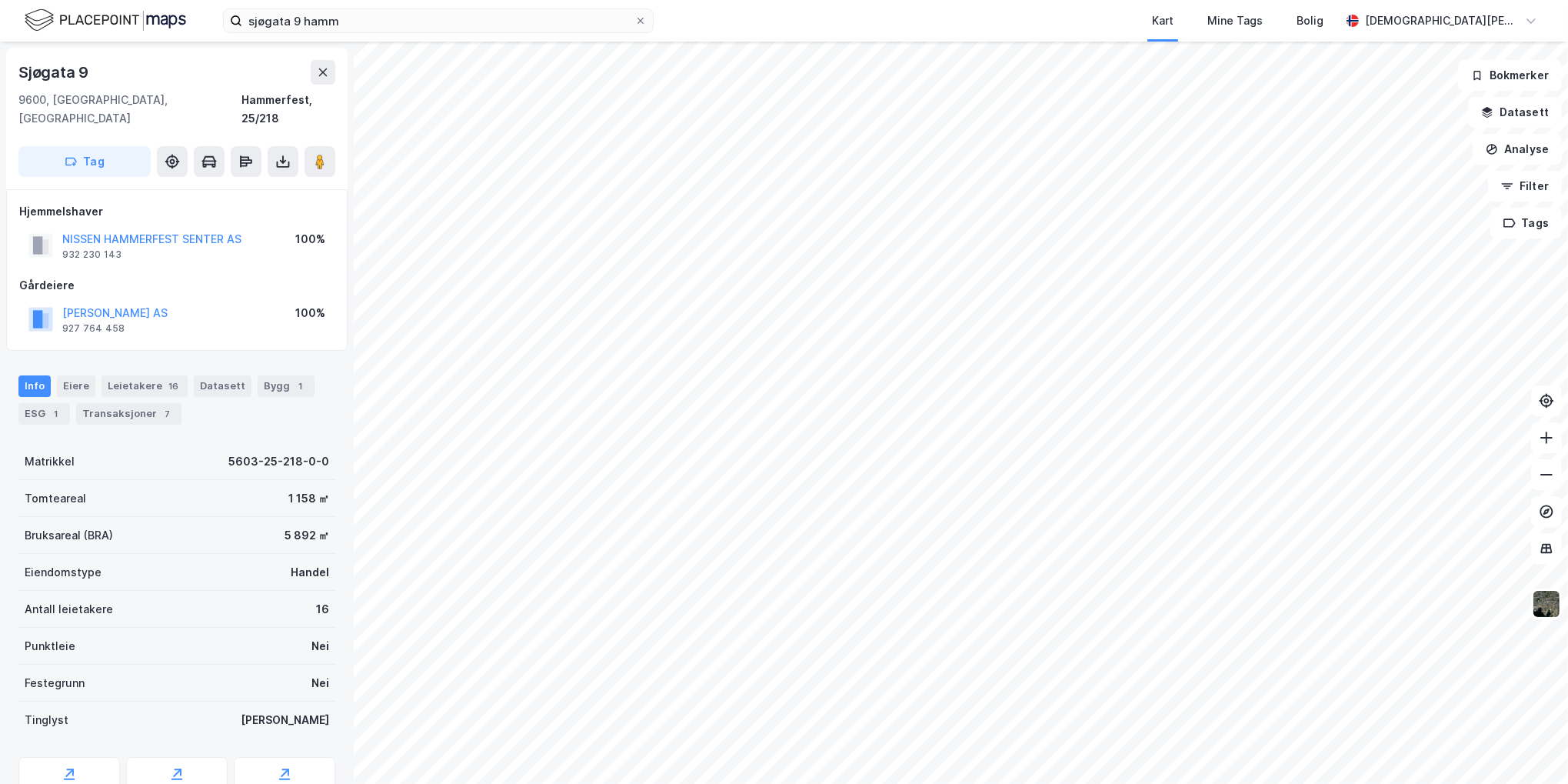
scroll to position [2, 0]
click at [299, 15] on input "sjøgata 9 hamm" at bounding box center [438, 20] width 392 height 23
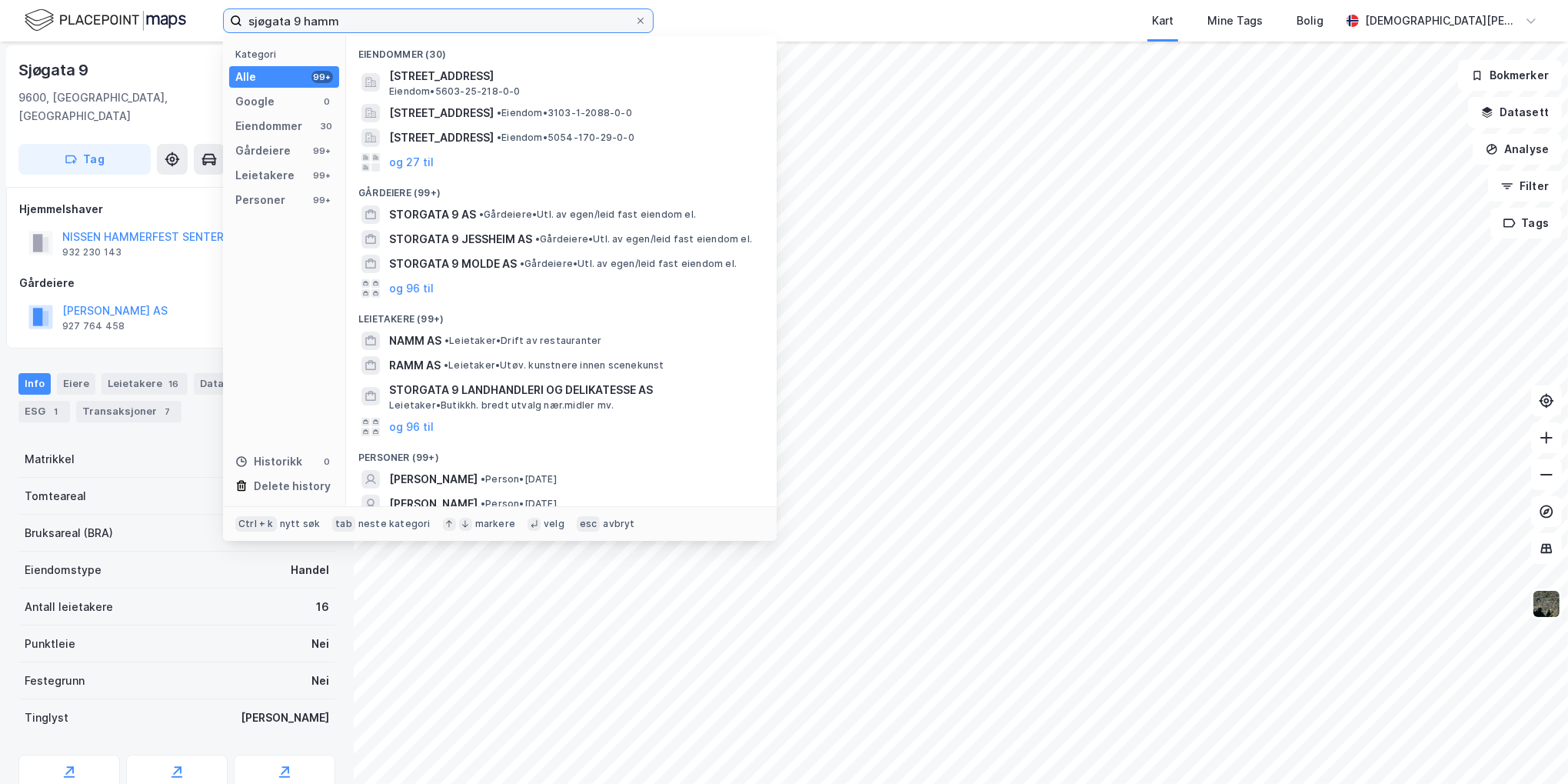
click at [299, 15] on input "sjøgata 9 hamm" at bounding box center [438, 20] width 392 height 23
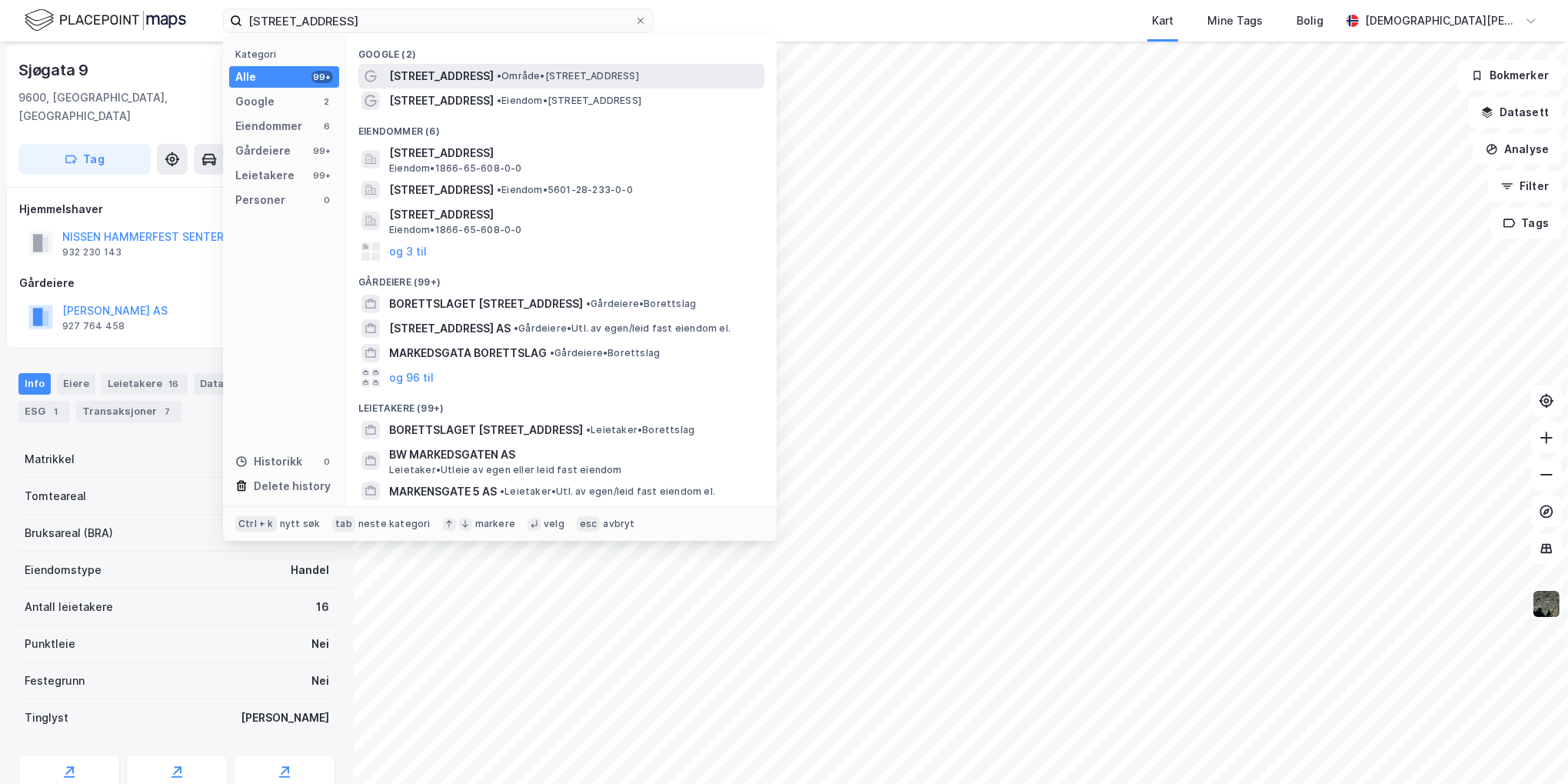
click at [553, 79] on span "• Område • [STREET_ADDRESS]" at bounding box center [568, 76] width 142 height 12
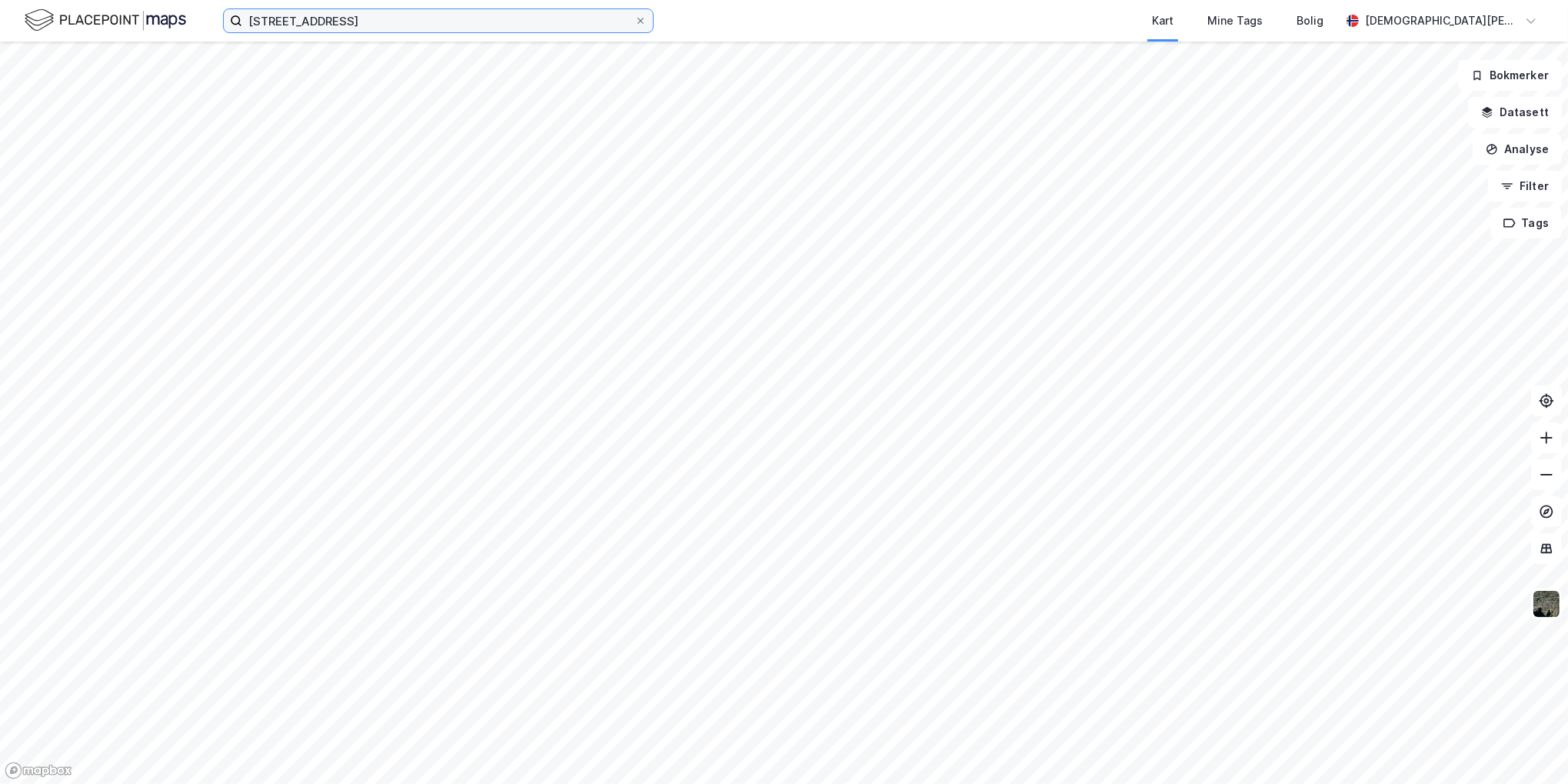
click at [376, 11] on input "[STREET_ADDRESS]" at bounding box center [438, 20] width 392 height 23
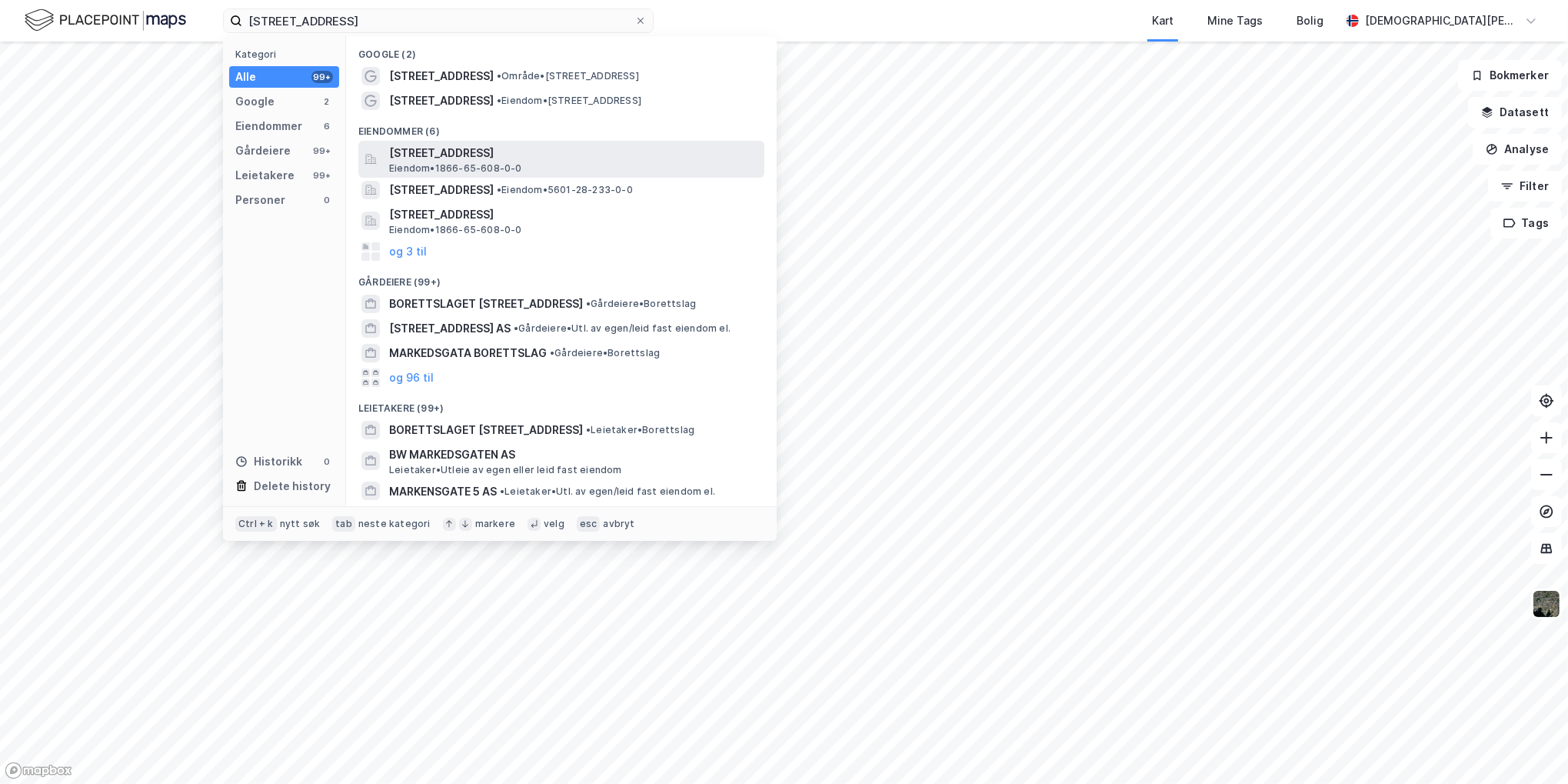
click at [488, 156] on span "[STREET_ADDRESS]" at bounding box center [573, 153] width 369 height 19
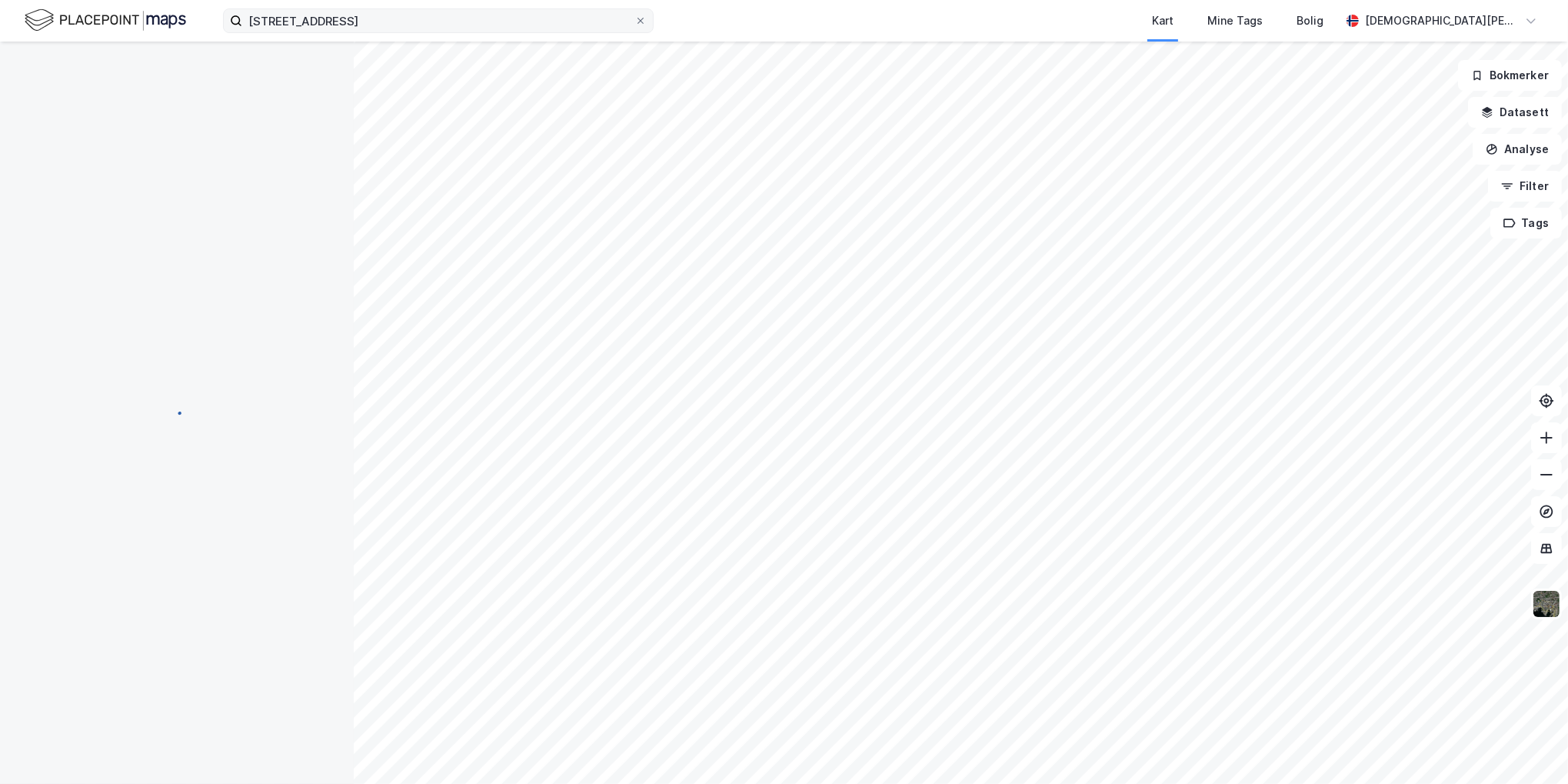
scroll to position [2, 0]
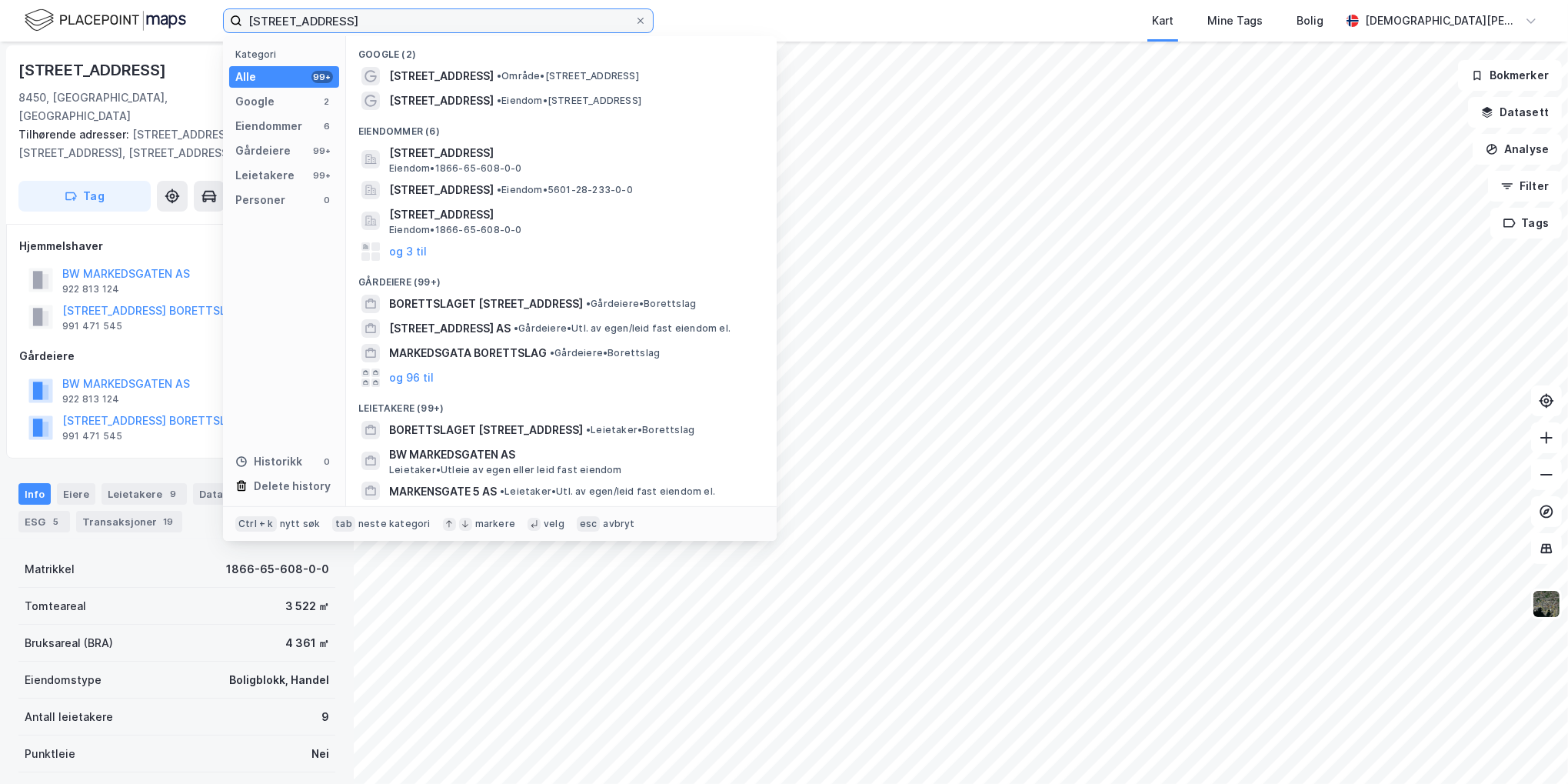
click at [406, 23] on input "[STREET_ADDRESS]" at bounding box center [438, 20] width 392 height 23
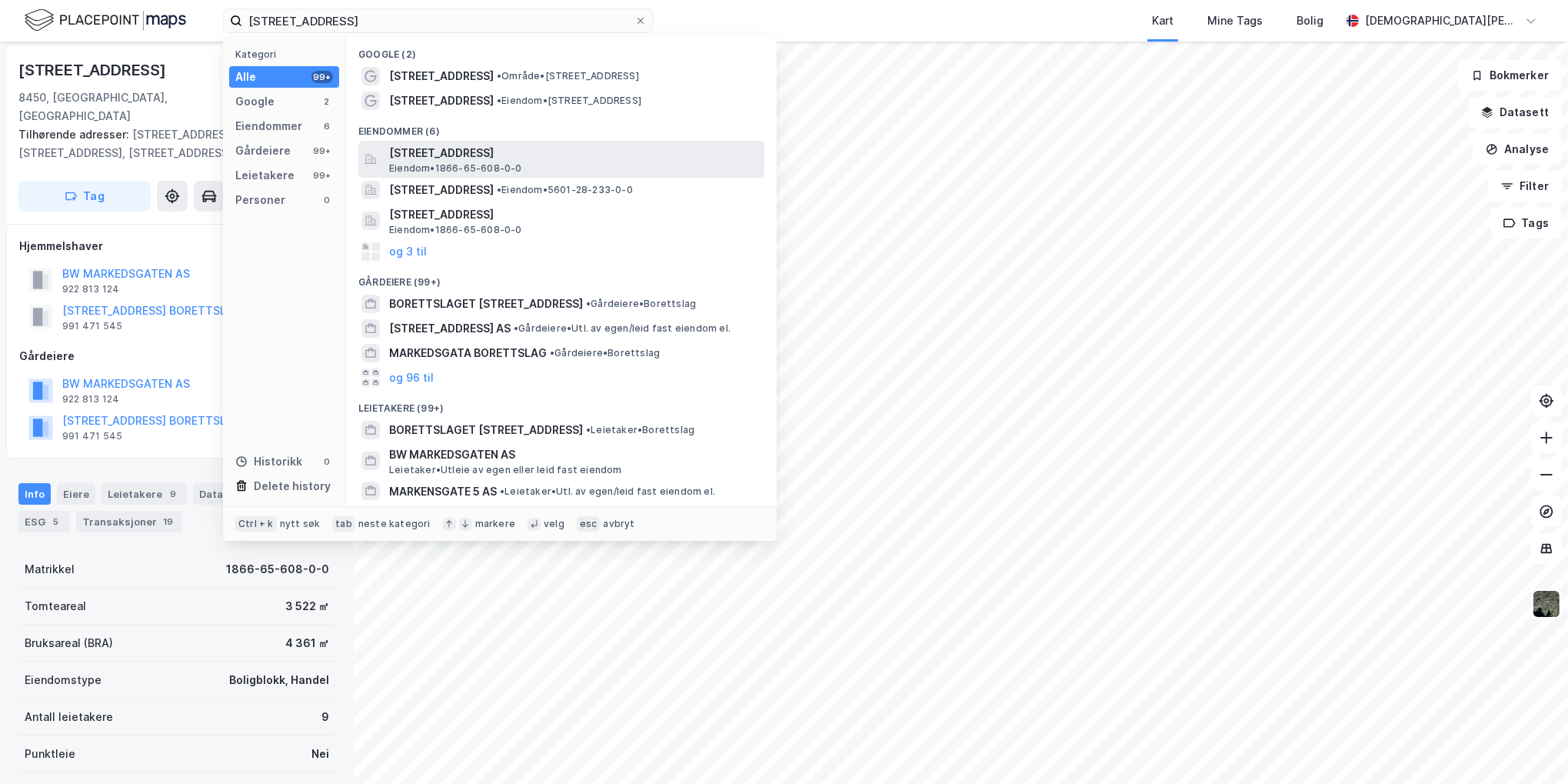
click at [484, 175] on div "[STREET_ADDRESS] Eiendom • 1866-65-608-0-0" at bounding box center [561, 159] width 406 height 37
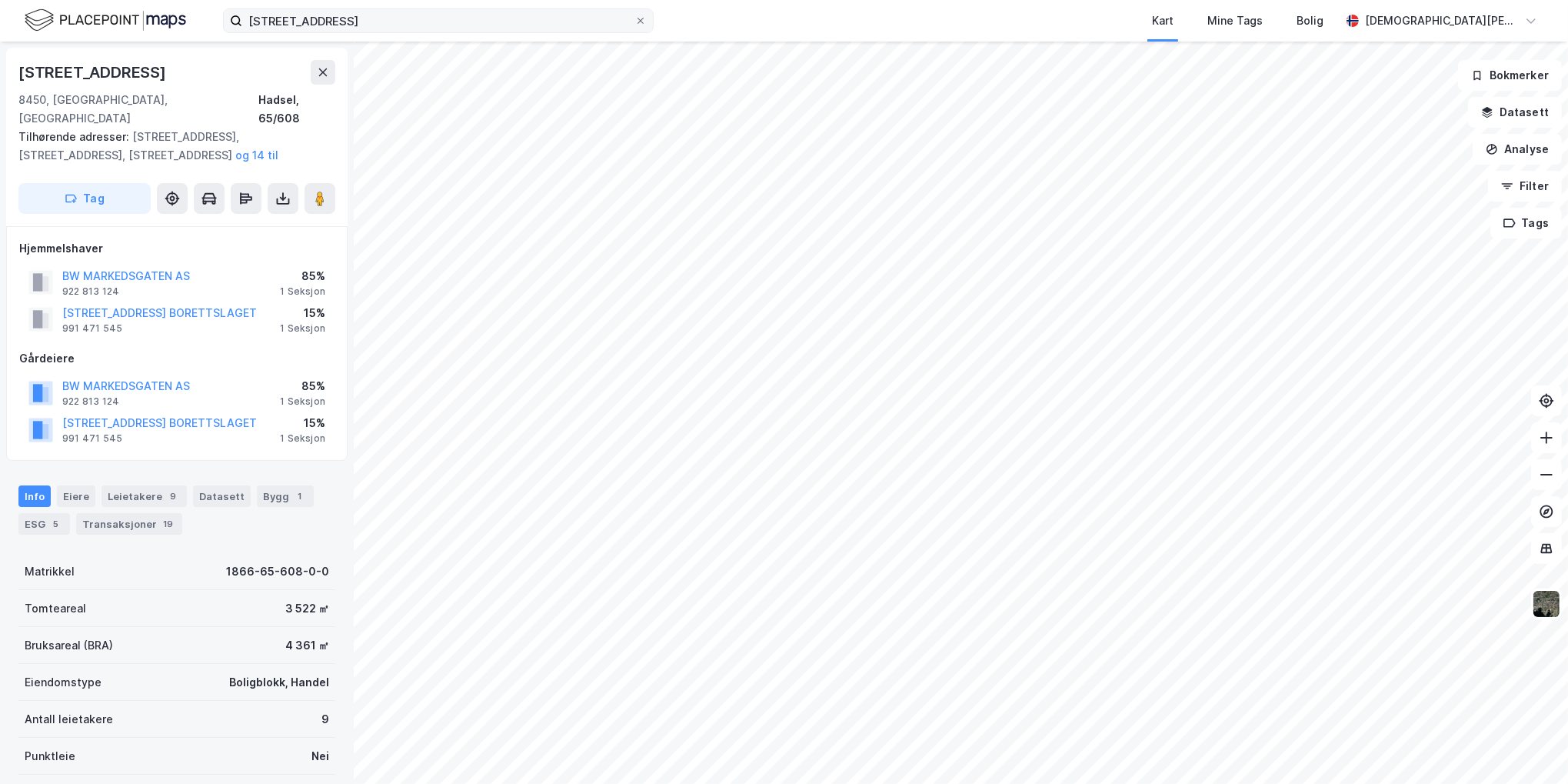
scroll to position [2, 0]
click at [381, 16] on input "[STREET_ADDRESS]" at bounding box center [438, 20] width 392 height 23
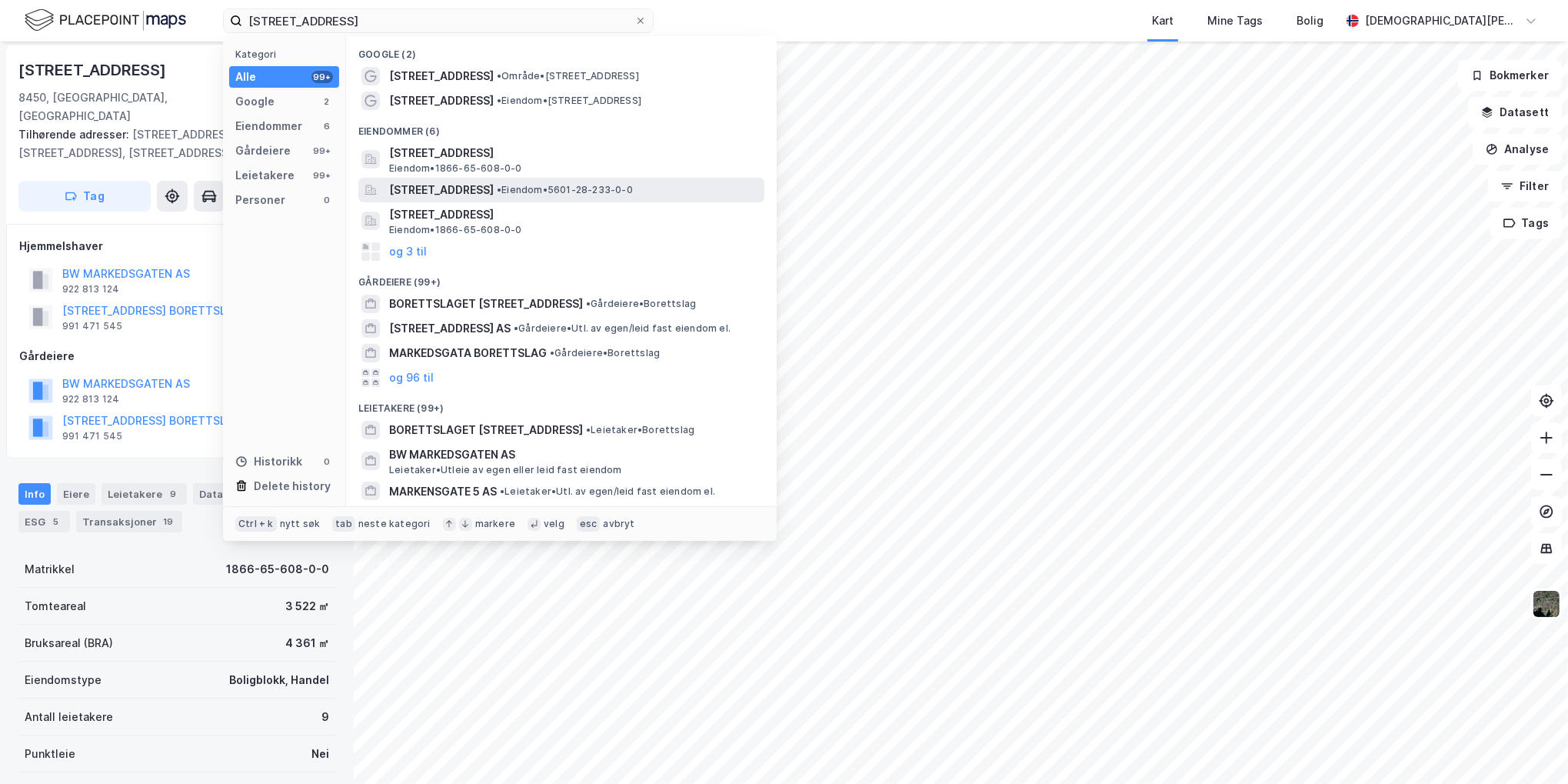
click at [493, 193] on span "[STREET_ADDRESS]" at bounding box center [441, 190] width 105 height 19
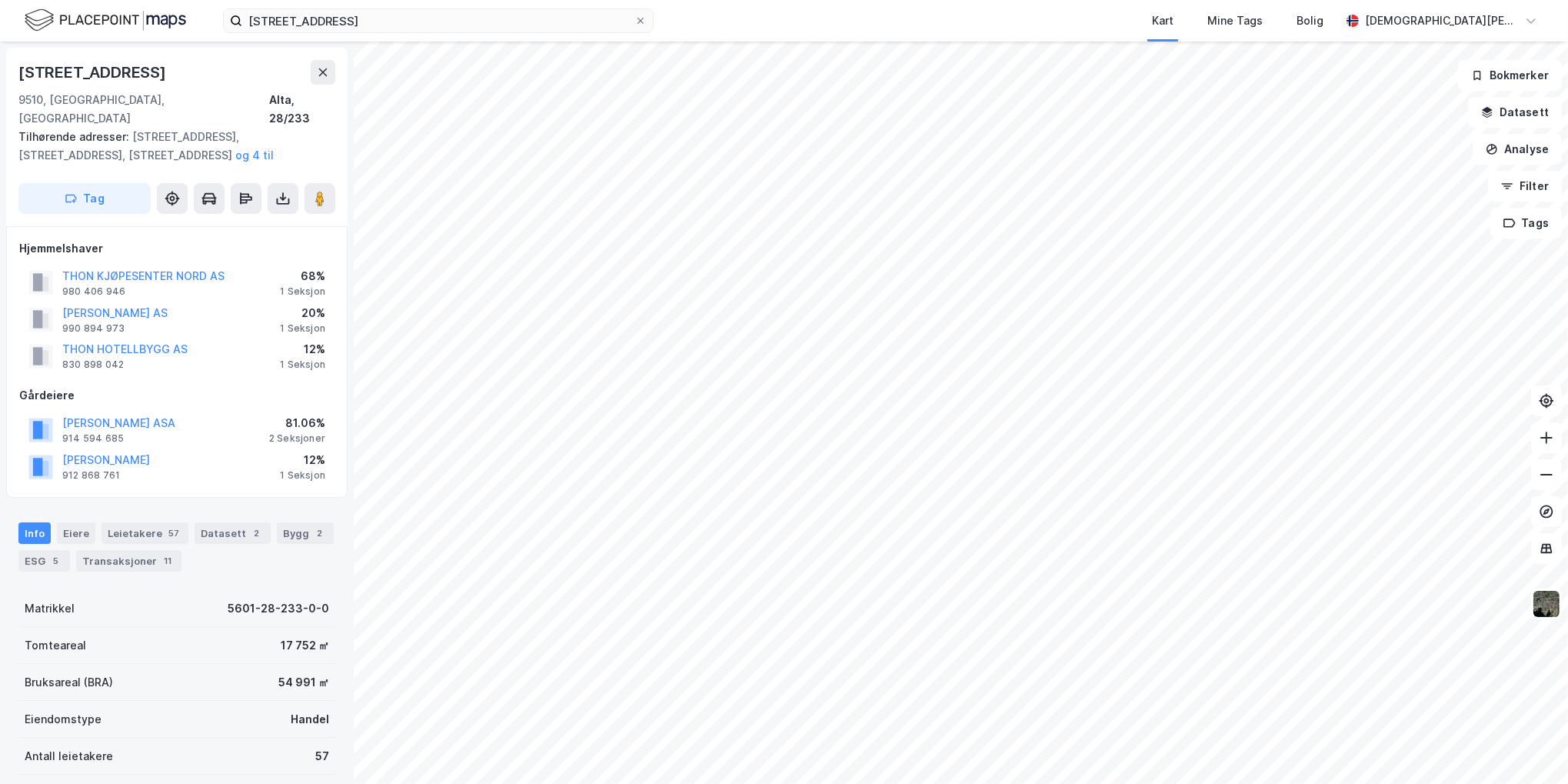
scroll to position [2, 0]
click at [413, 15] on input "[STREET_ADDRESS]" at bounding box center [438, 20] width 392 height 23
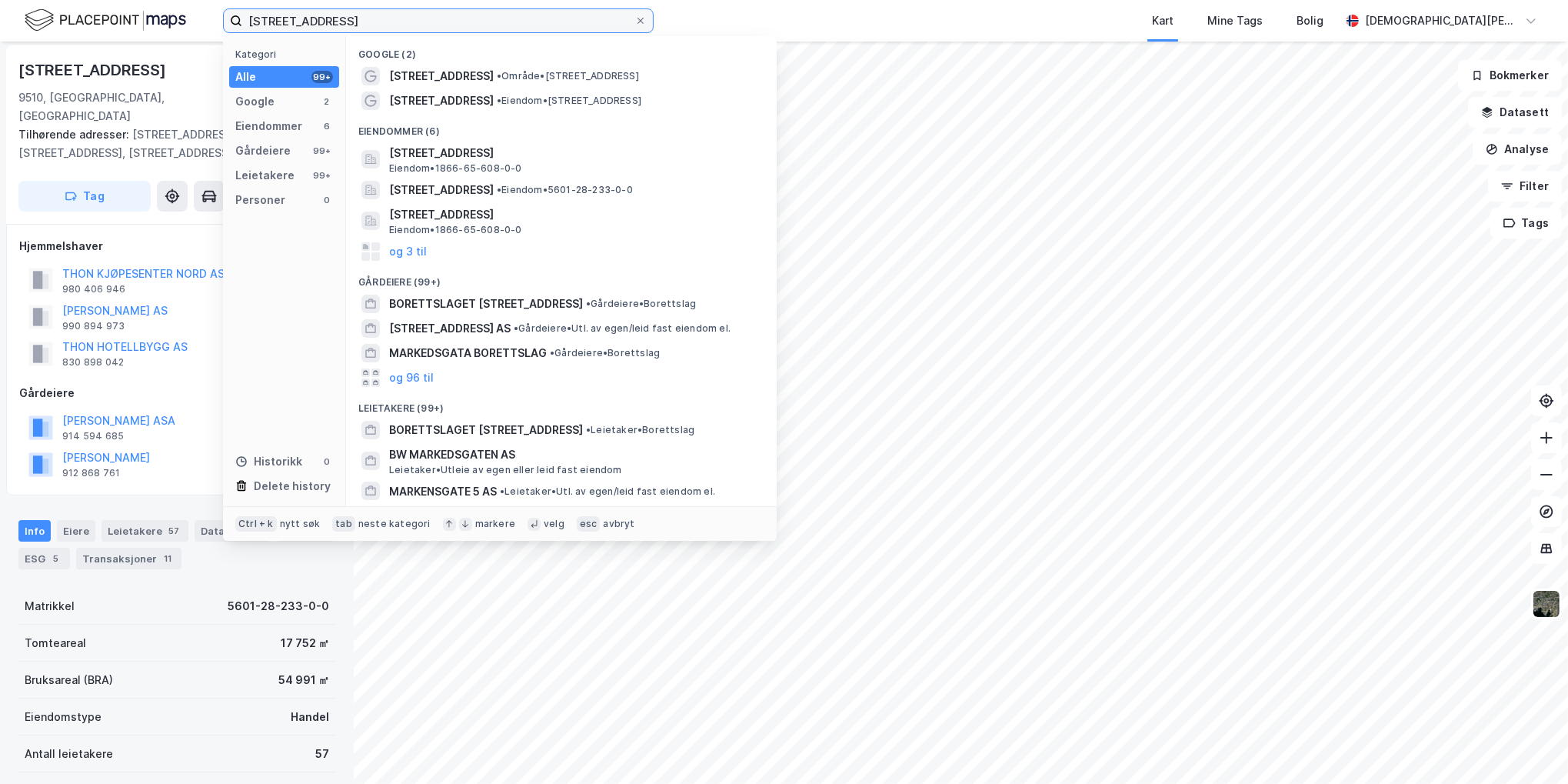
click at [413, 15] on input "[STREET_ADDRESS]" at bounding box center [438, 20] width 392 height 23
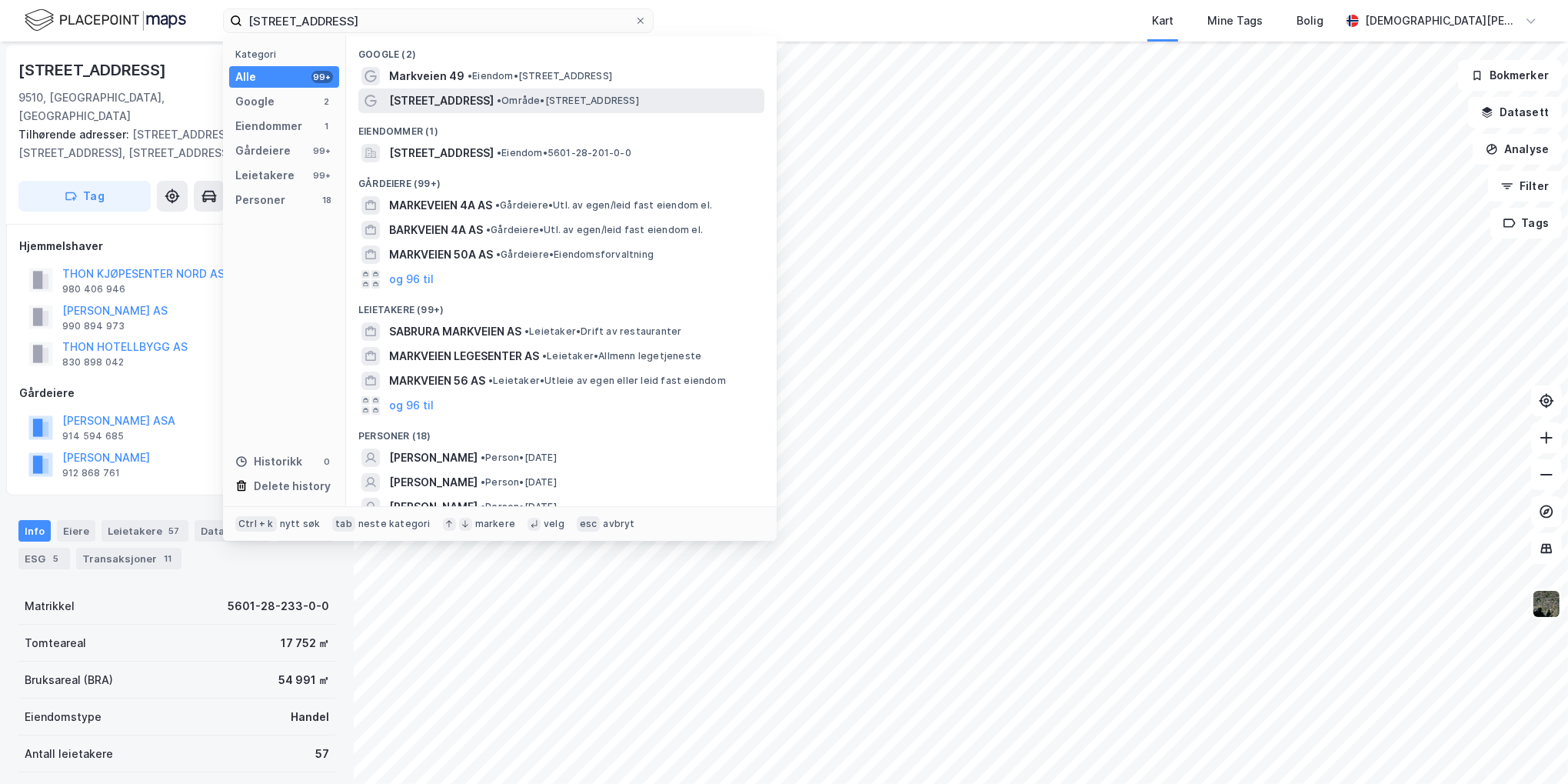
click at [504, 96] on span "• Område • [STREET_ADDRESS]" at bounding box center [568, 101] width 142 height 12
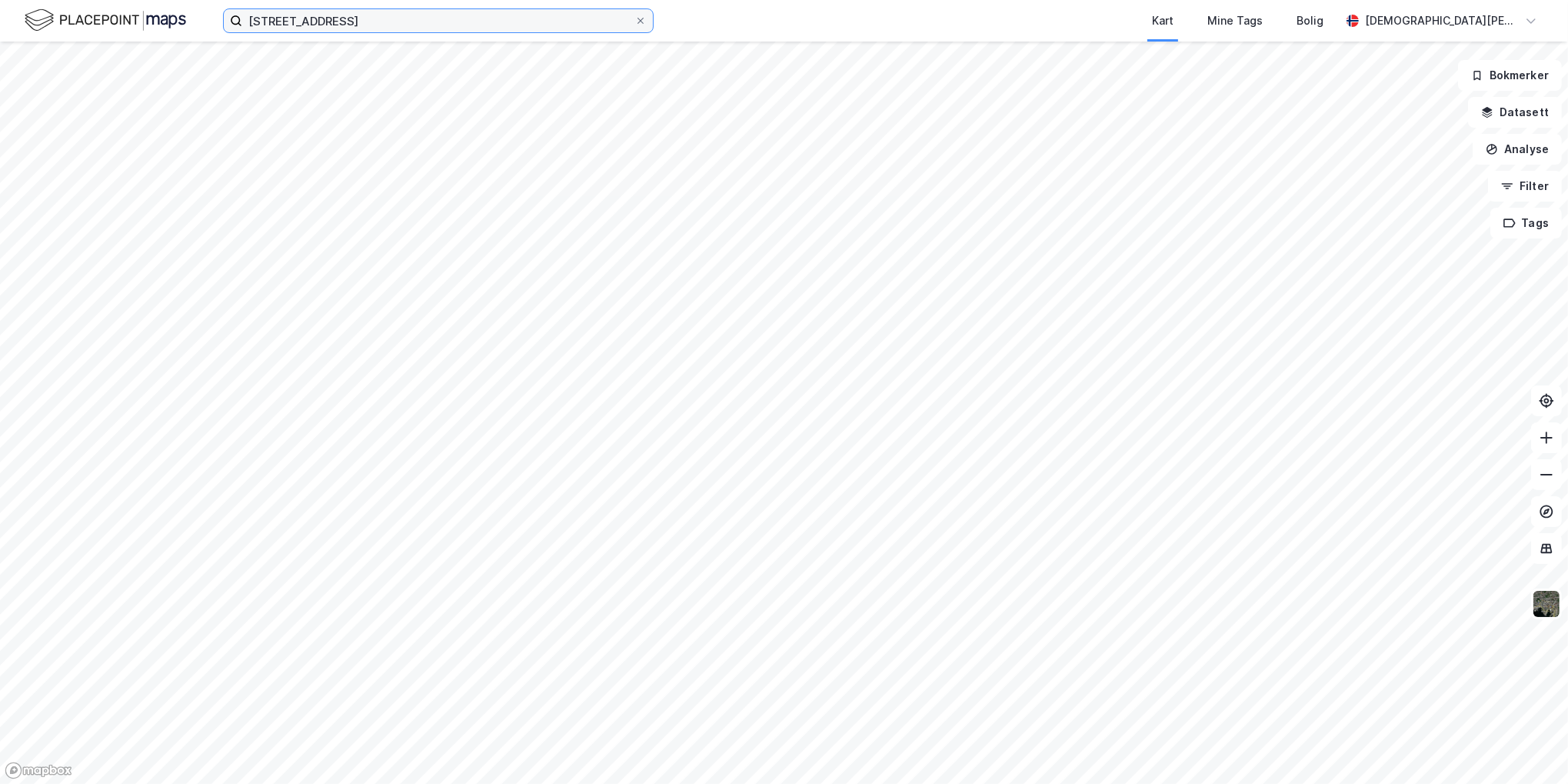
click at [366, 12] on input "[STREET_ADDRESS]" at bounding box center [438, 20] width 392 height 23
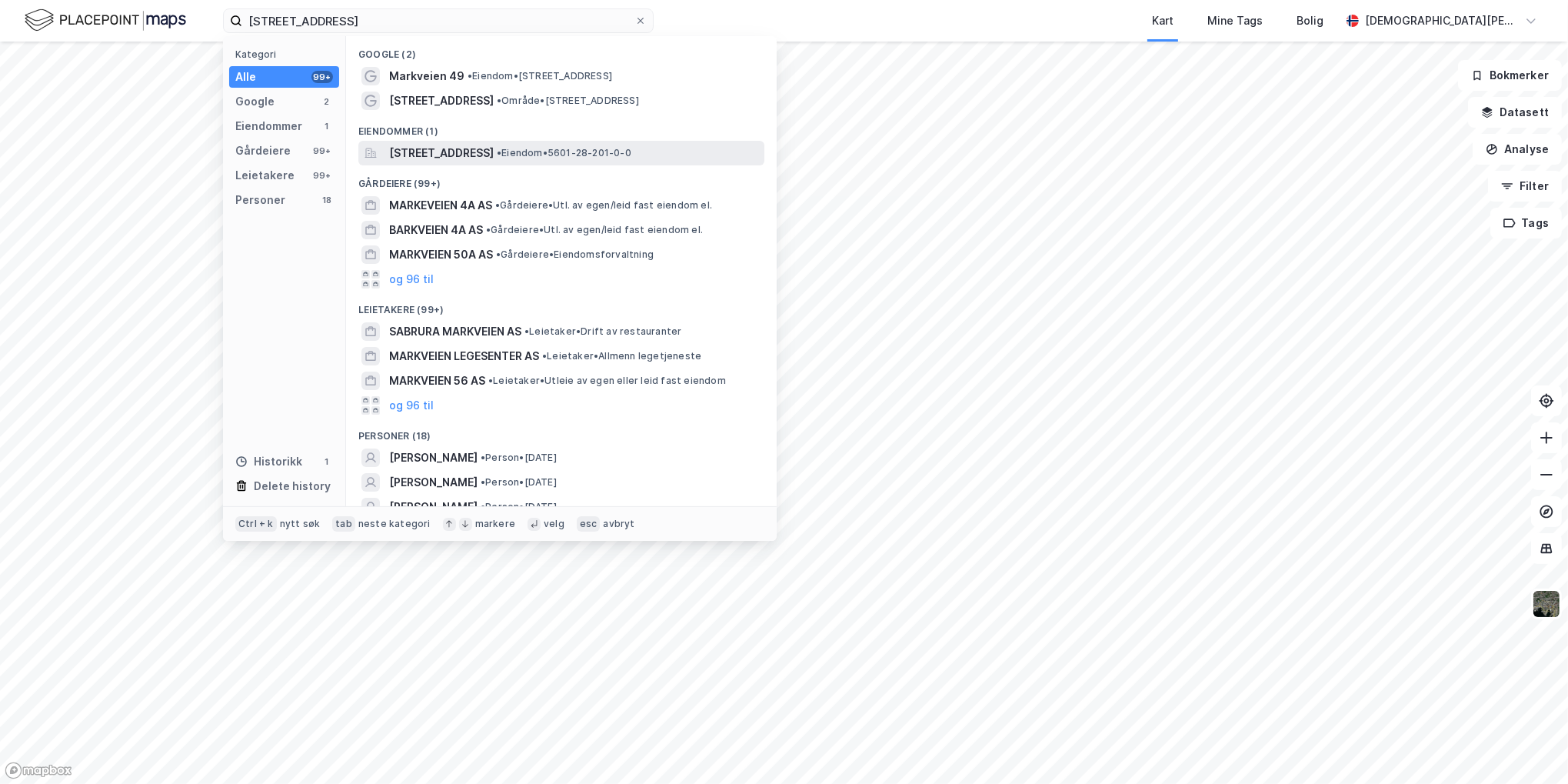
click at [485, 159] on span "[STREET_ADDRESS]" at bounding box center [441, 153] width 105 height 19
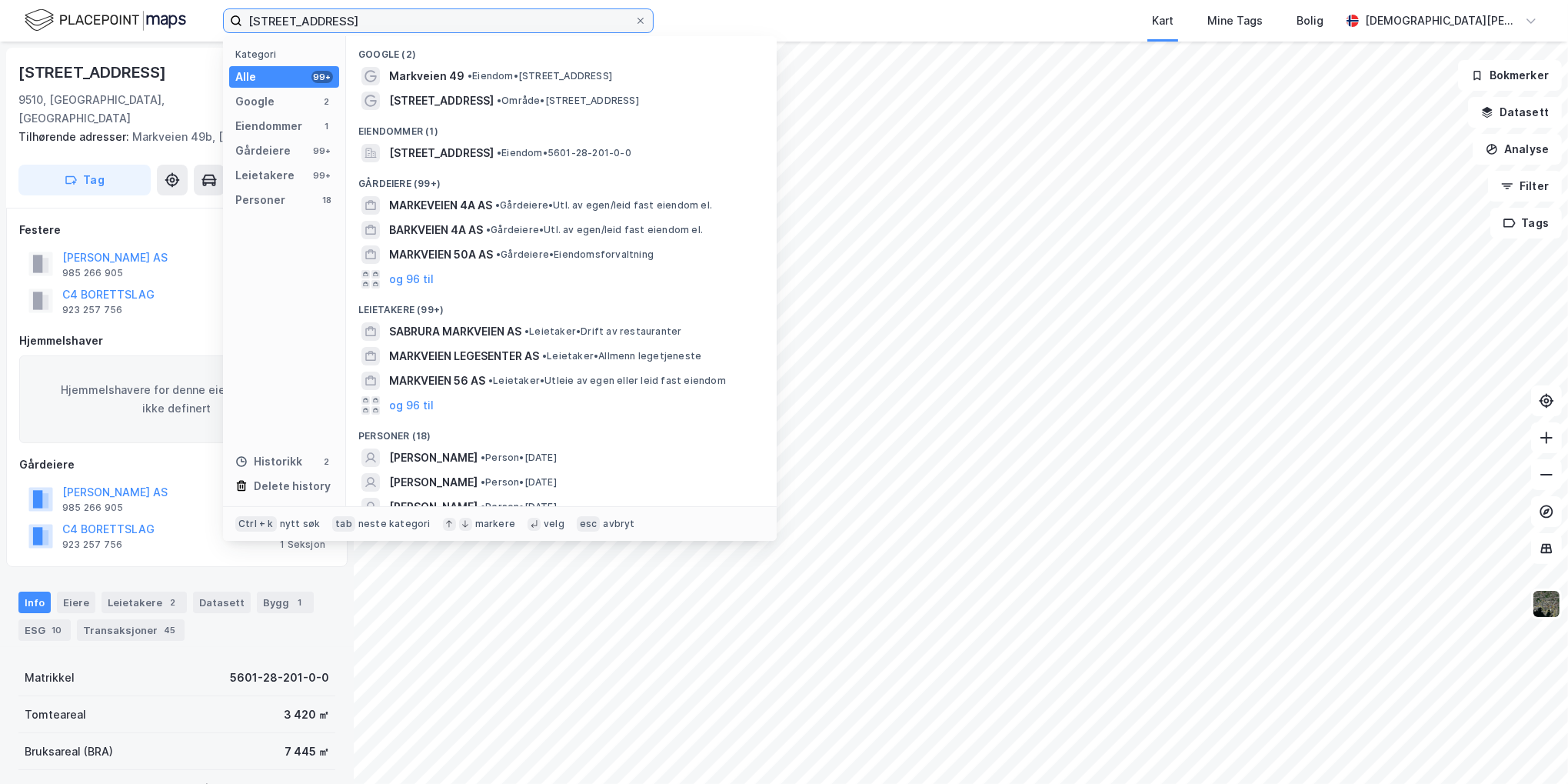
click at [357, 15] on input "[STREET_ADDRESS]" at bounding box center [438, 20] width 392 height 23
paste input "Mors Mat AS"
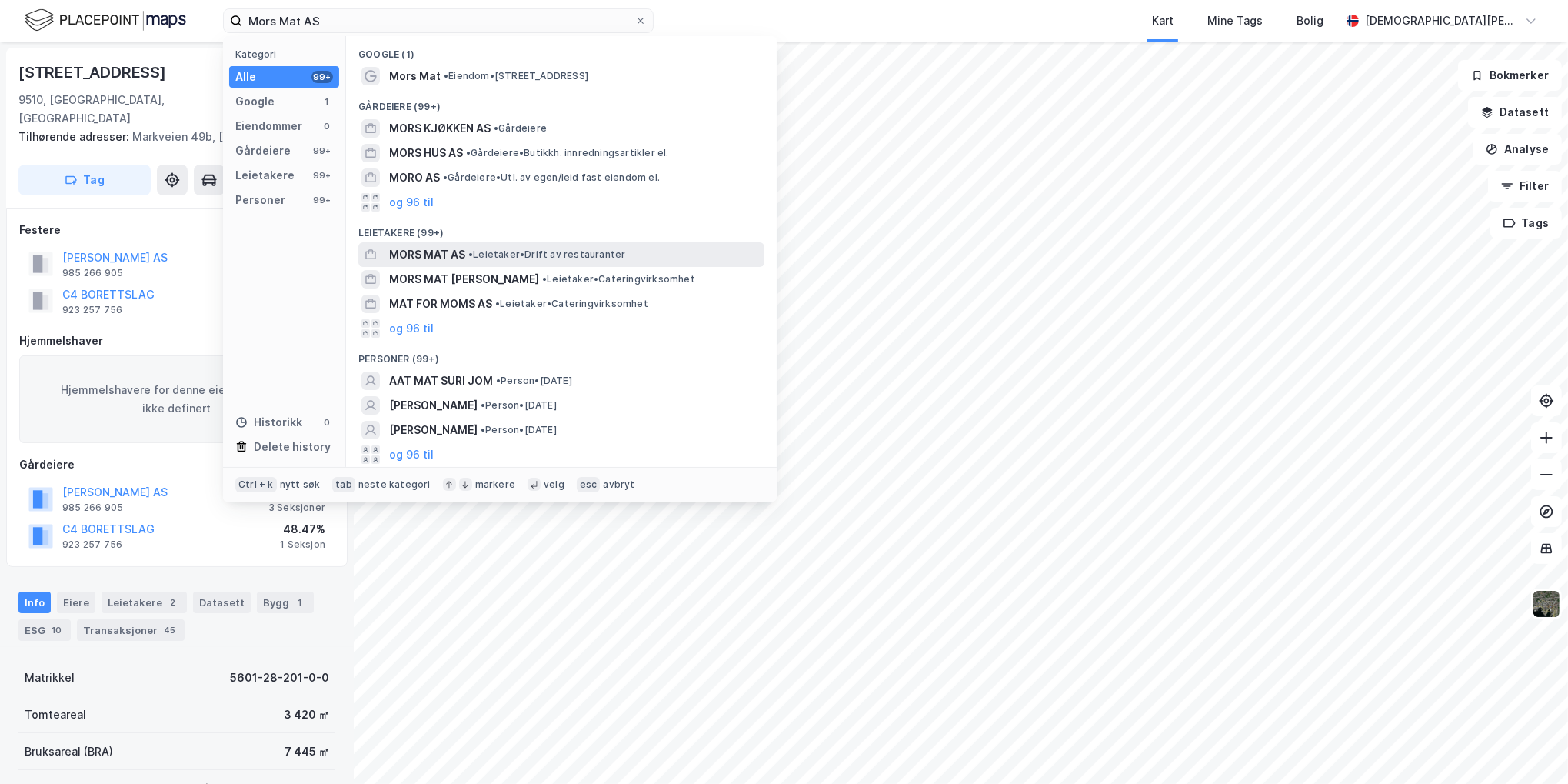
click at [519, 250] on span "• Leietaker • Drift av restauranter" at bounding box center [547, 255] width 157 height 12
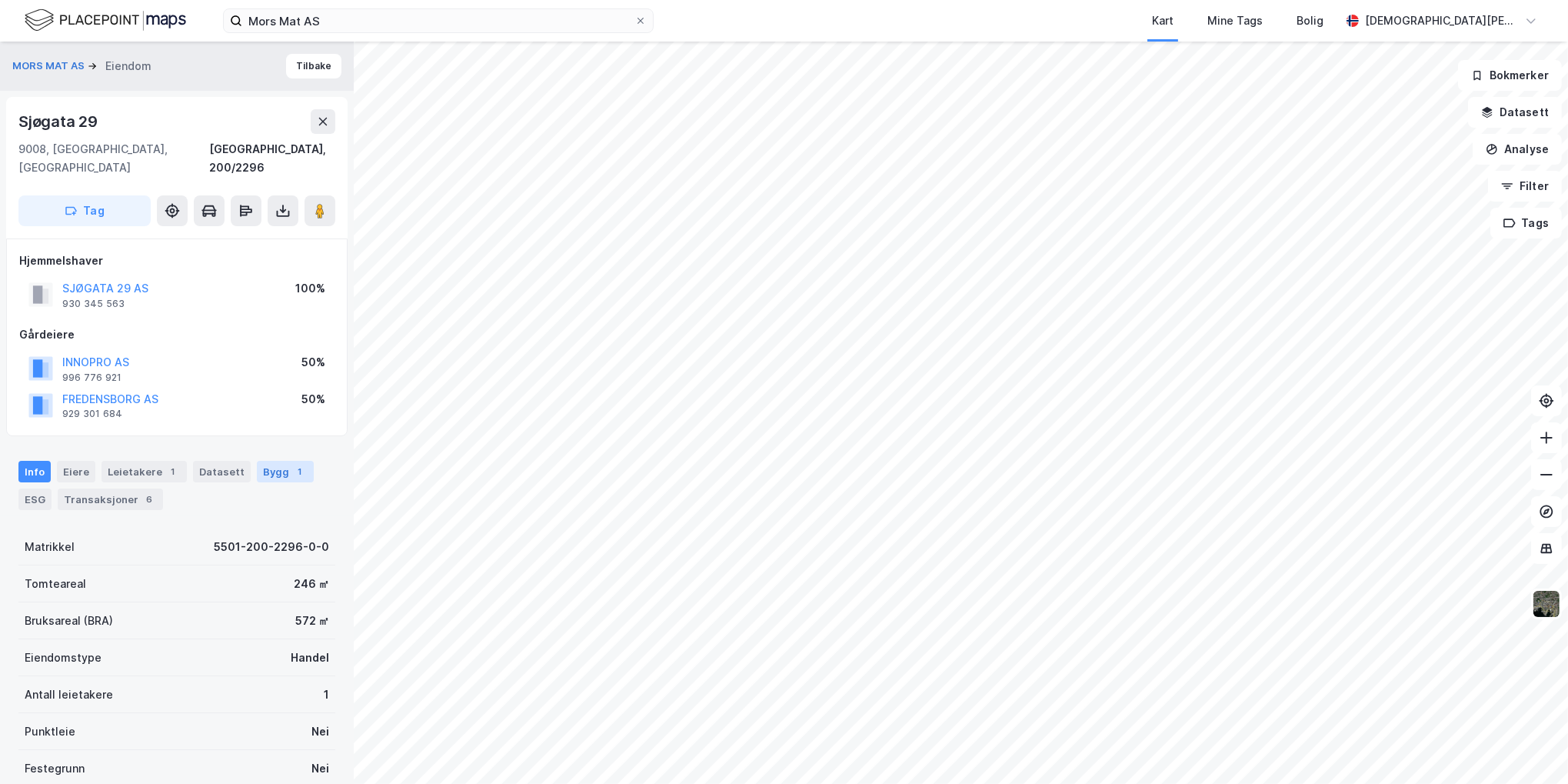
click at [292, 464] on div "1" at bounding box center [300, 471] width 16 height 16
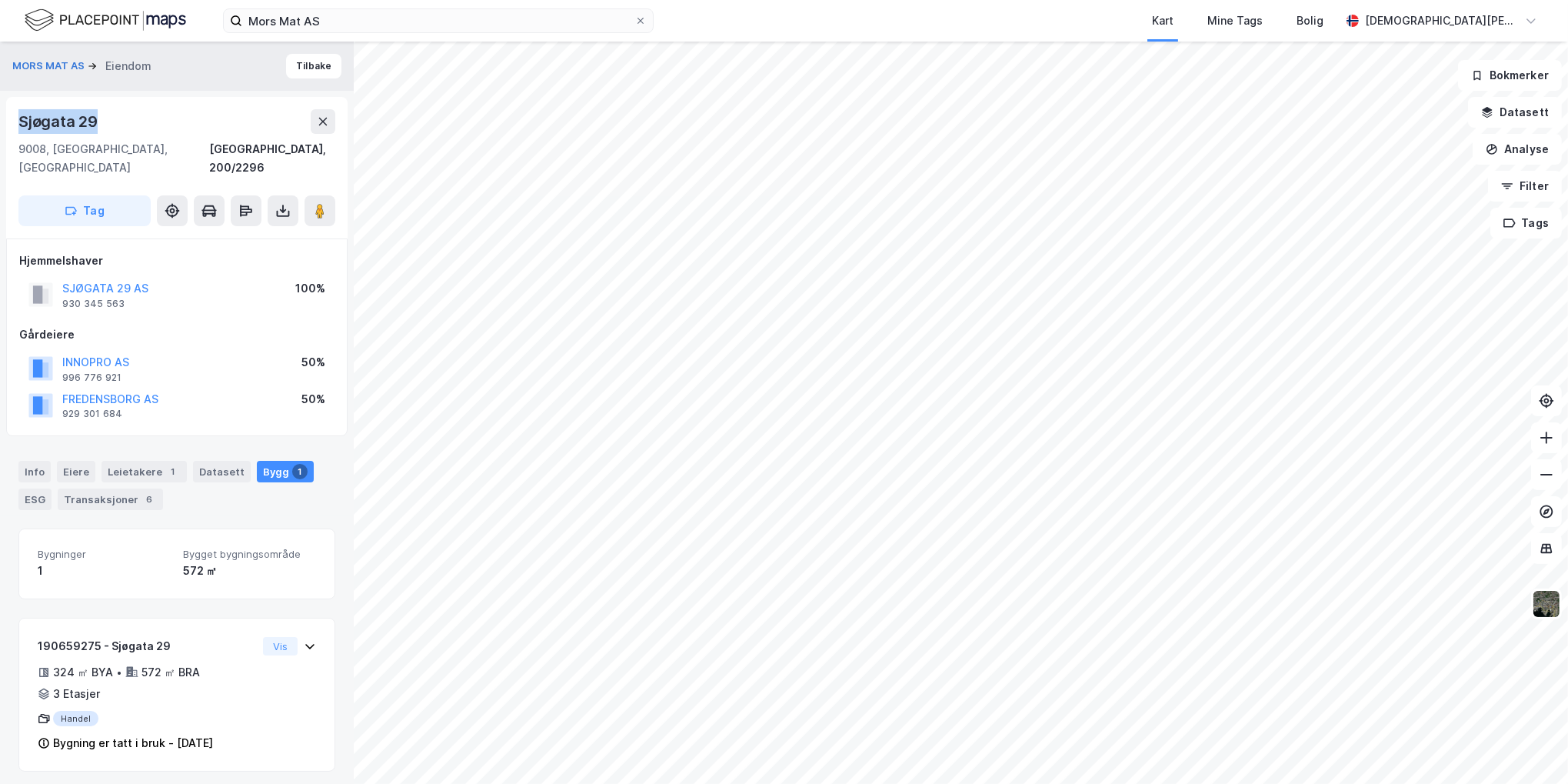
drag, startPoint x: 98, startPoint y: 116, endPoint x: 0, endPoint y: 122, distance: 98.2
click at [0, 122] on div "MORS MAT AS Eiendom Tilbake [STREET_ADDRESS] [GEOGRAPHIC_DATA], 200/2296 Tag Hj…" at bounding box center [177, 412] width 354 height 742
copy div "Sjøgata 29"
click at [19, 489] on div "ESG" at bounding box center [35, 499] width 33 height 21
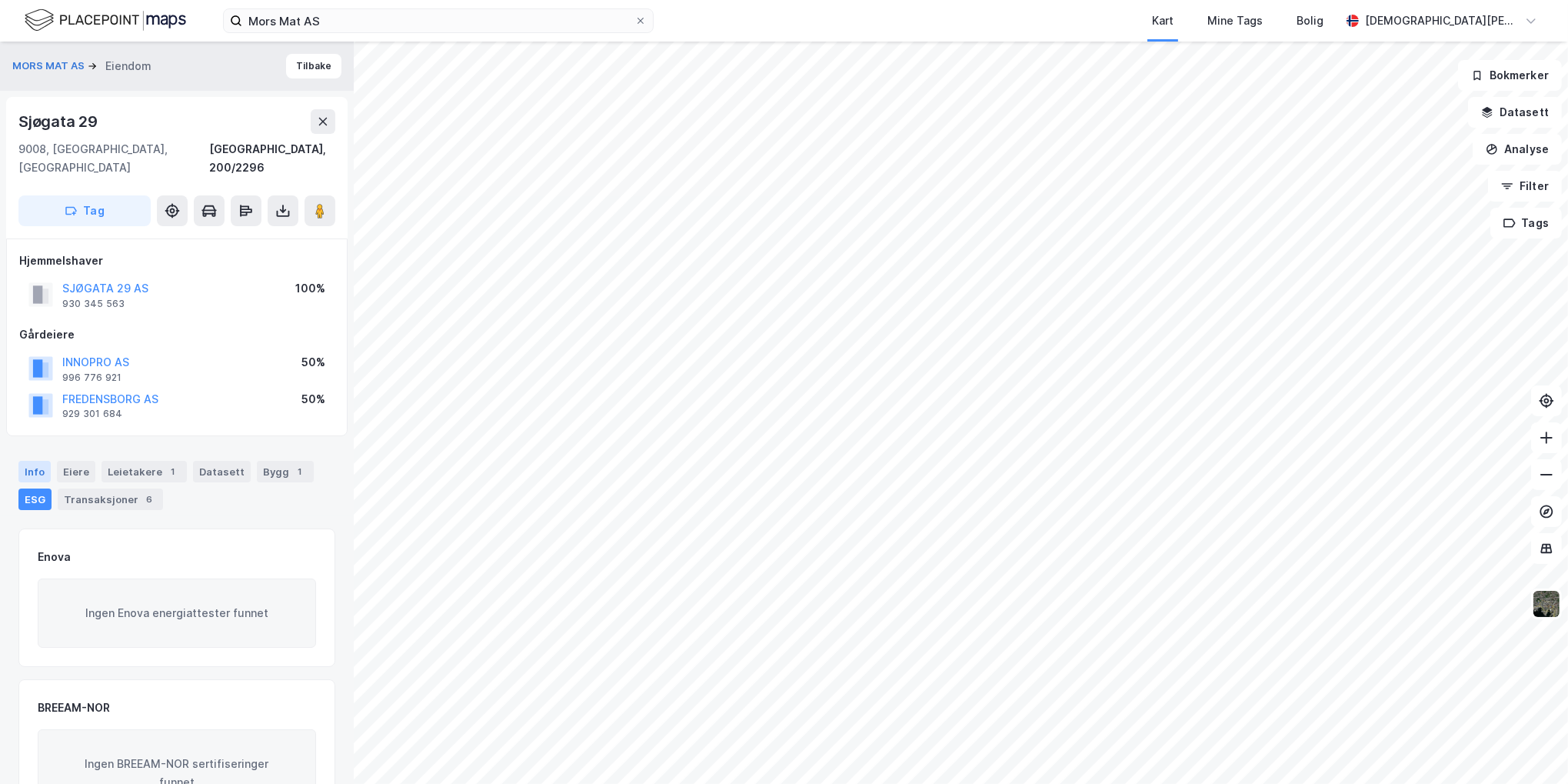
click at [40, 461] on div "Info" at bounding box center [34, 471] width 32 height 21
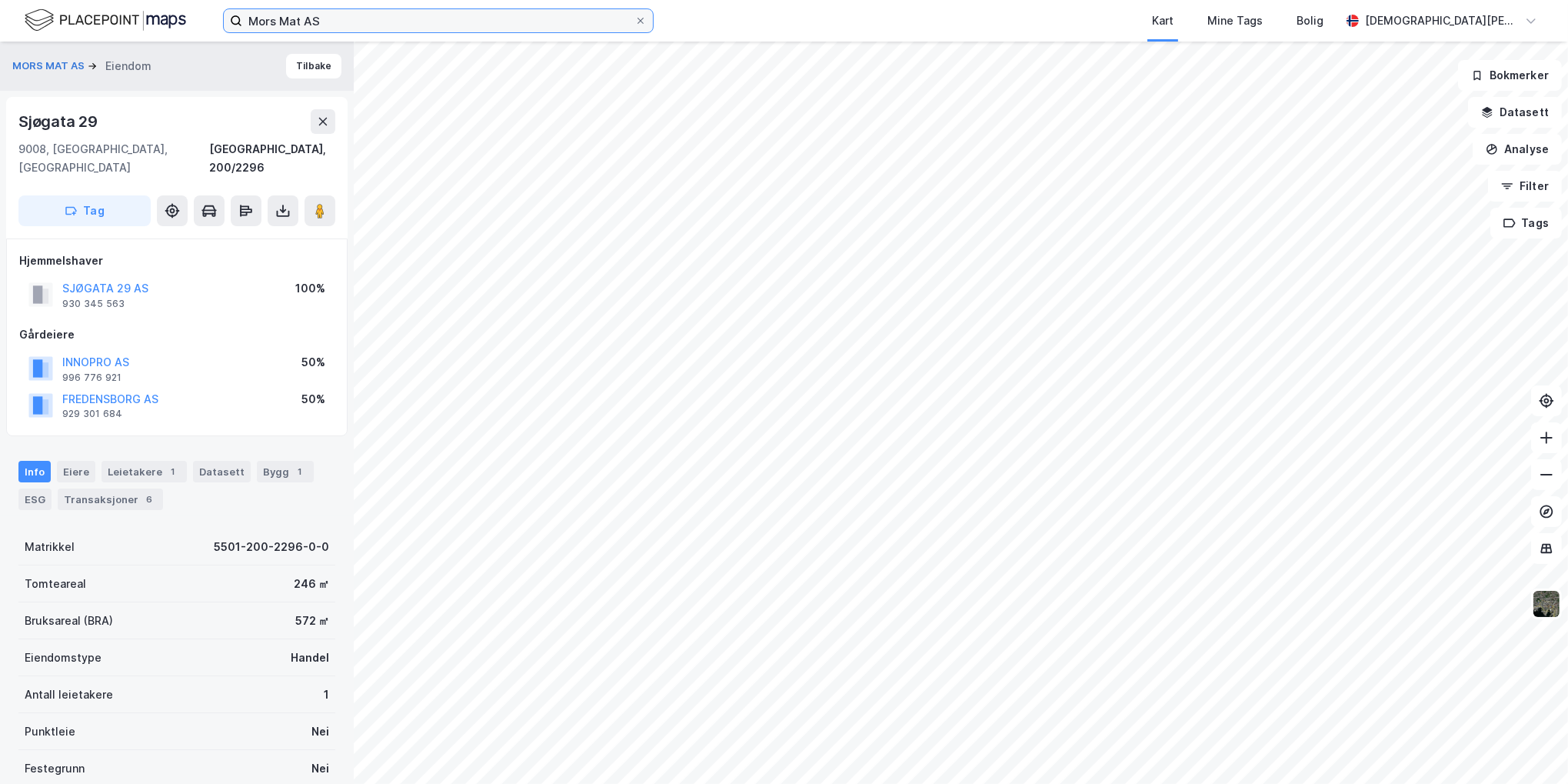
click at [331, 16] on input "Mors Mat AS" at bounding box center [438, 20] width 392 height 23
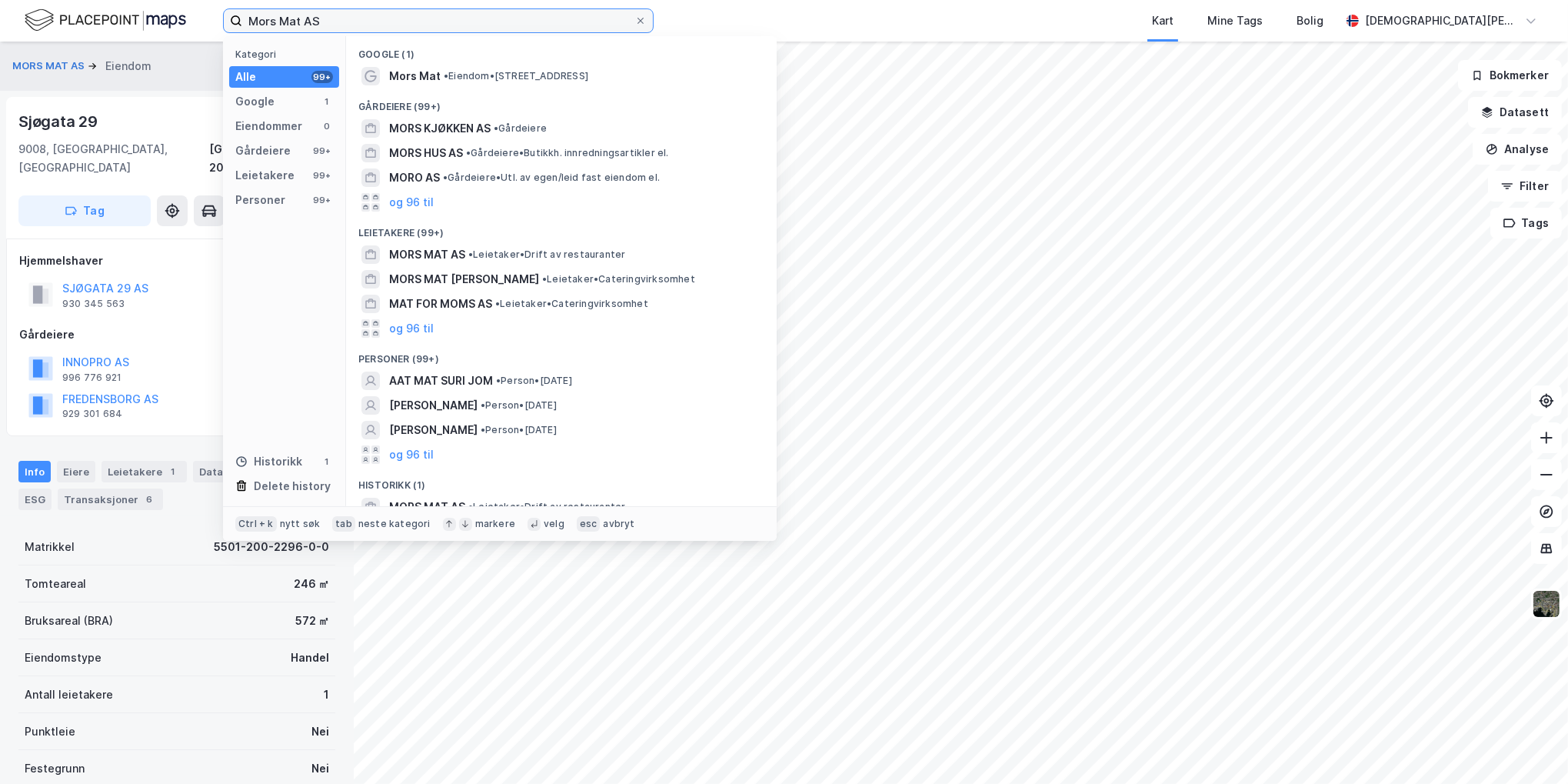
click at [331, 15] on input "Mors Mat AS" at bounding box center [438, 20] width 392 height 23
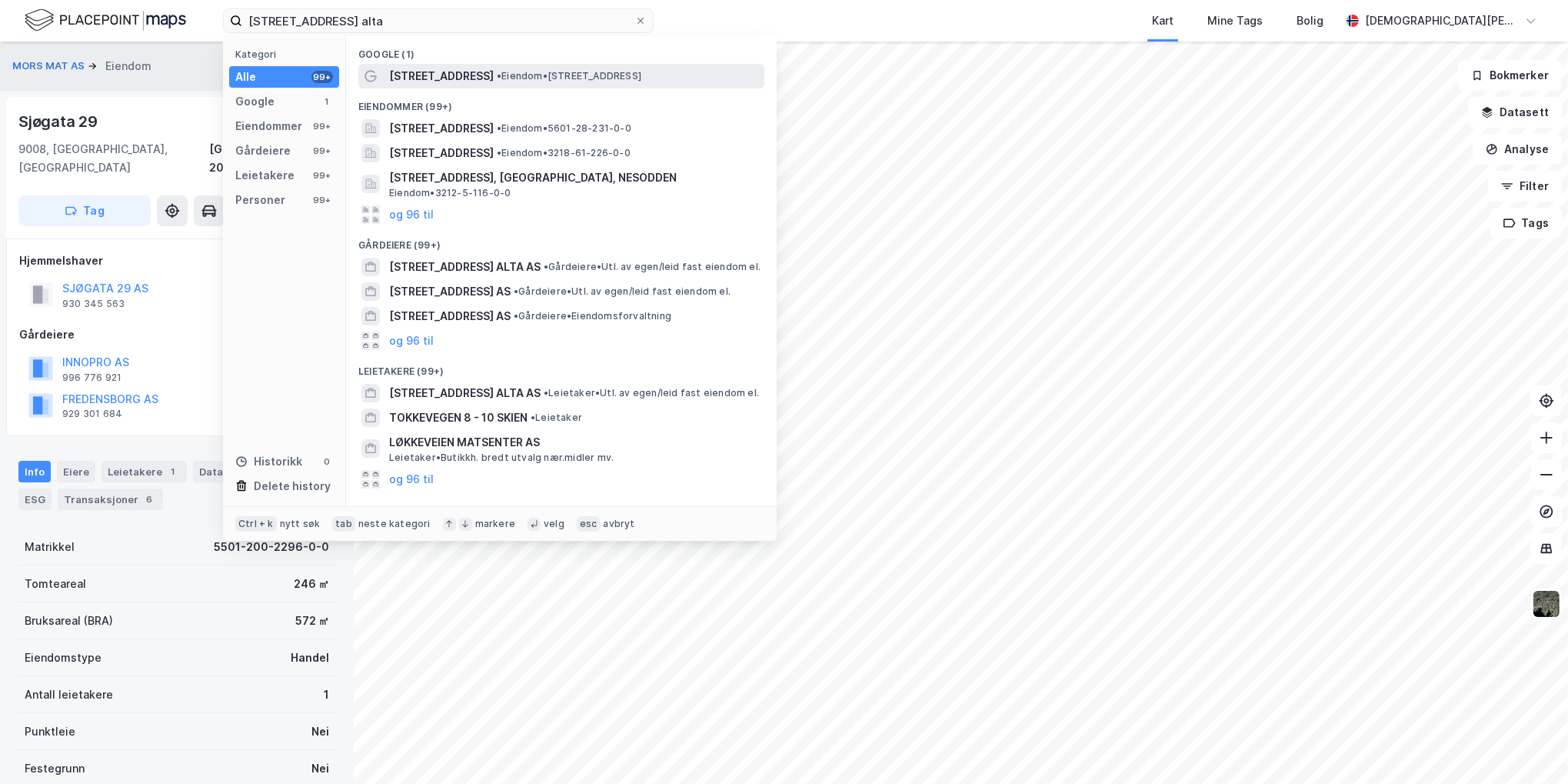
click at [545, 75] on span "• Eiendom • [STREET_ADDRESS]" at bounding box center [569, 76] width 145 height 12
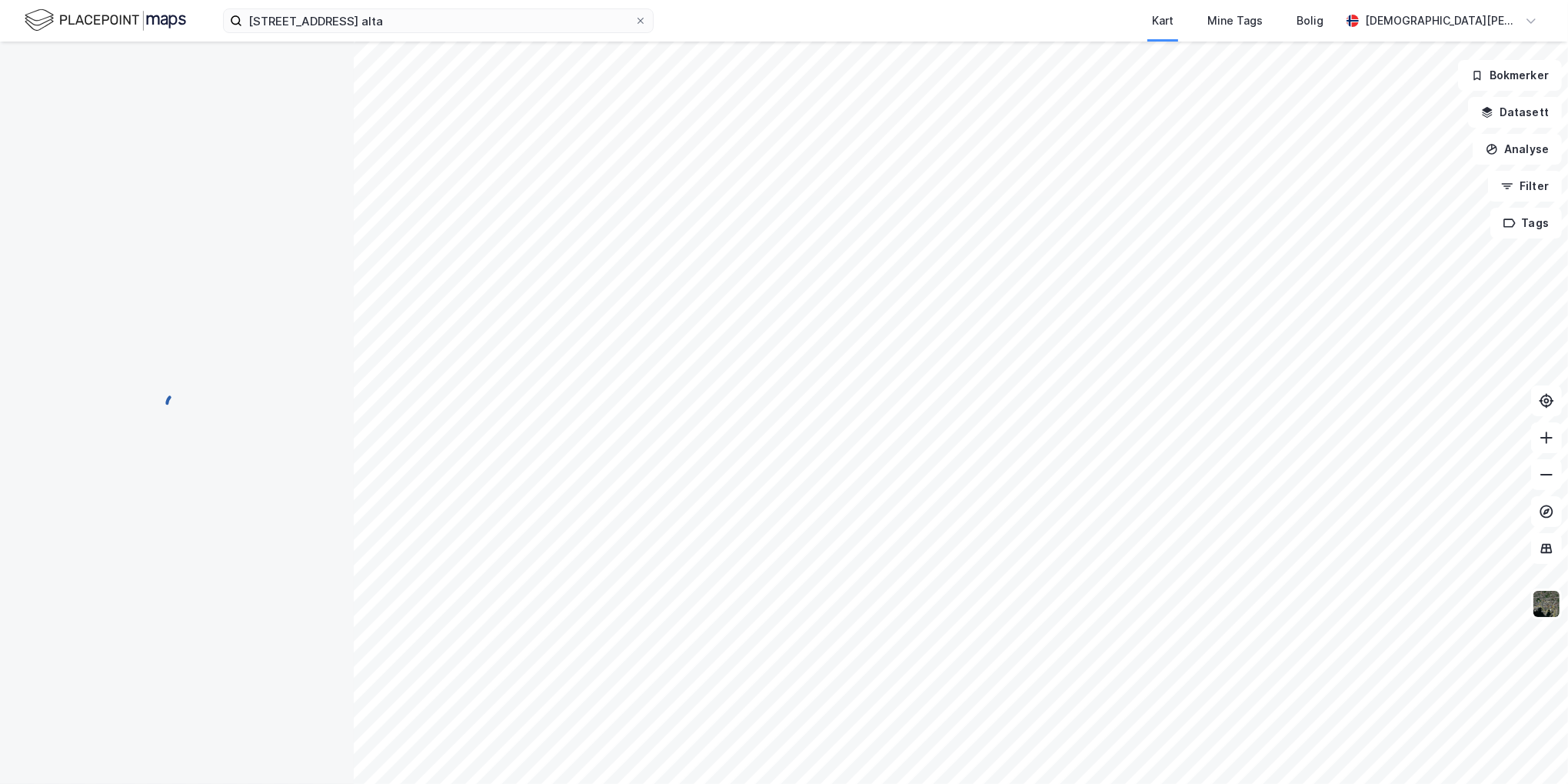
scroll to position [2, 0]
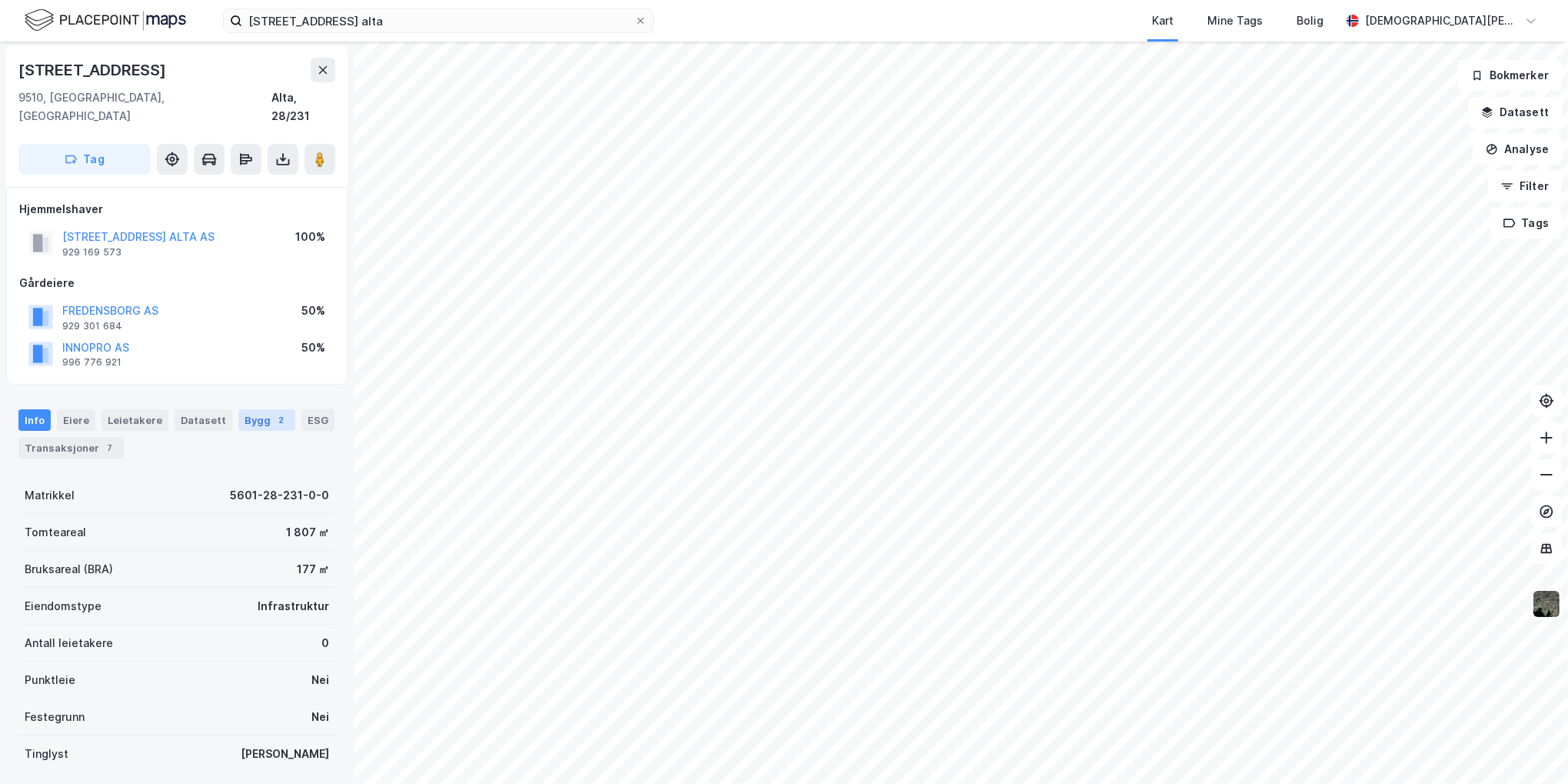
click at [238, 409] on div "Bygg 2" at bounding box center [267, 420] width 57 height 21
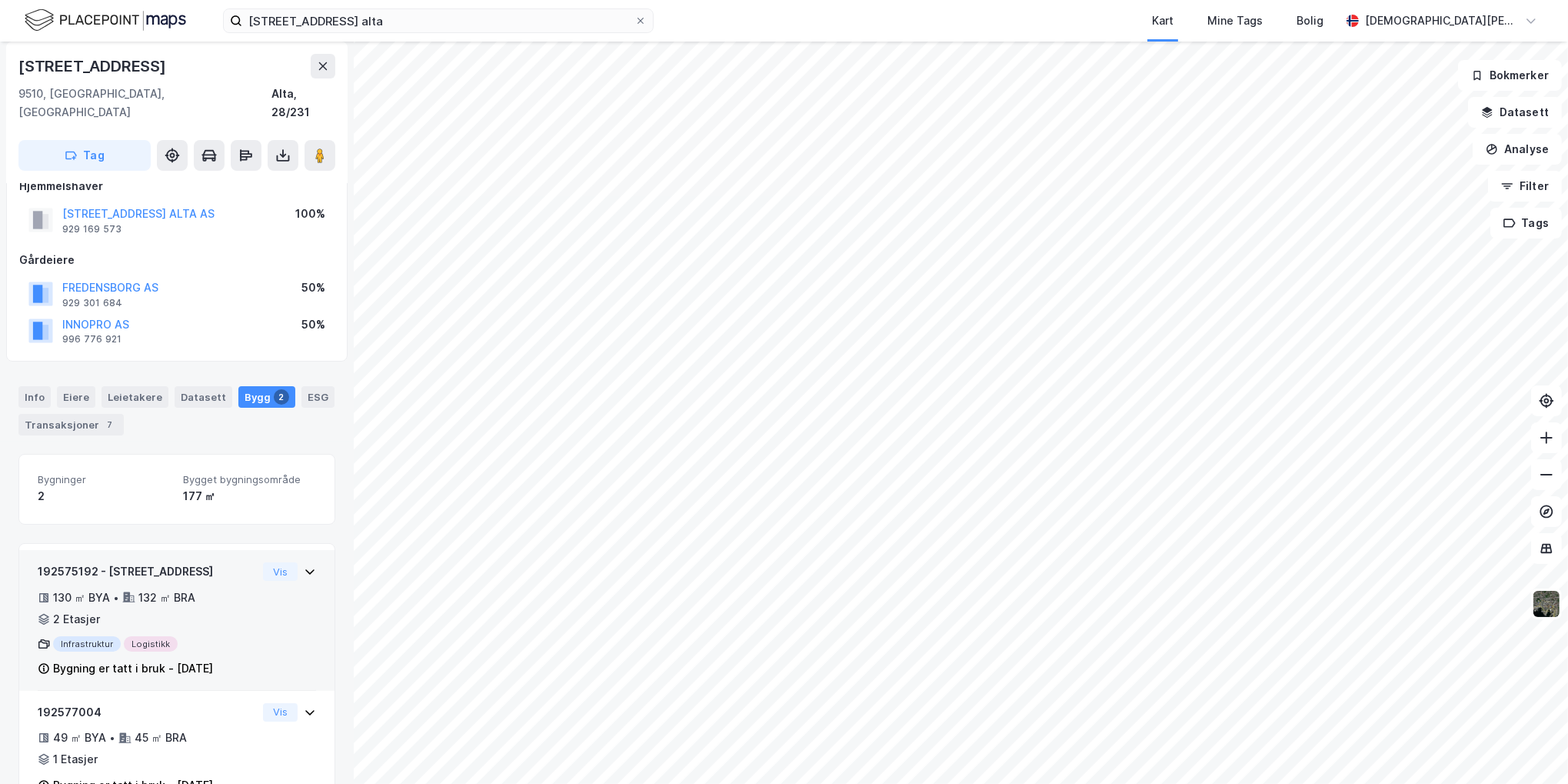
scroll to position [54, 0]
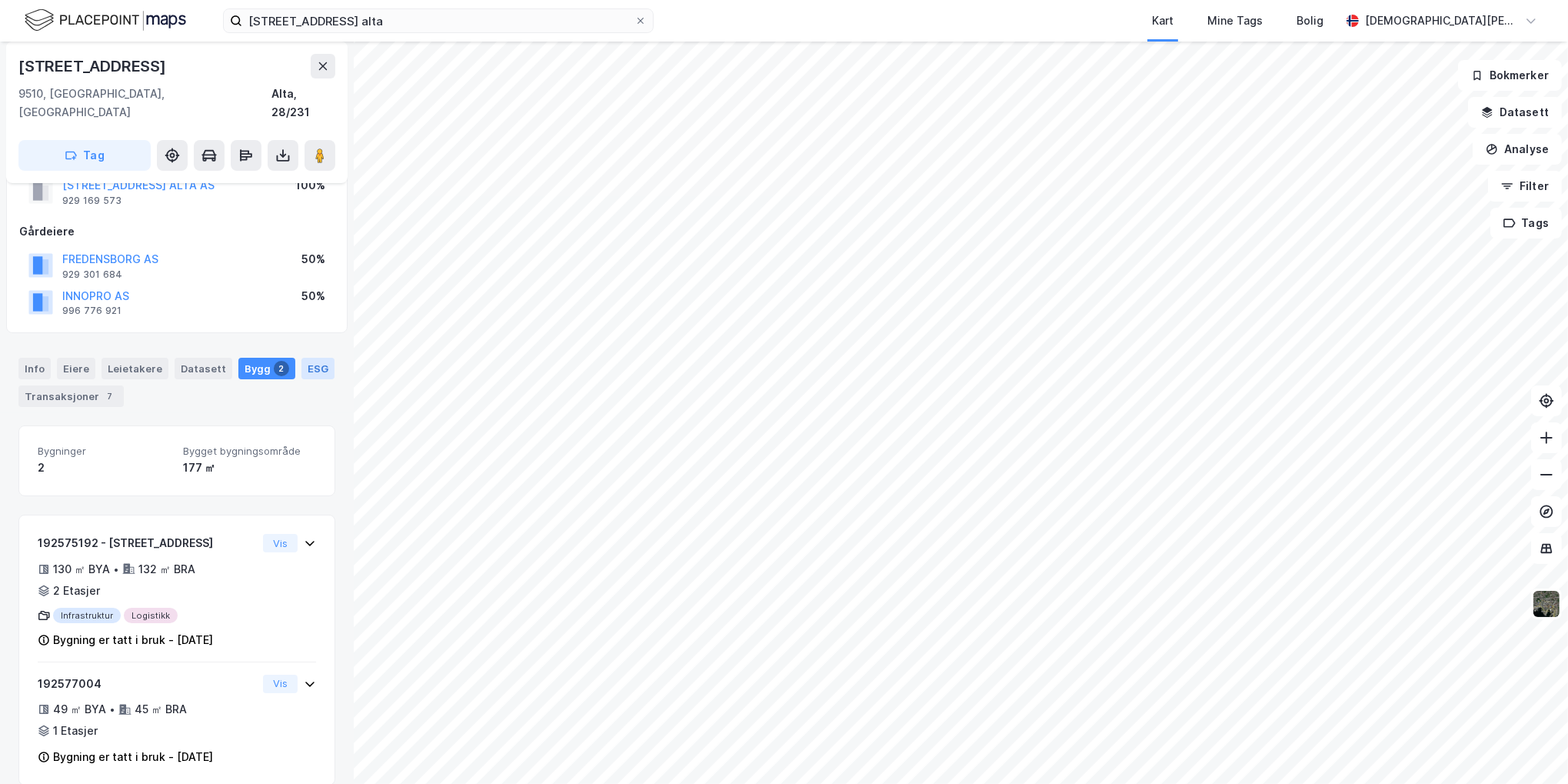
click at [301, 358] on div "ESG" at bounding box center [318, 368] width 33 height 21
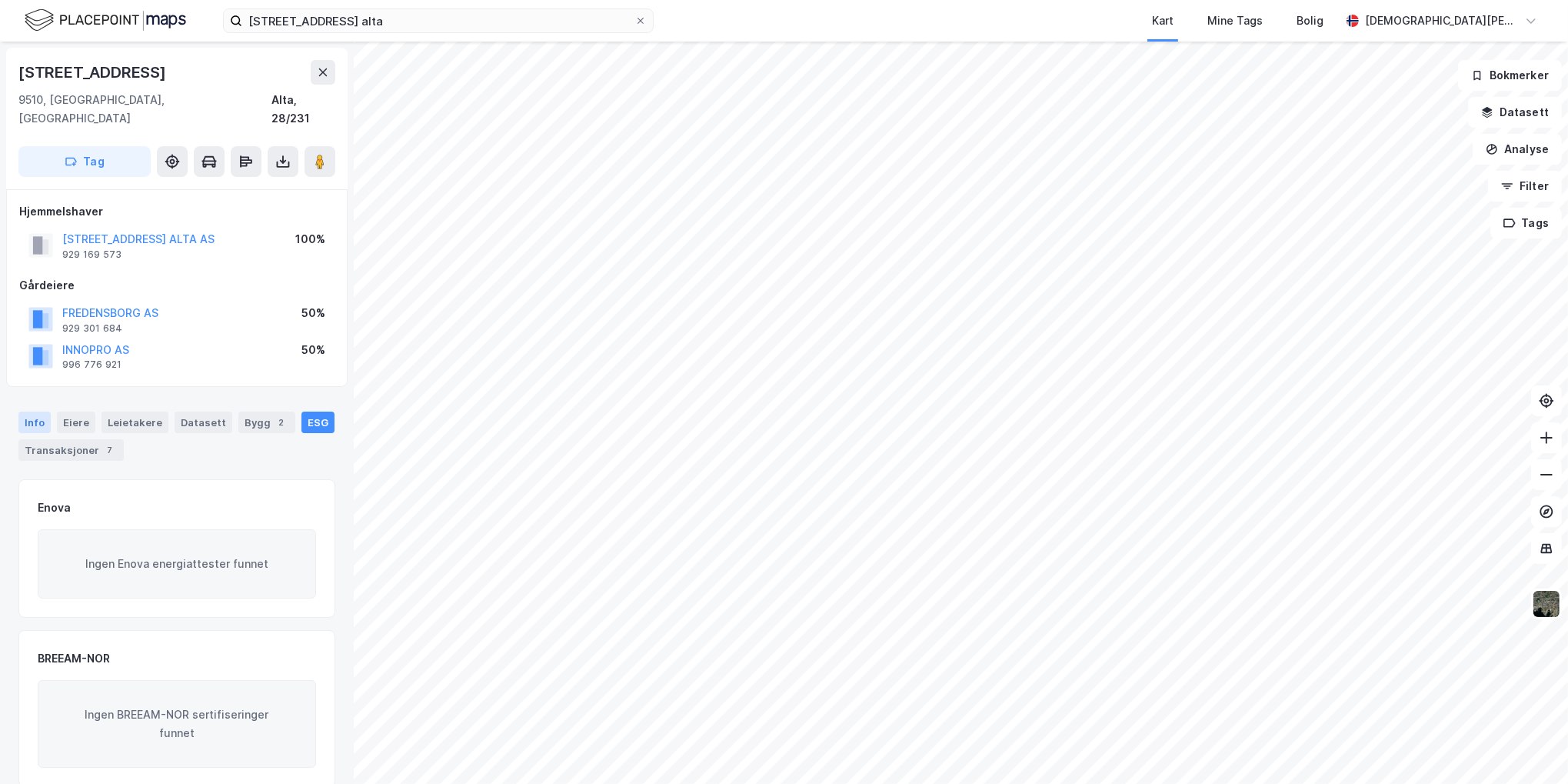
click at [34, 412] on div "Info" at bounding box center [34, 422] width 32 height 21
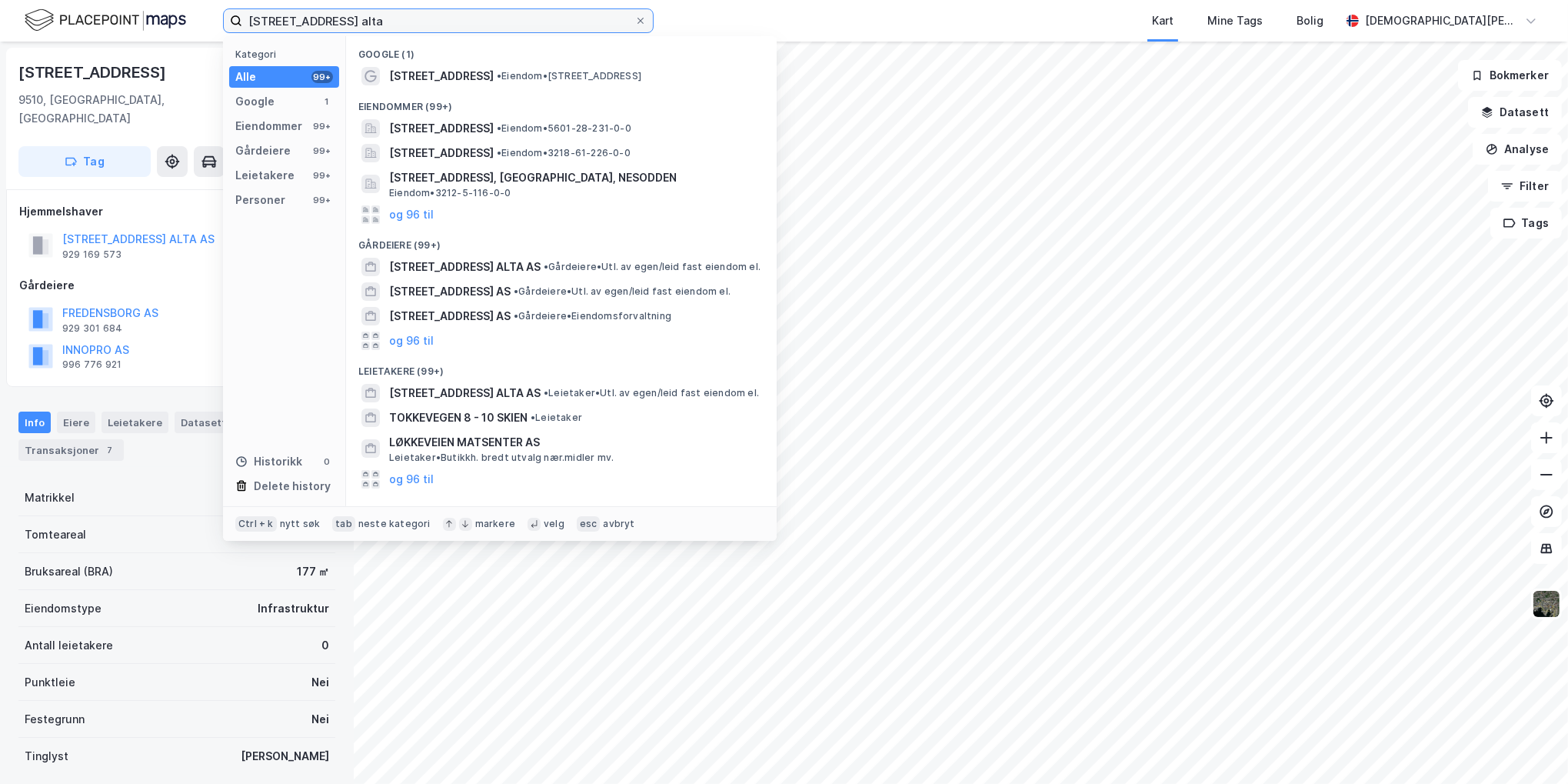
drag, startPoint x: 390, startPoint y: 20, endPoint x: 311, endPoint y: 21, distance: 79.0
click at [311, 21] on input "[STREET_ADDRESS] alta" at bounding box center [438, 20] width 392 height 23
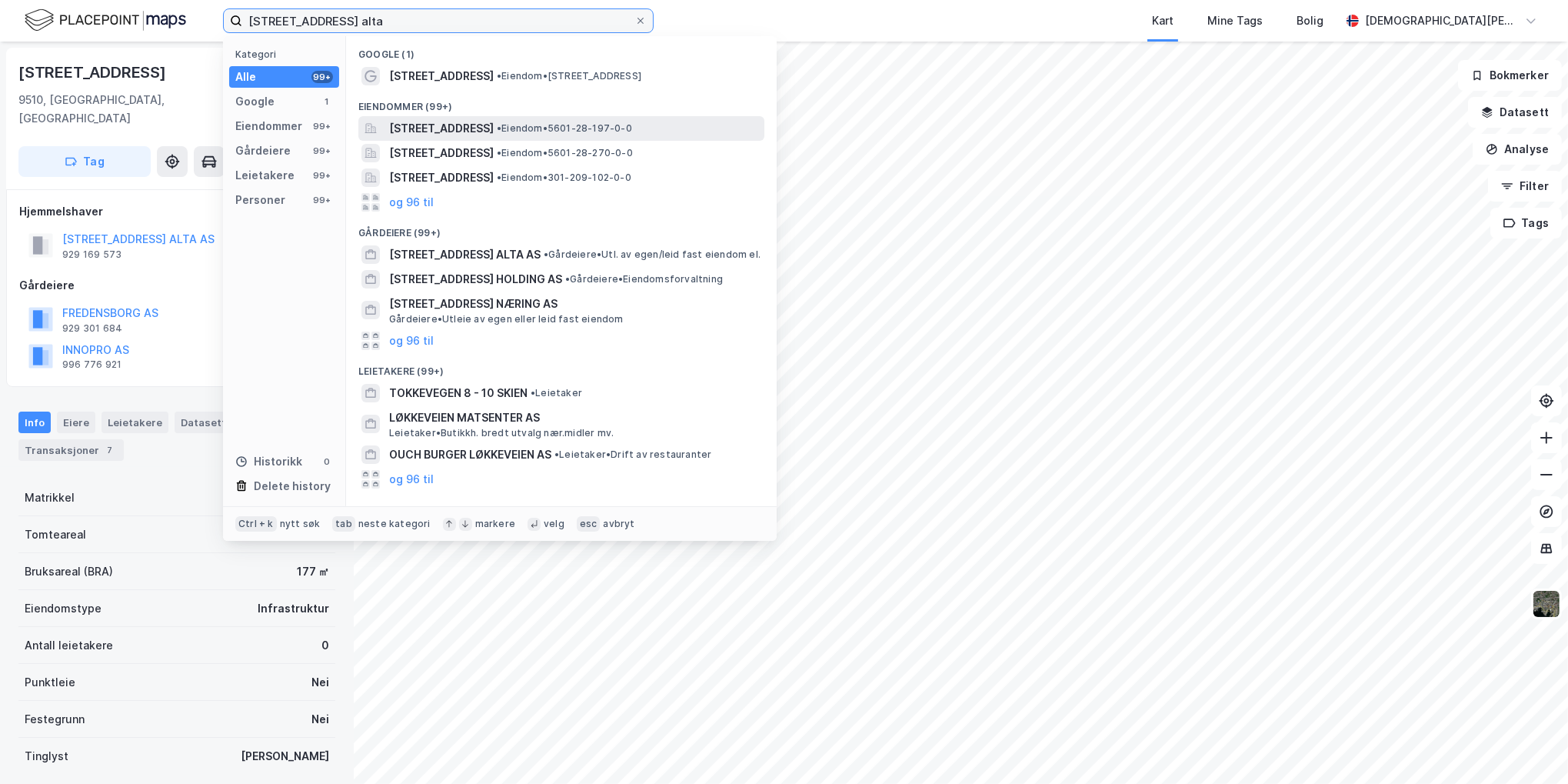
type input "[STREET_ADDRESS] alta"
click at [493, 126] on span "[STREET_ADDRESS]" at bounding box center [441, 128] width 105 height 19
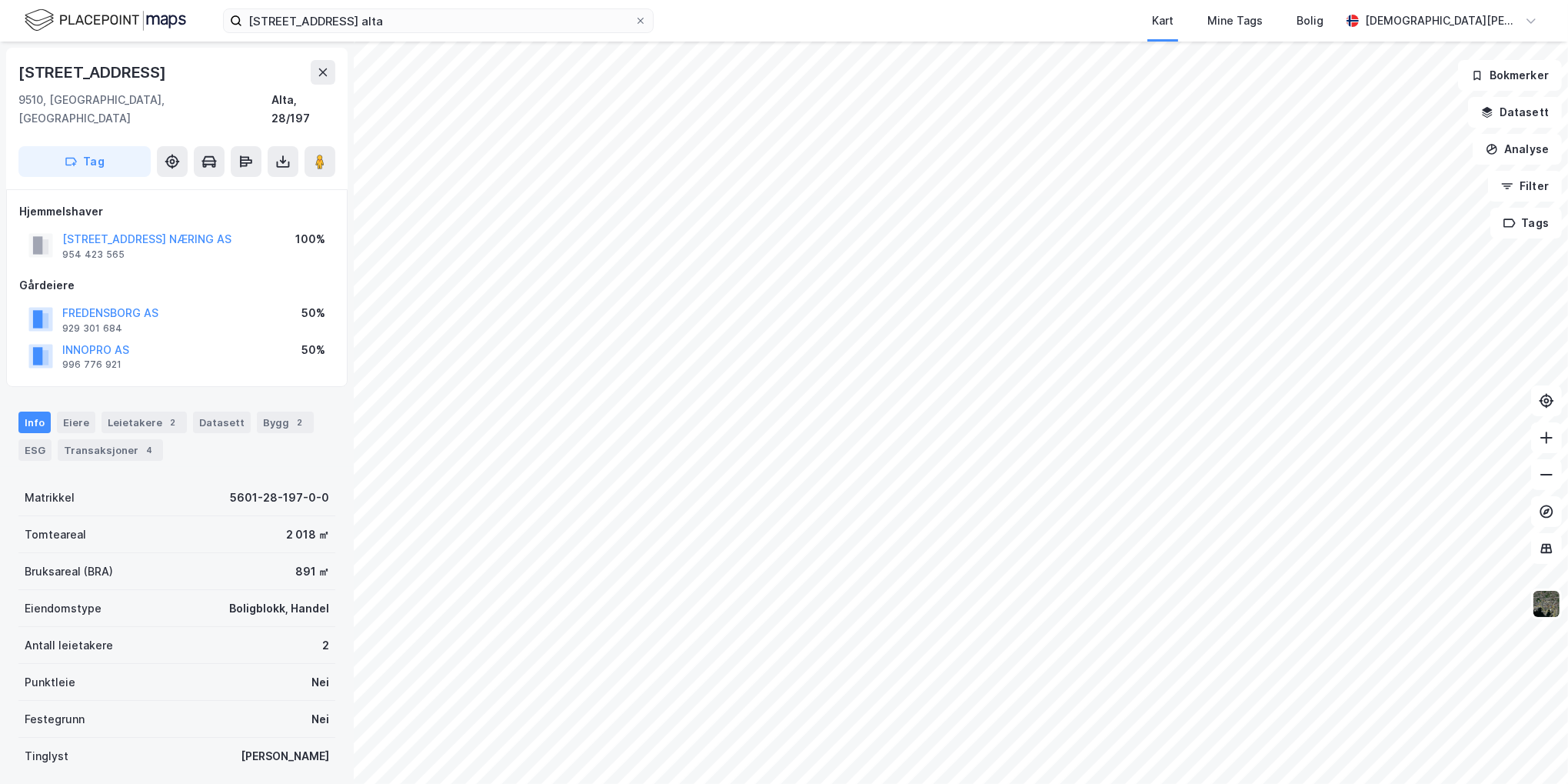
scroll to position [2, 0]
click at [274, 410] on div "Bygg 2" at bounding box center [286, 421] width 57 height 21
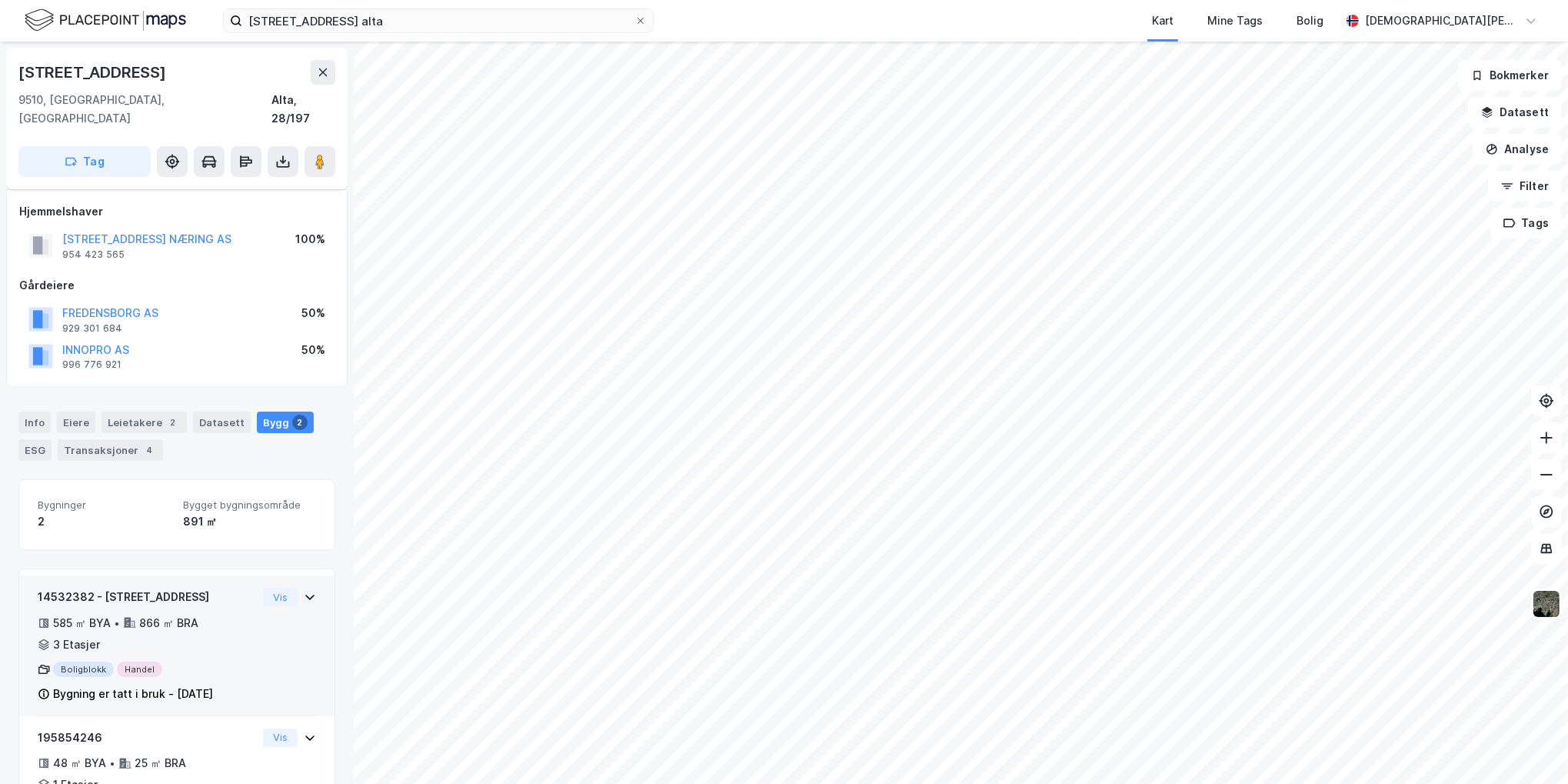
scroll to position [54, 0]
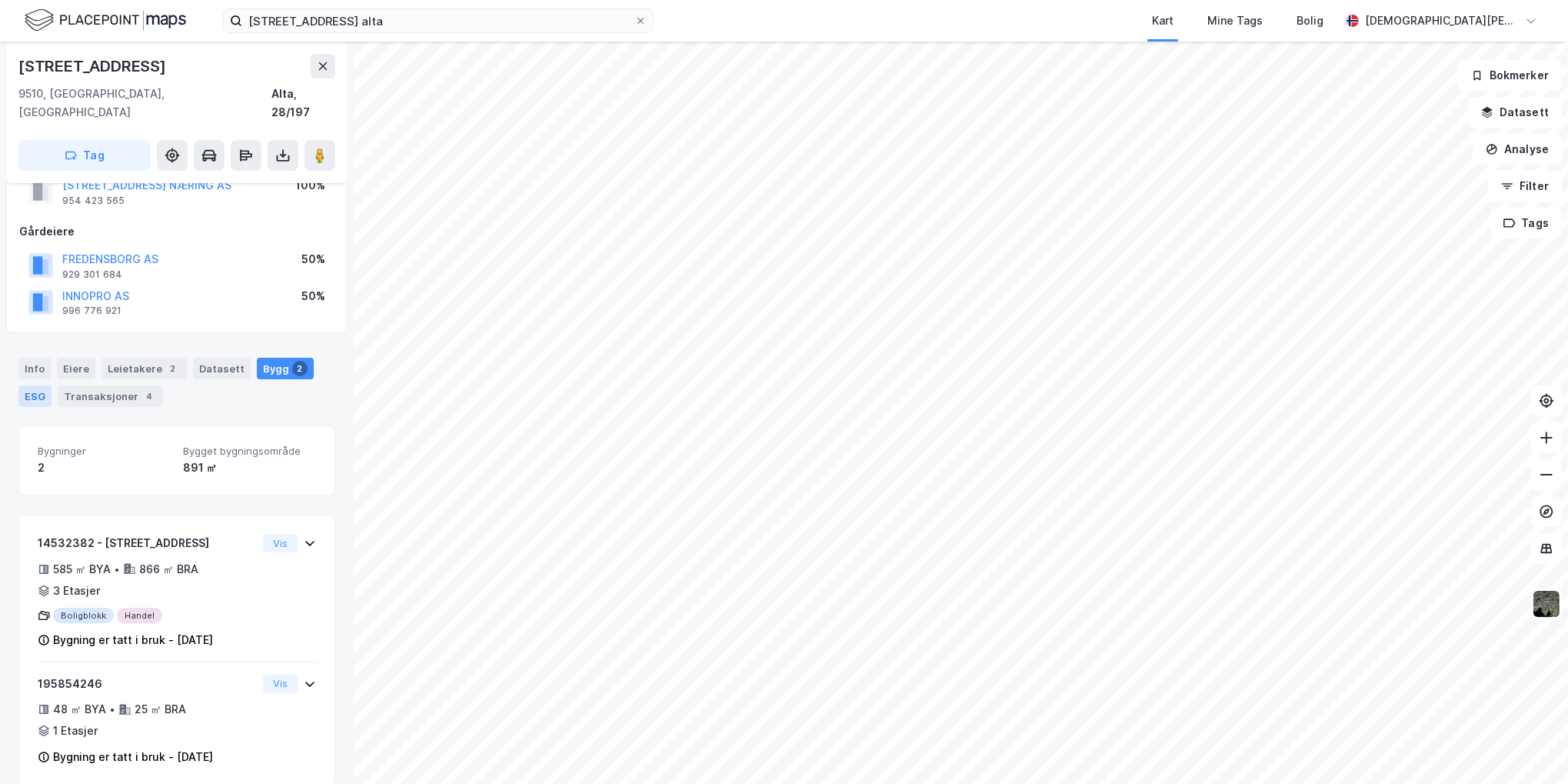
click at [42, 385] on div "ESG" at bounding box center [35, 396] width 33 height 21
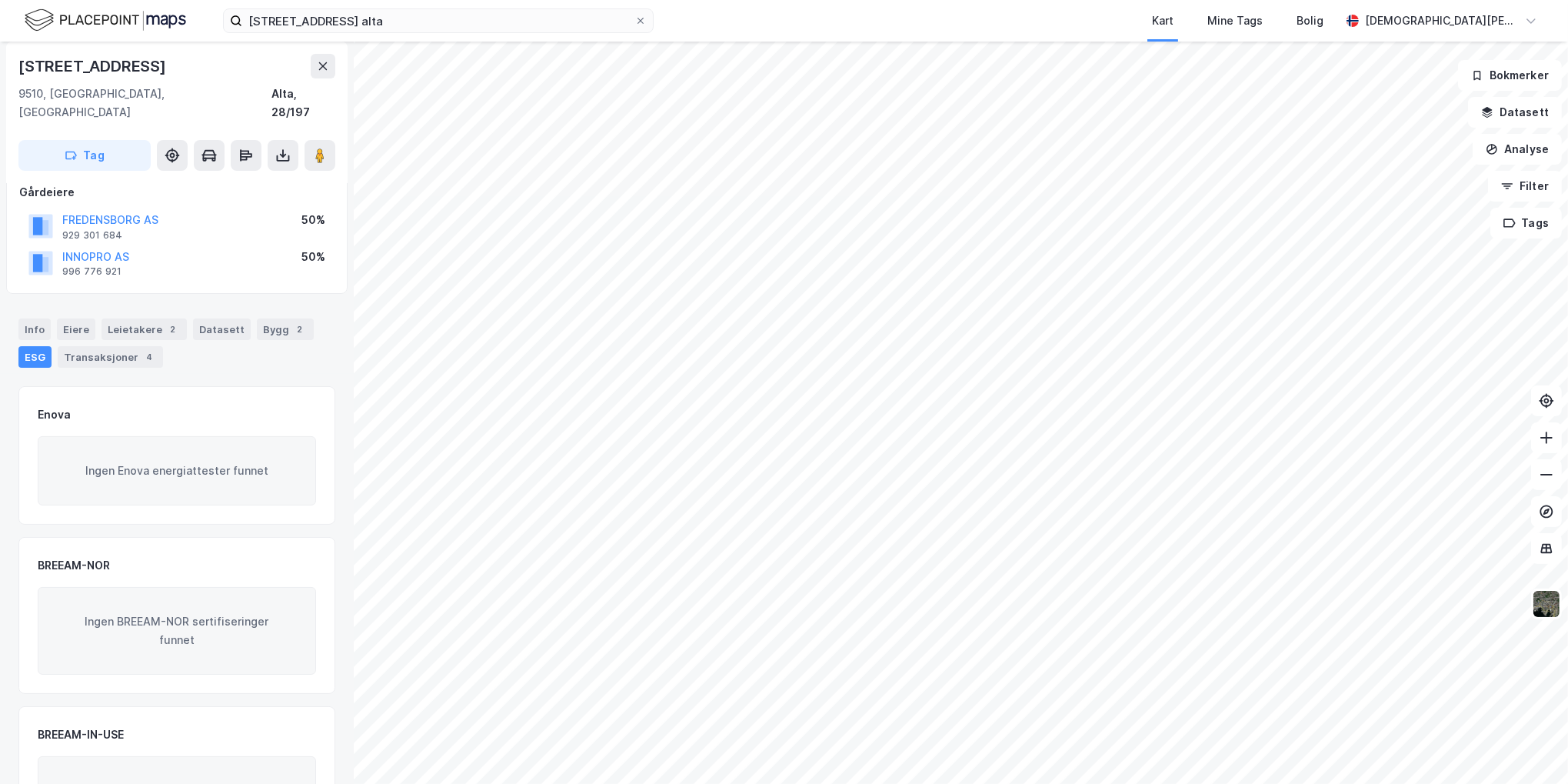
scroll to position [169, 0]
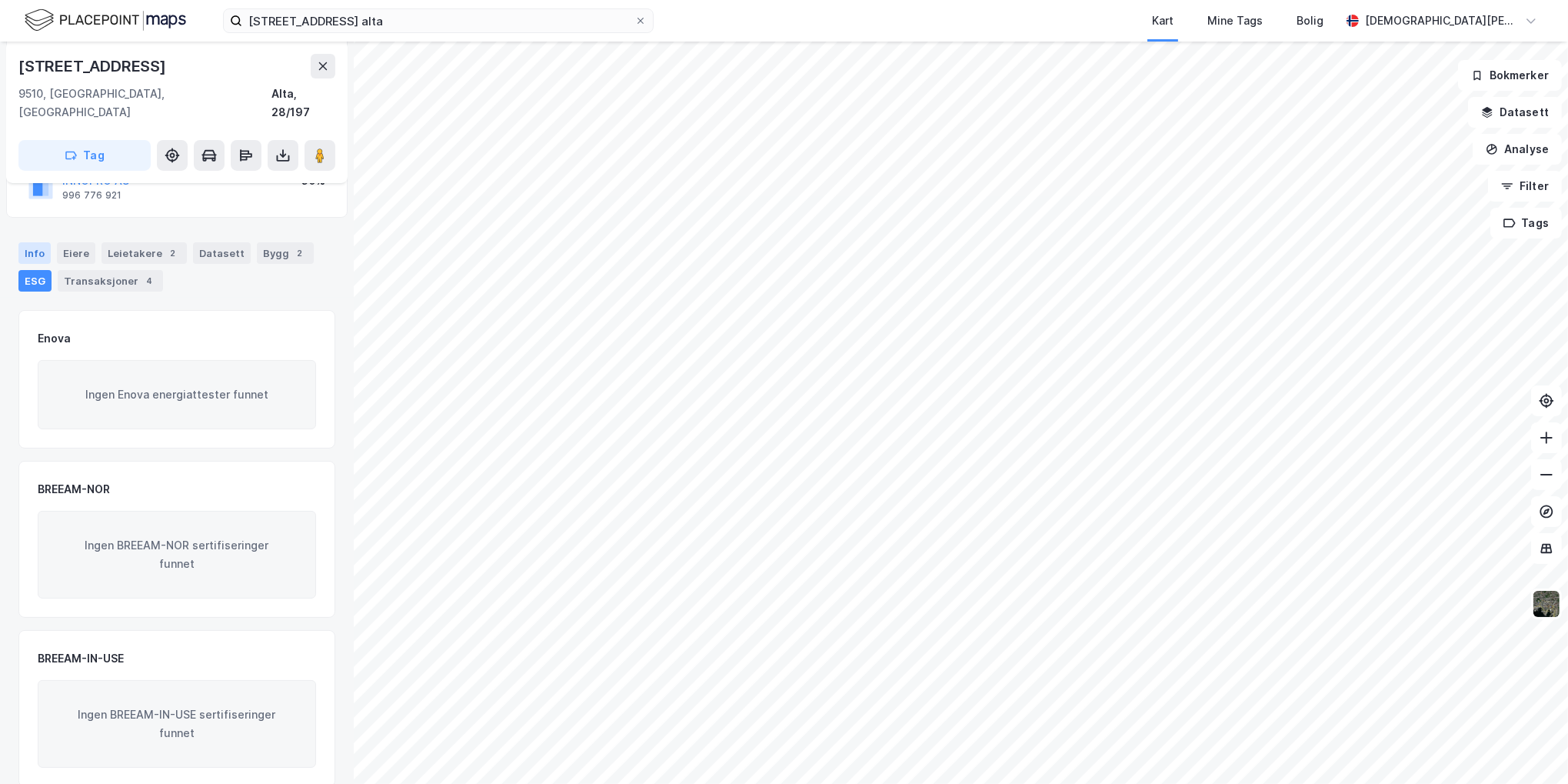
click at [31, 242] on div "Info" at bounding box center [34, 253] width 32 height 21
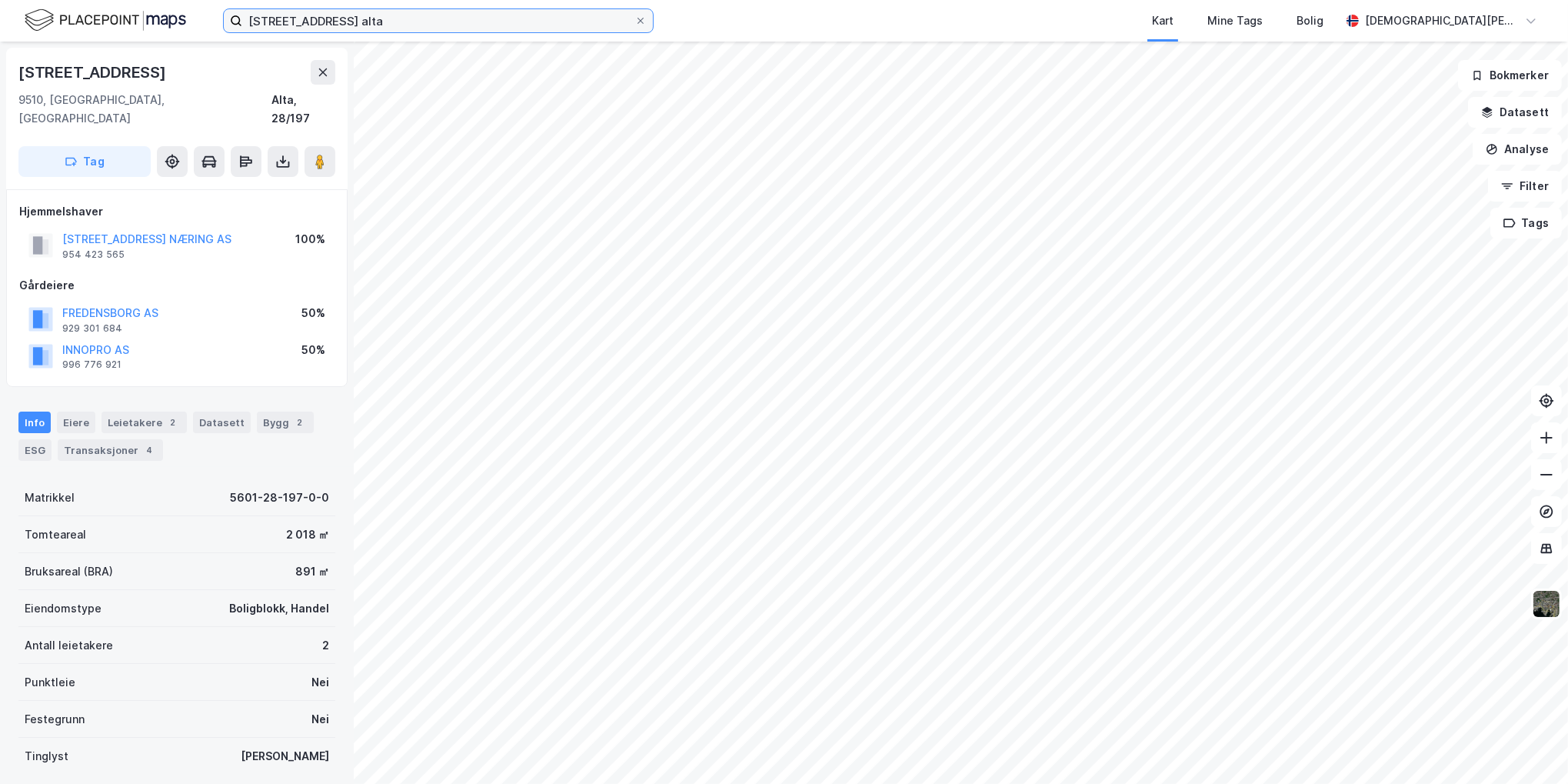
click at [363, 20] on input "[STREET_ADDRESS] alta" at bounding box center [438, 20] width 392 height 23
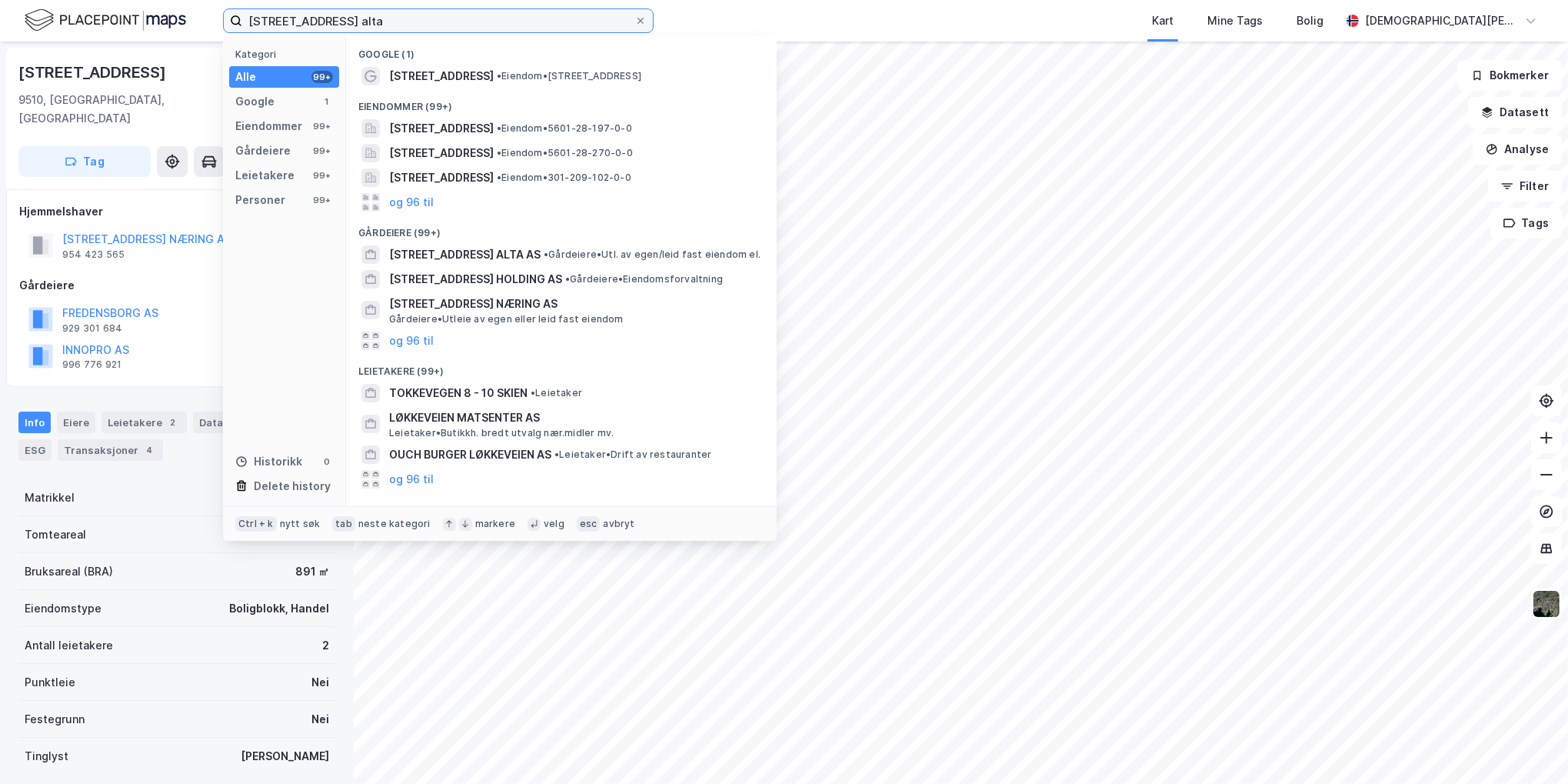
click at [363, 20] on input "[STREET_ADDRESS] alta" at bounding box center [438, 20] width 392 height 23
paste input
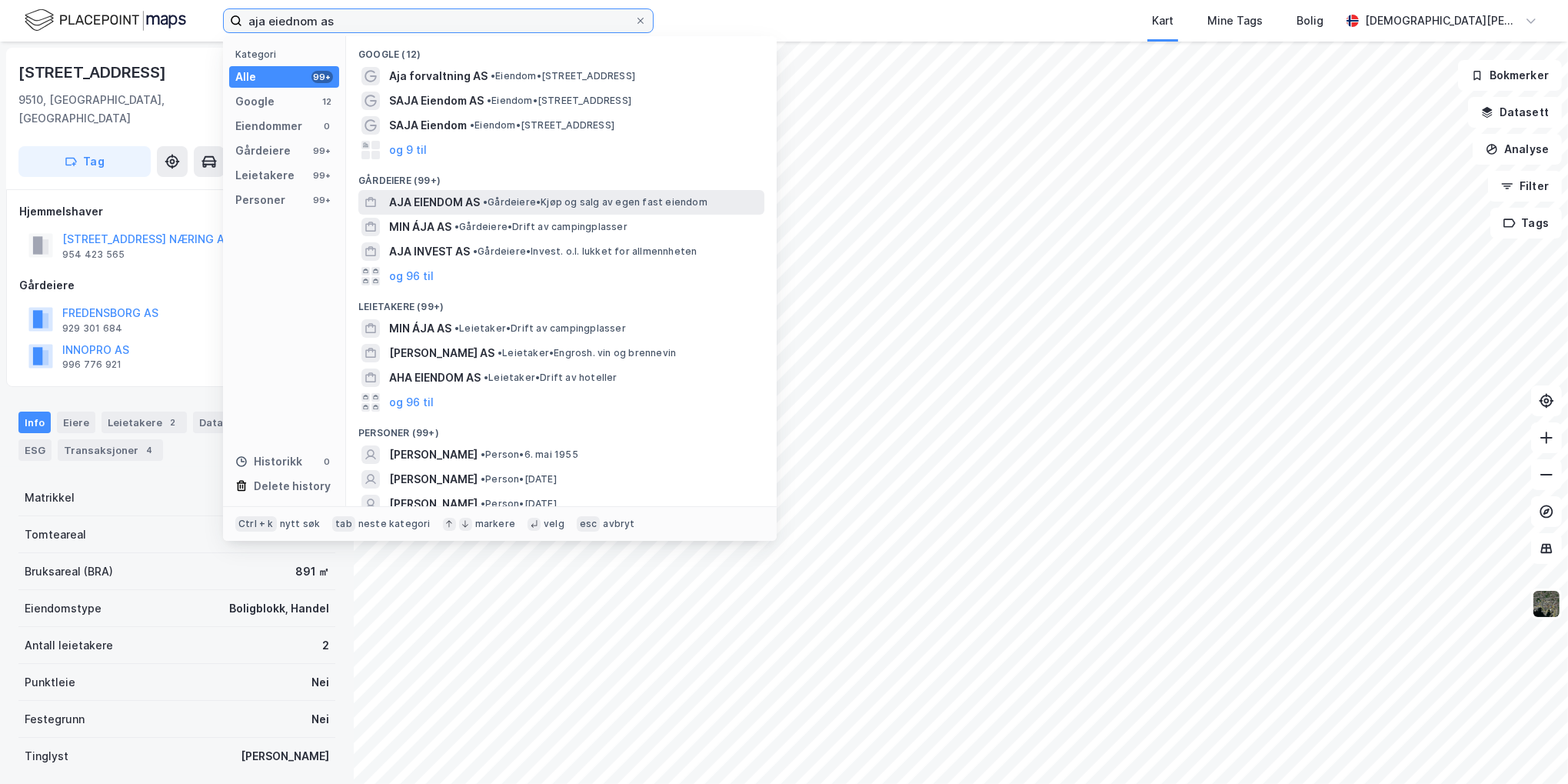
type input "aja eiednom as"
click at [494, 196] on span "• Gårdeiere • Kjøp og salg av egen fast eiendom" at bounding box center [595, 202] width 224 height 12
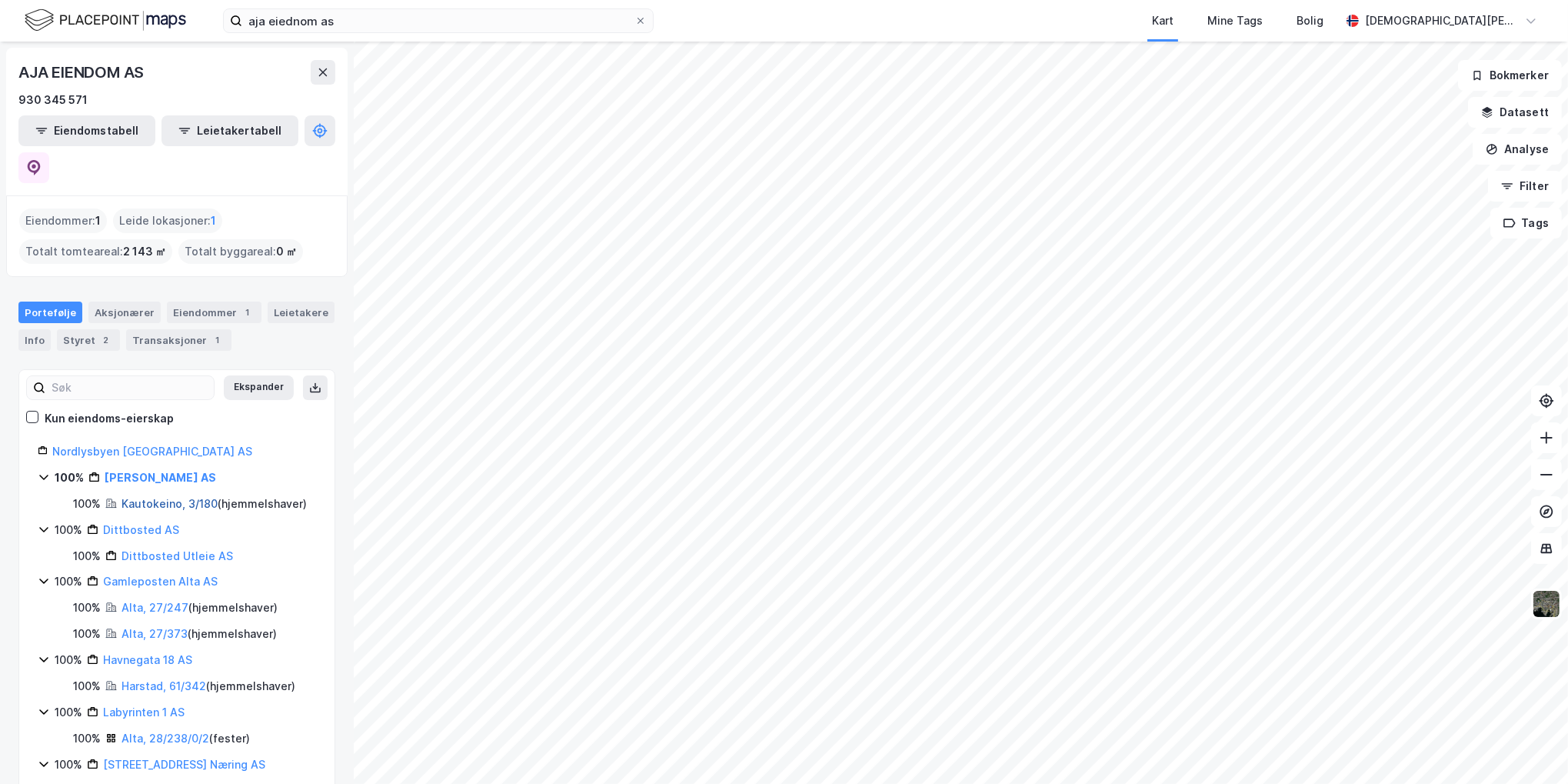
click at [187, 497] on link "Kautokeino, 3/180" at bounding box center [169, 503] width 96 height 13
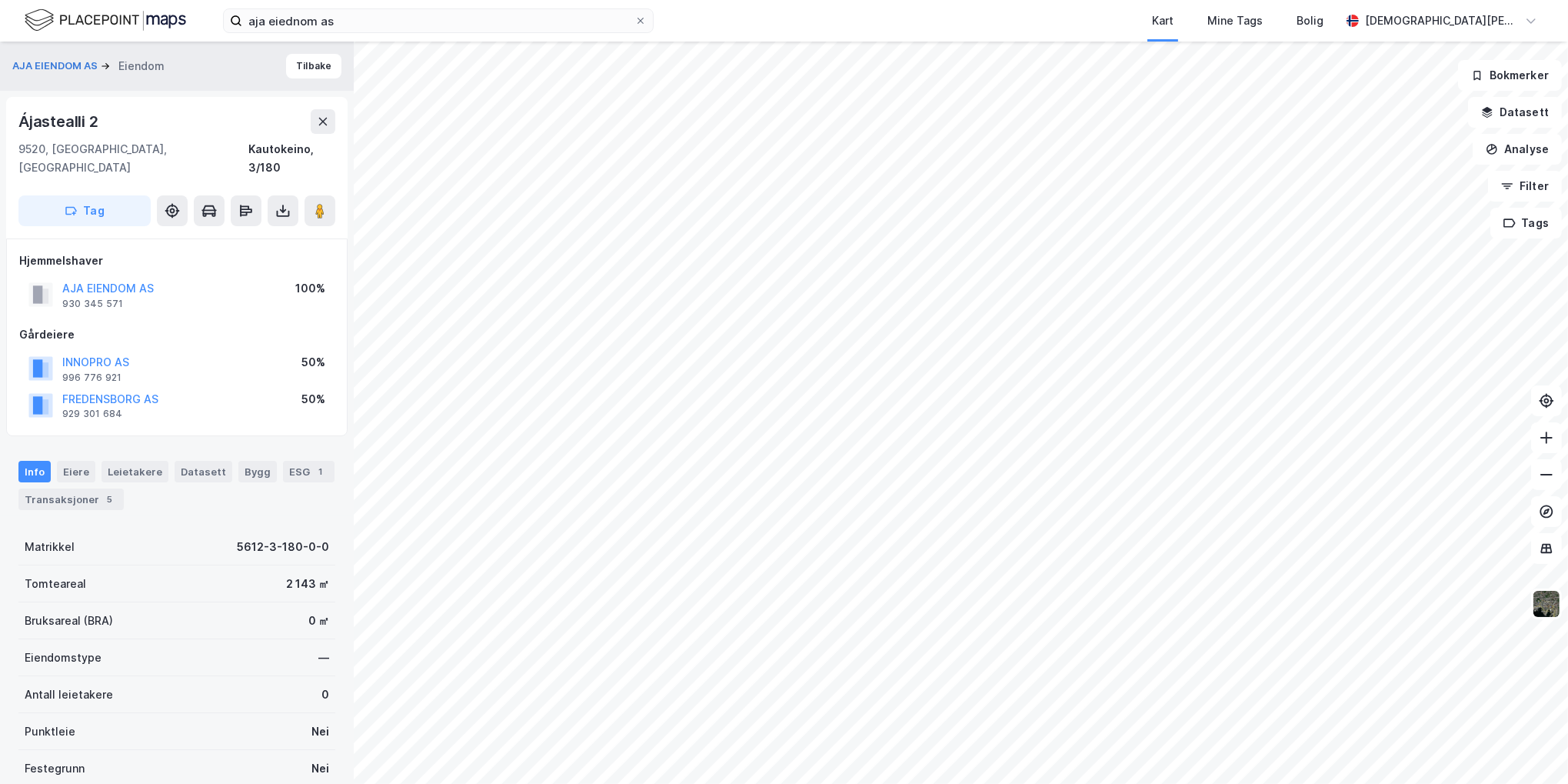
scroll to position [1, 0]
drag, startPoint x: 101, startPoint y: 116, endPoint x: 8, endPoint y: 116, distance: 93.0
click at [8, 116] on div "Ájastealli 2 9520, [GEOGRAPHIC_DATA], [GEOGRAPHIC_DATA] Kautokeino, 3/180 Tag" at bounding box center [177, 166] width 341 height 142
copy div "Ájastealli 2"
click at [205, 33] on div "aja eiednom as Kart Mine Tags Bolig [DEMOGRAPHIC_DATA][PERSON_NAME]" at bounding box center [784, 20] width 1568 height 42
